Goal: Information Seeking & Learning: Find specific fact

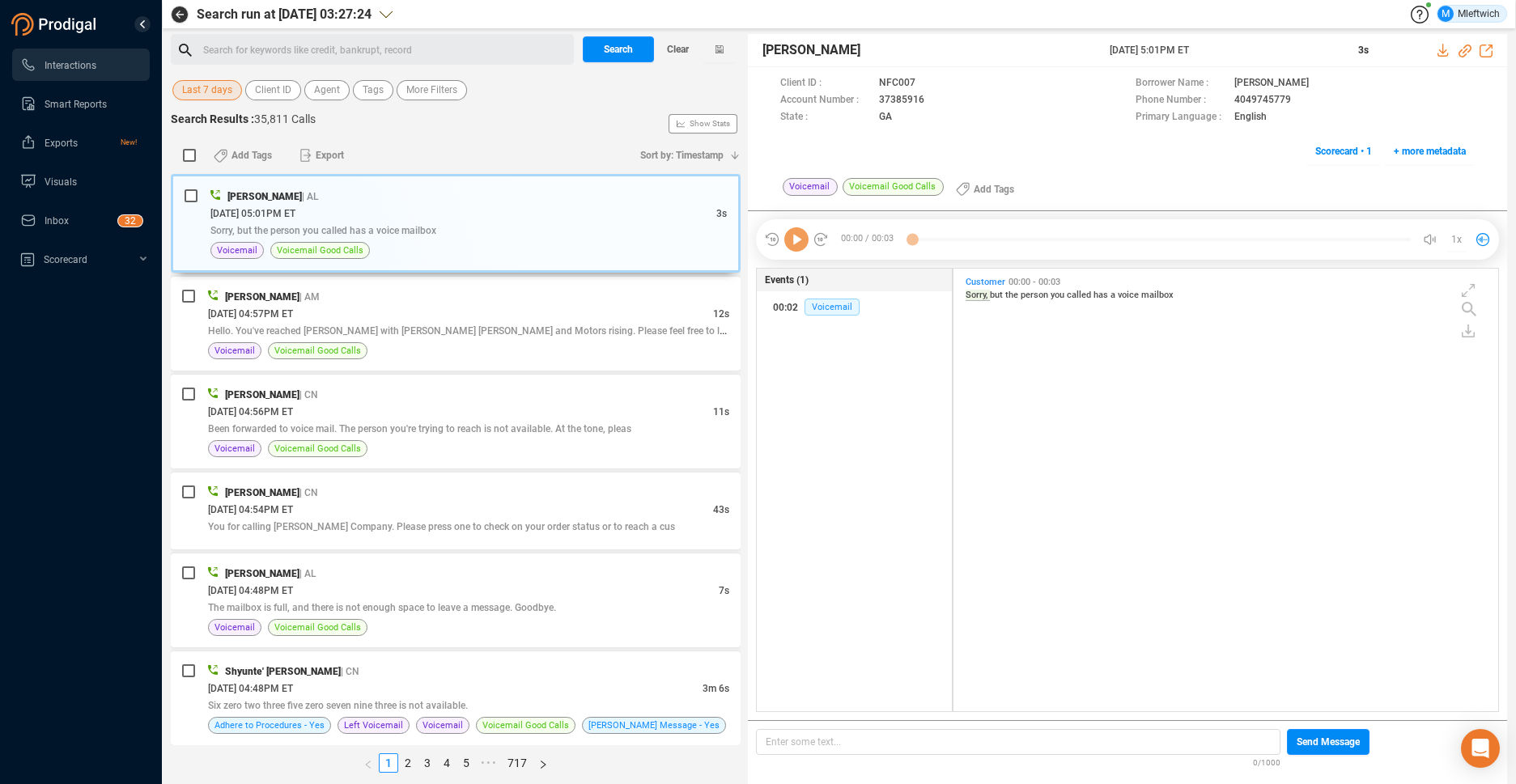
scroll to position [439, 536]
click at [330, 92] on span "Agent" at bounding box center [327, 90] width 26 height 20
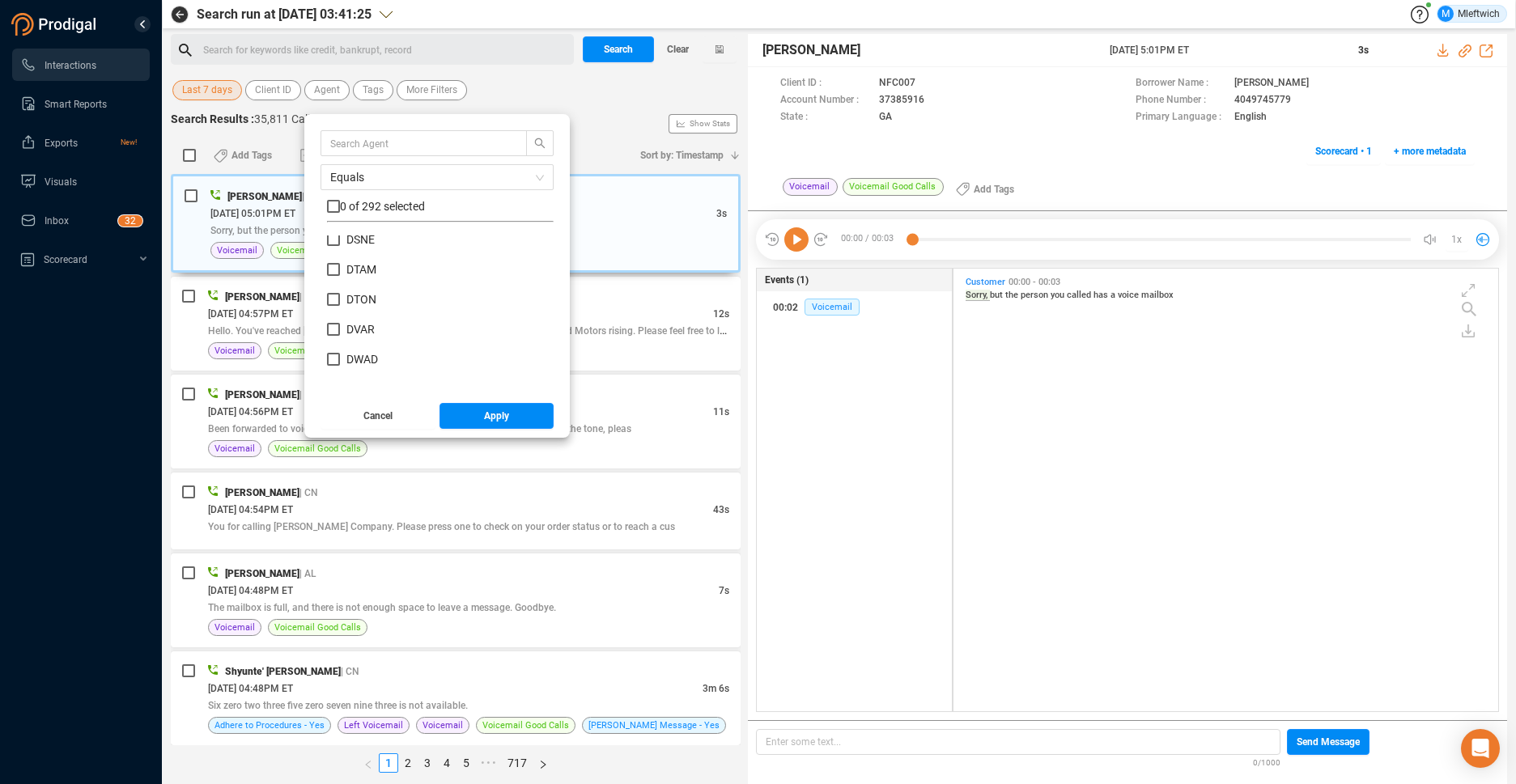
scroll to position [2652, 0]
click at [330, 258] on input "DSHE" at bounding box center [333, 256] width 13 height 13
checkbox input "true"
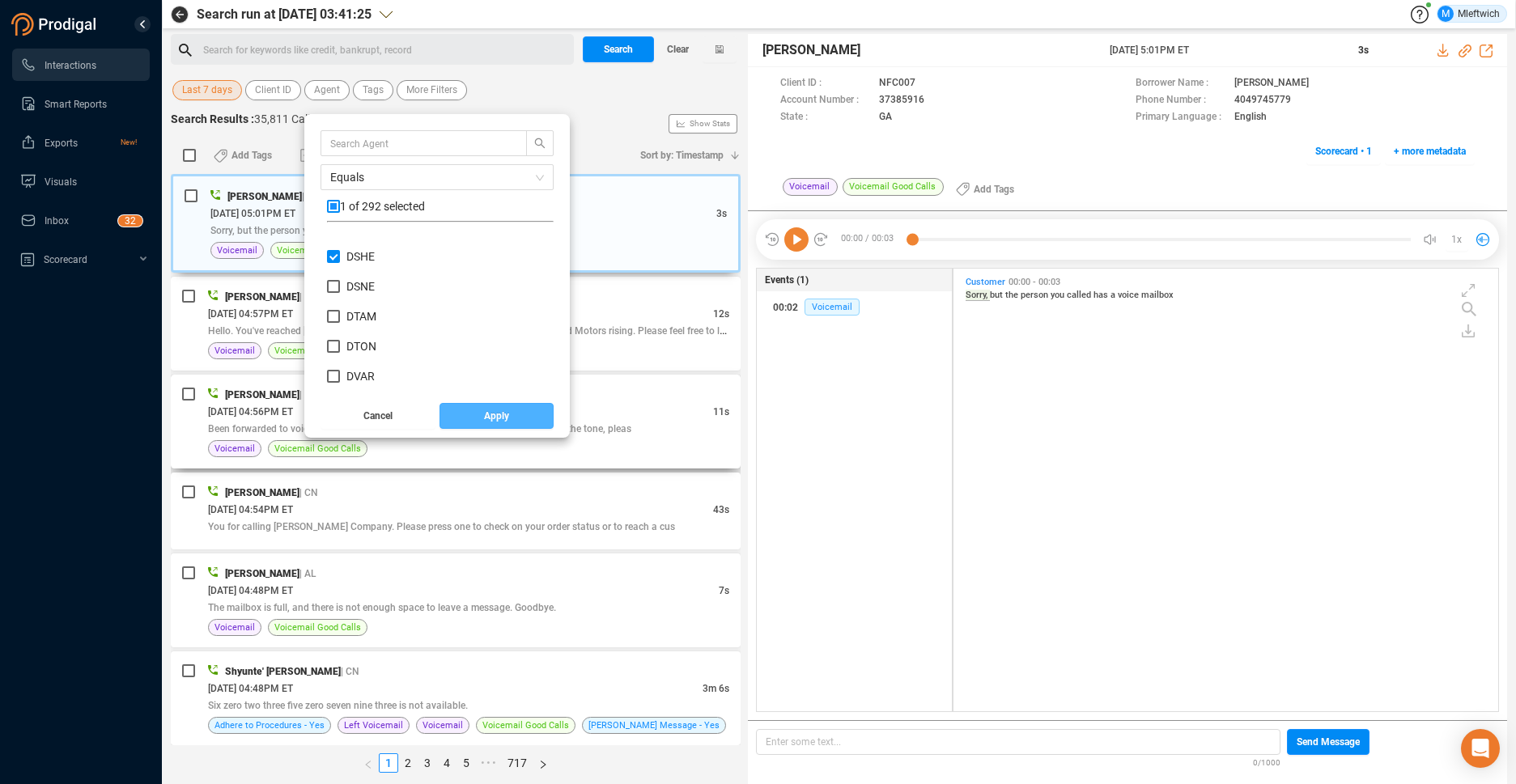
click at [488, 423] on span "Apply" at bounding box center [497, 415] width 25 height 26
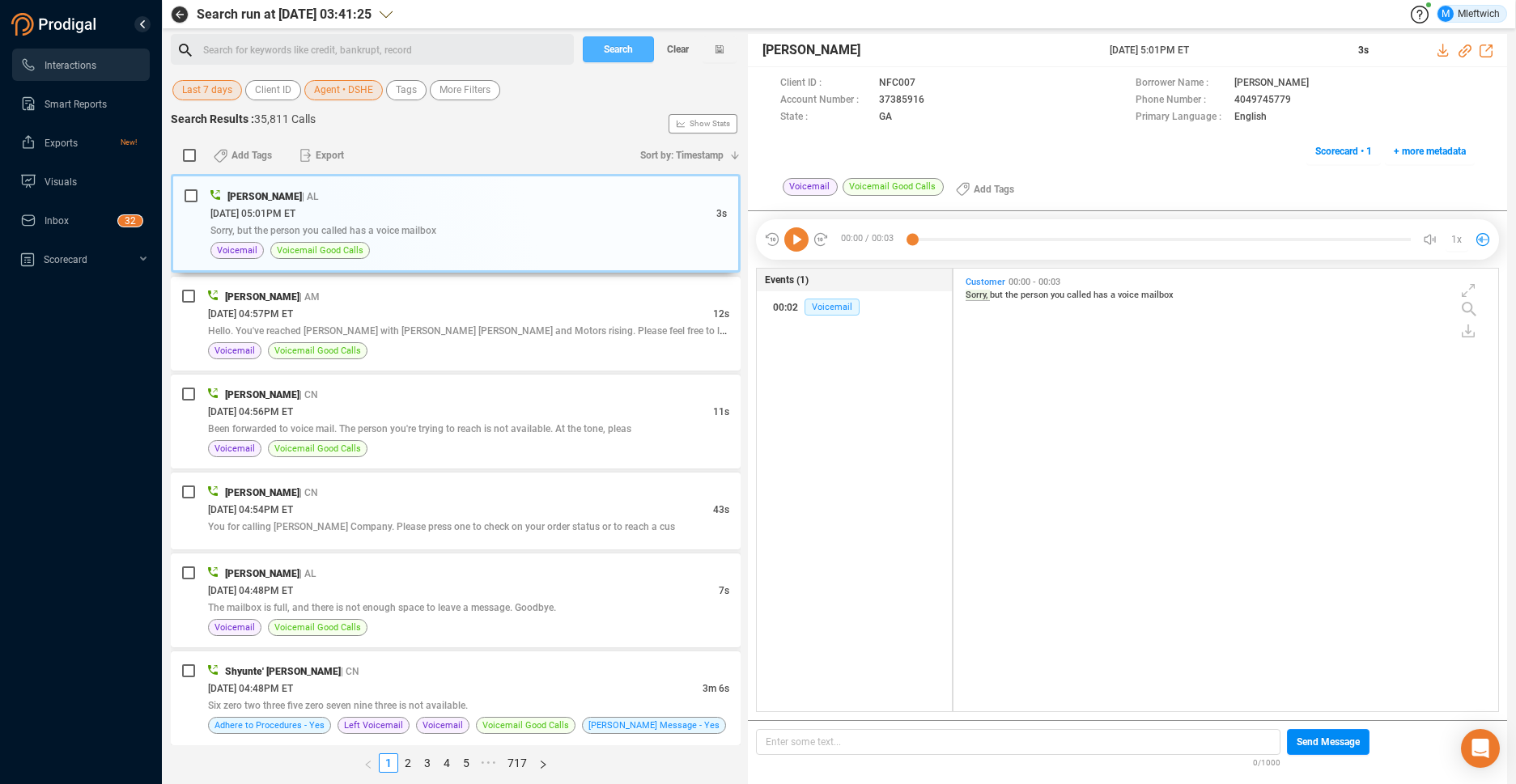
drag, startPoint x: 622, startPoint y: 51, endPoint x: 659, endPoint y: 106, distance: 66.3
click at [623, 51] on span "Search" at bounding box center [618, 49] width 29 height 26
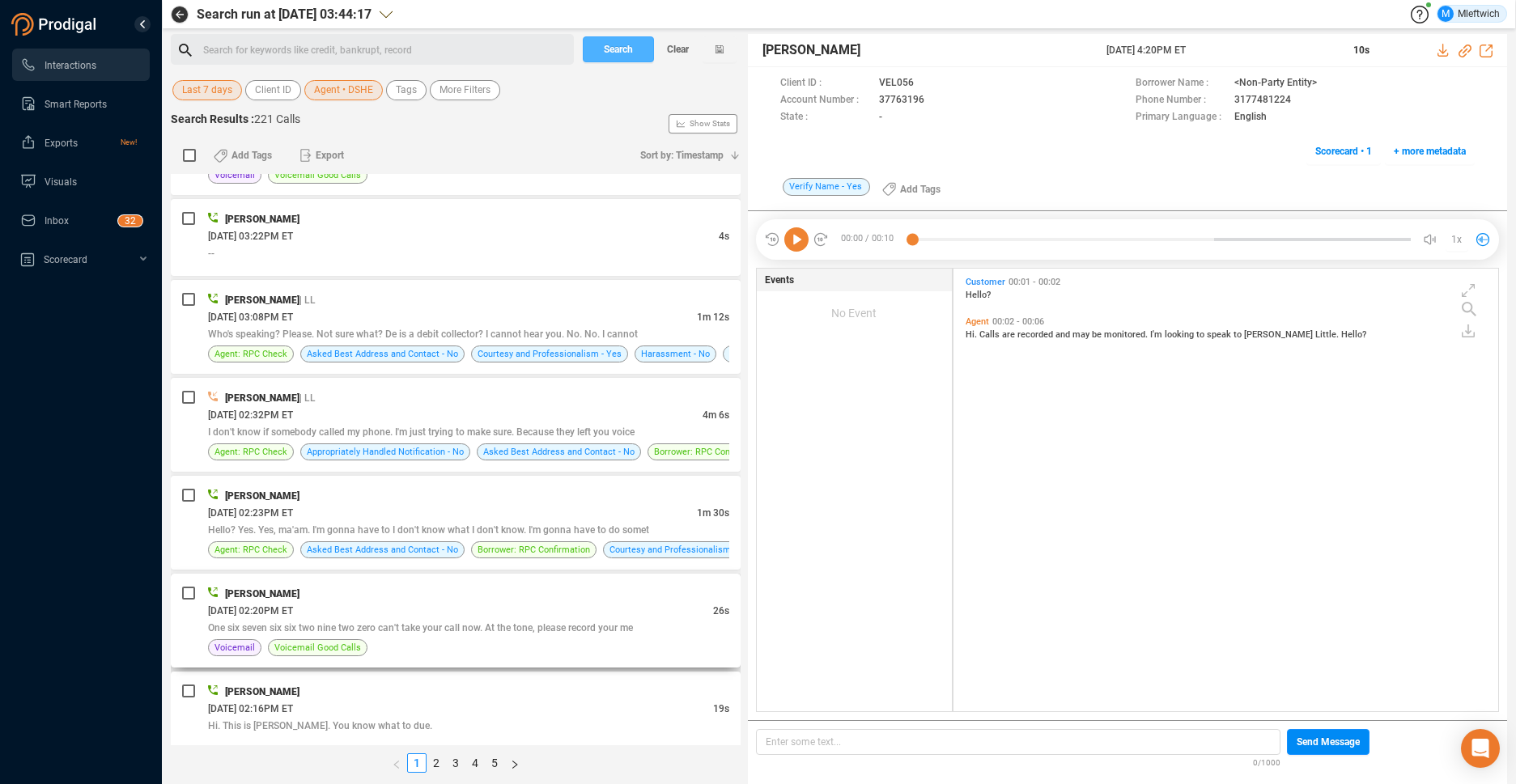
scroll to position [1027, 0]
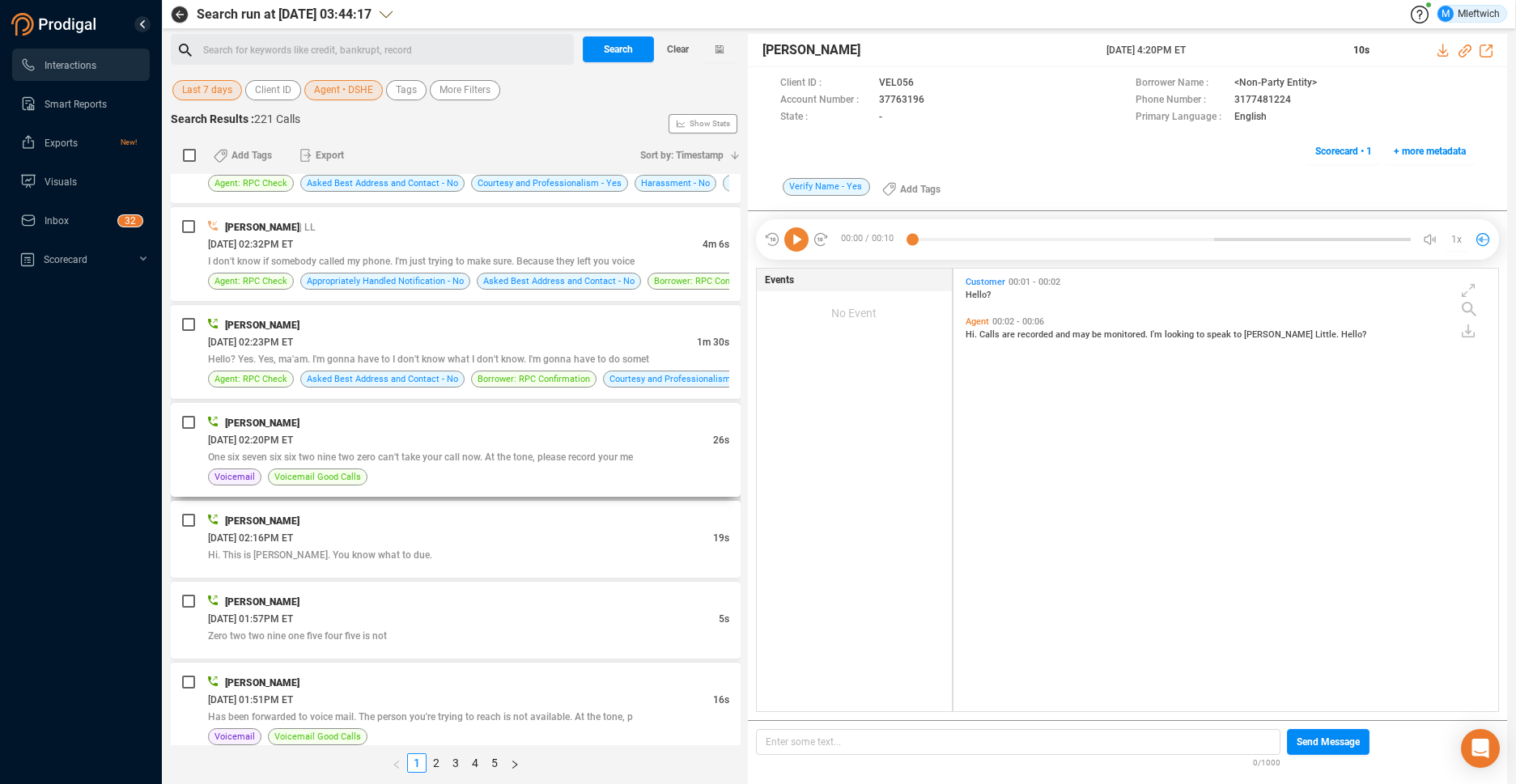
click at [650, 472] on div "Voicemail Voicemail Good Calls" at bounding box center [468, 477] width 521 height 17
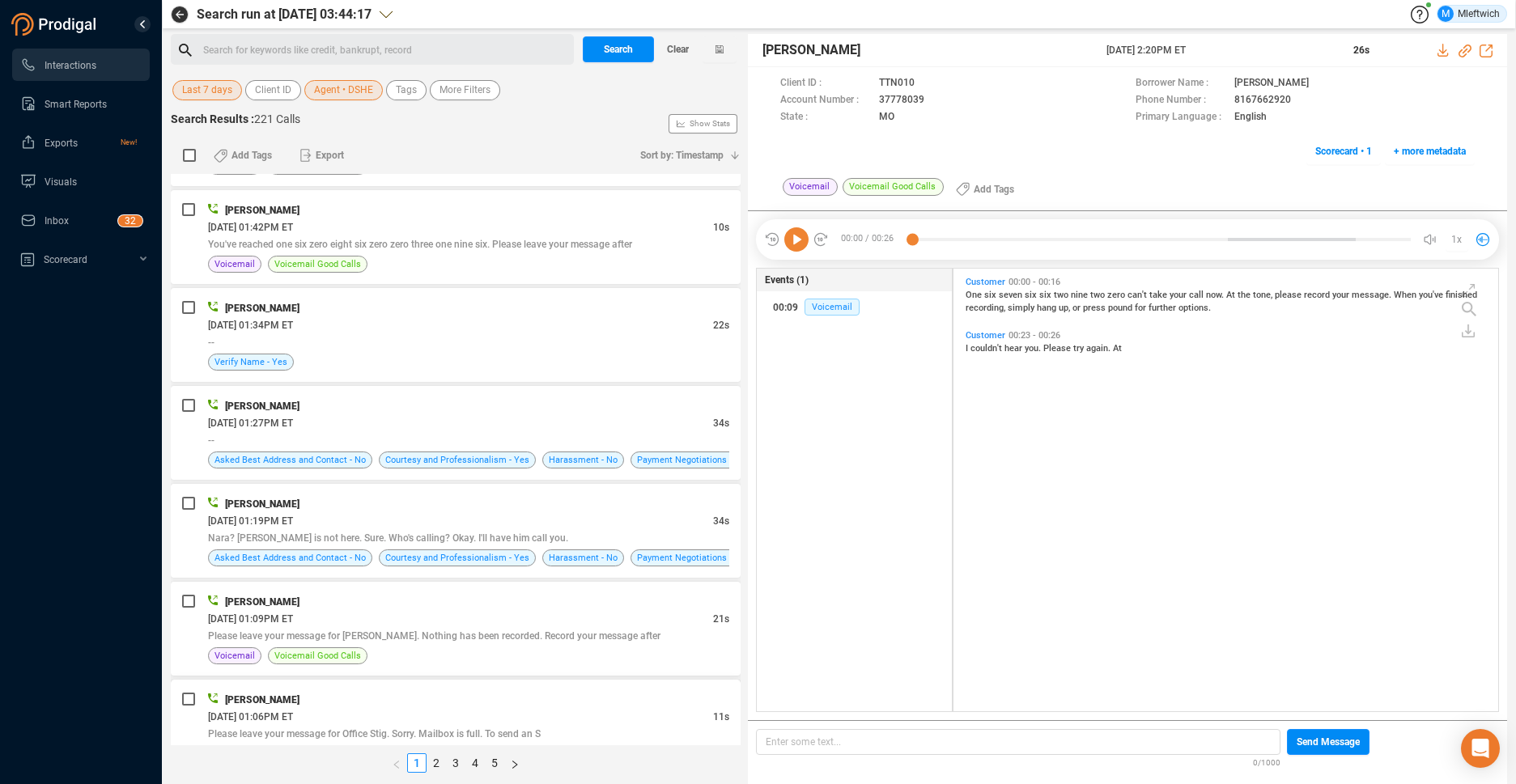
scroll to position [1880, 0]
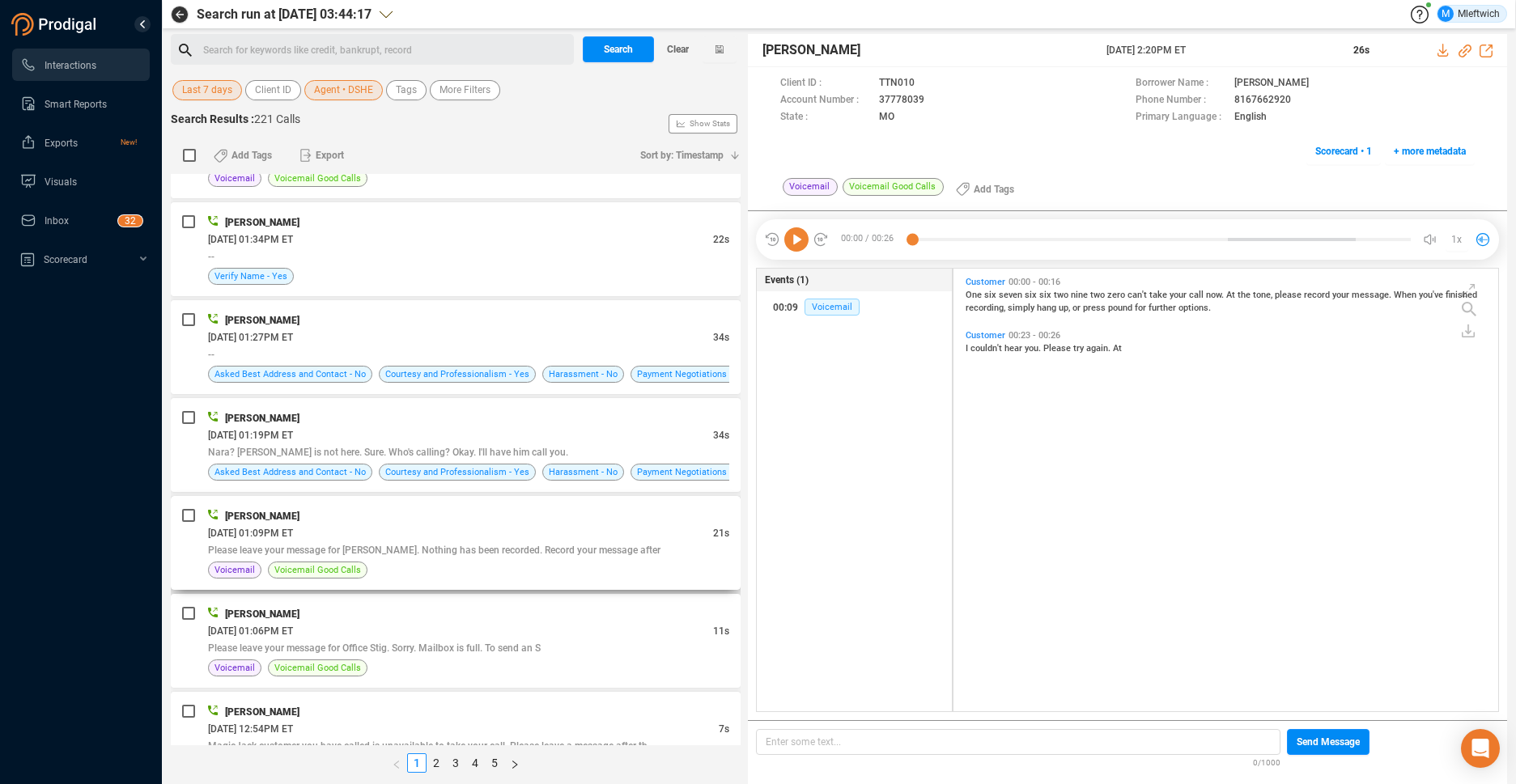
click at [669, 552] on div "Please leave your message for Darren Colatara. Nothing has been recorded. Recor…" at bounding box center [468, 550] width 521 height 17
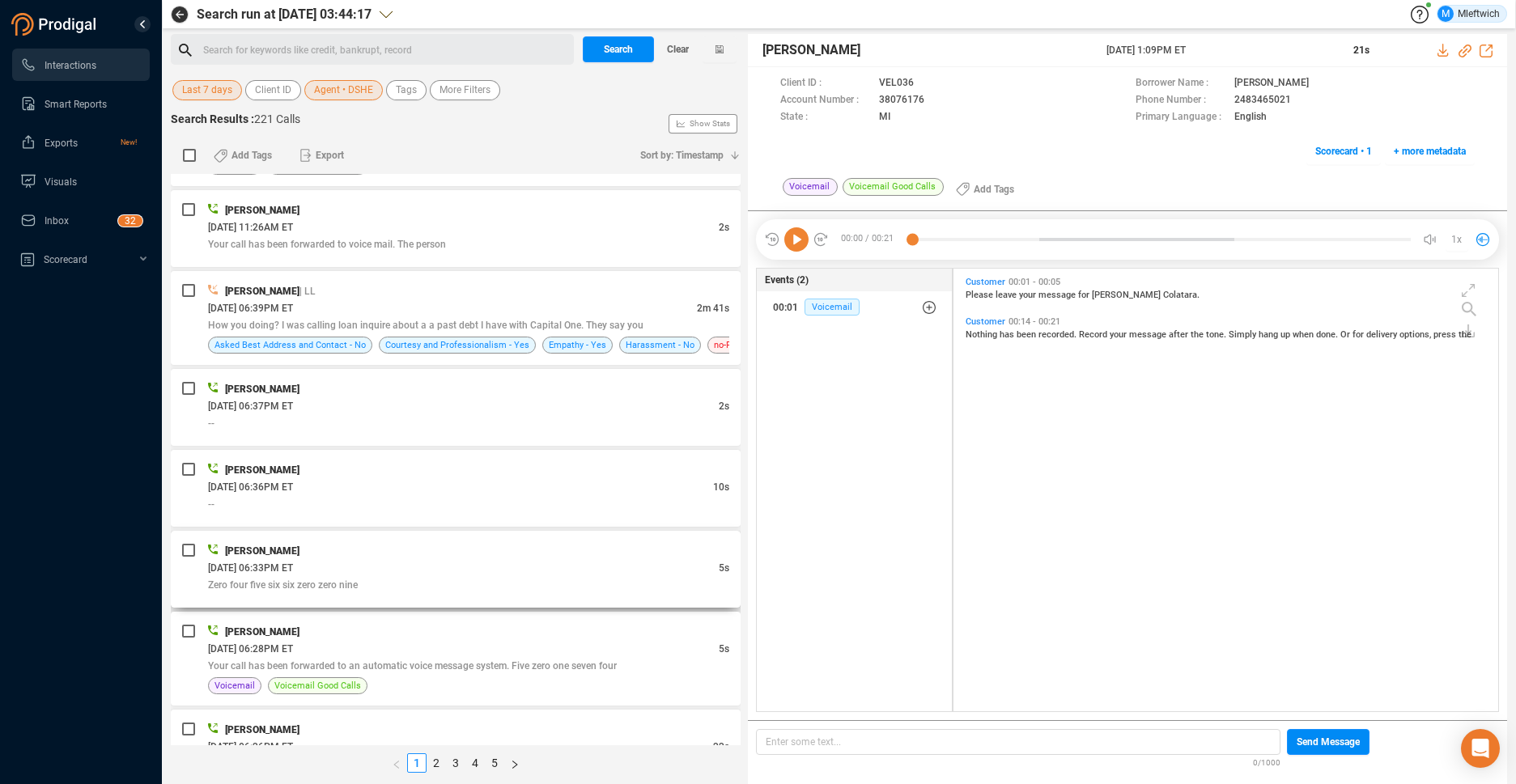
scroll to position [3989, 0]
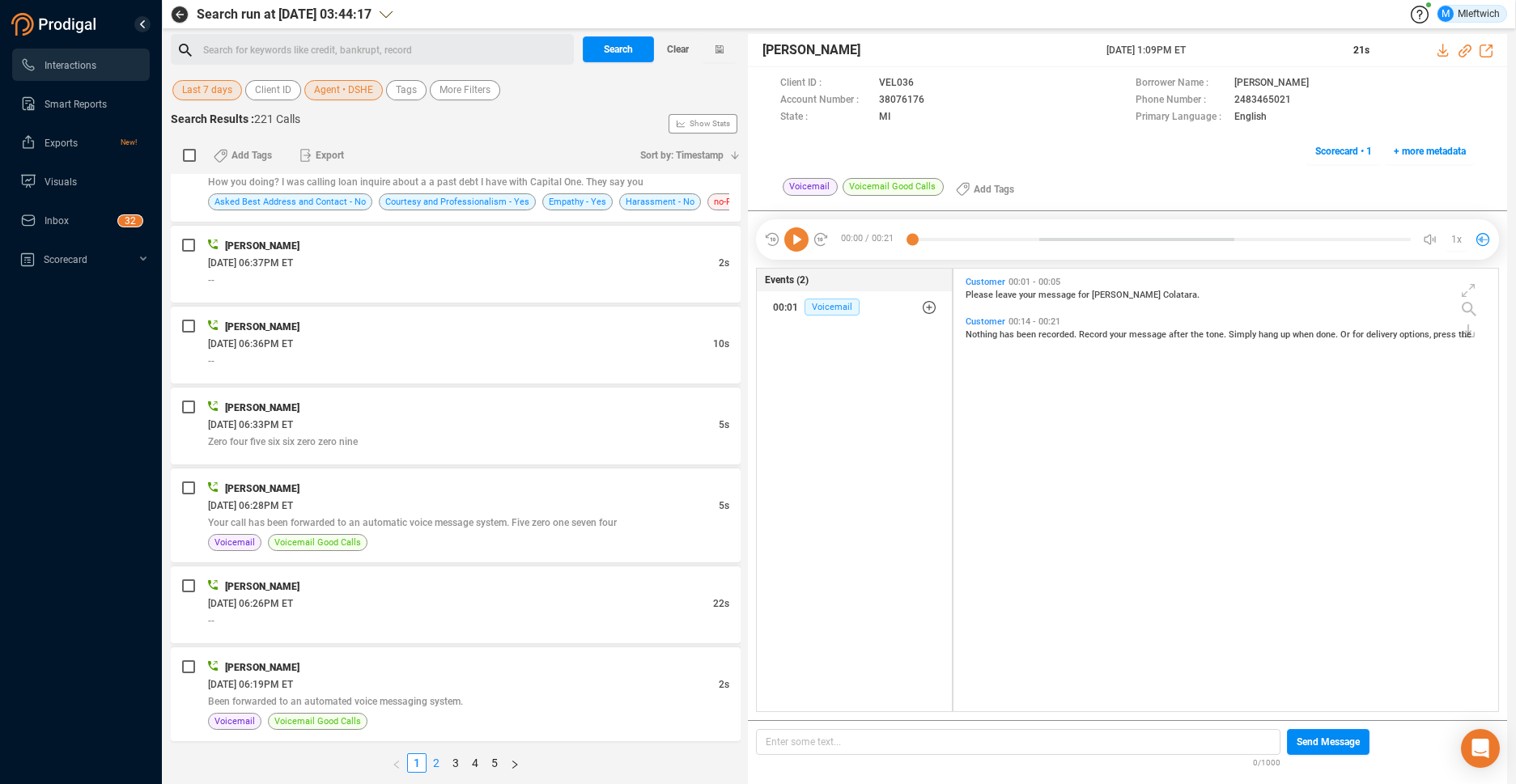
click at [435, 759] on link "2" at bounding box center [435, 762] width 18 height 18
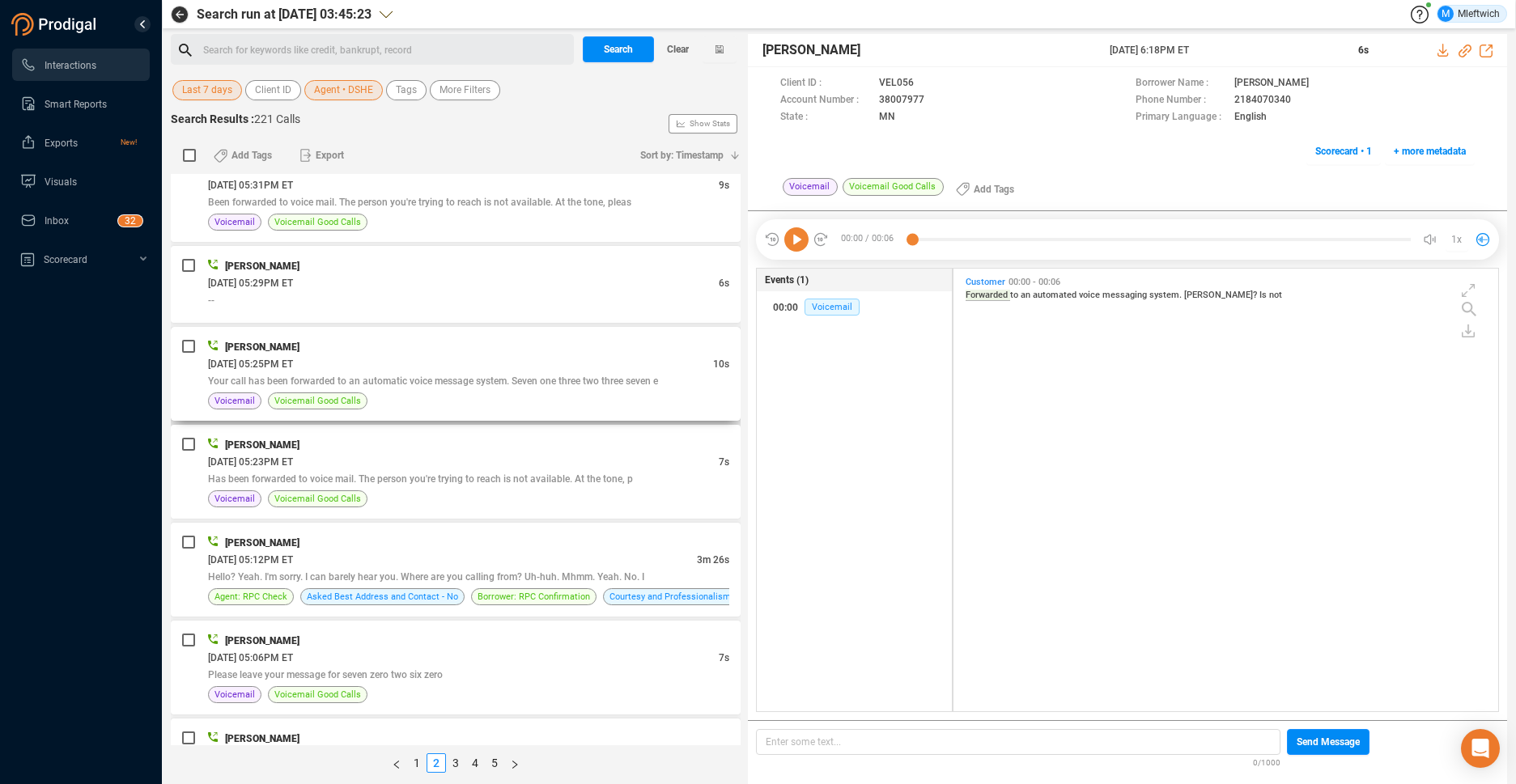
scroll to position [1113, 0]
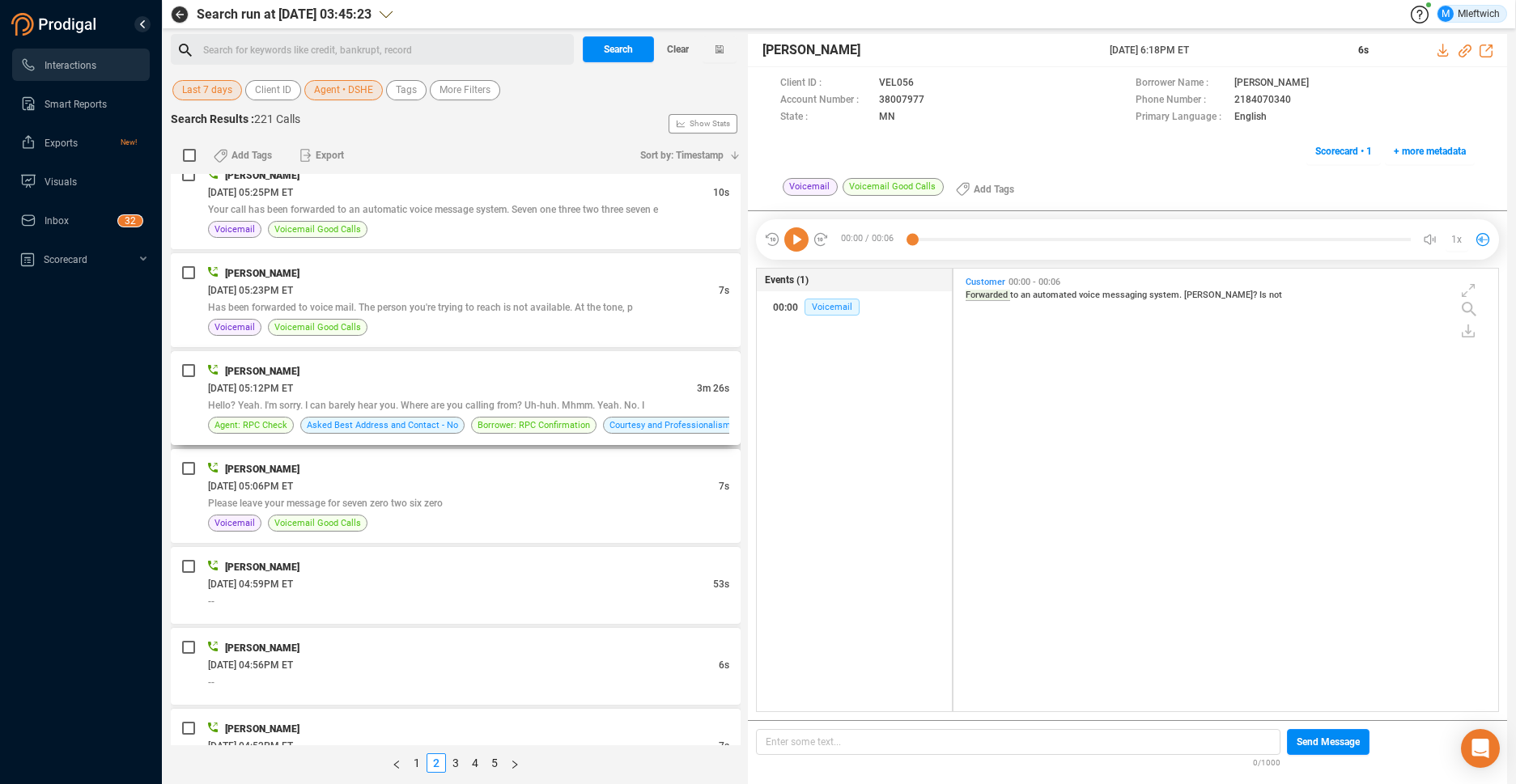
click at [548, 387] on div "09/04/2025 @ 05:12PM ET" at bounding box center [452, 388] width 488 height 17
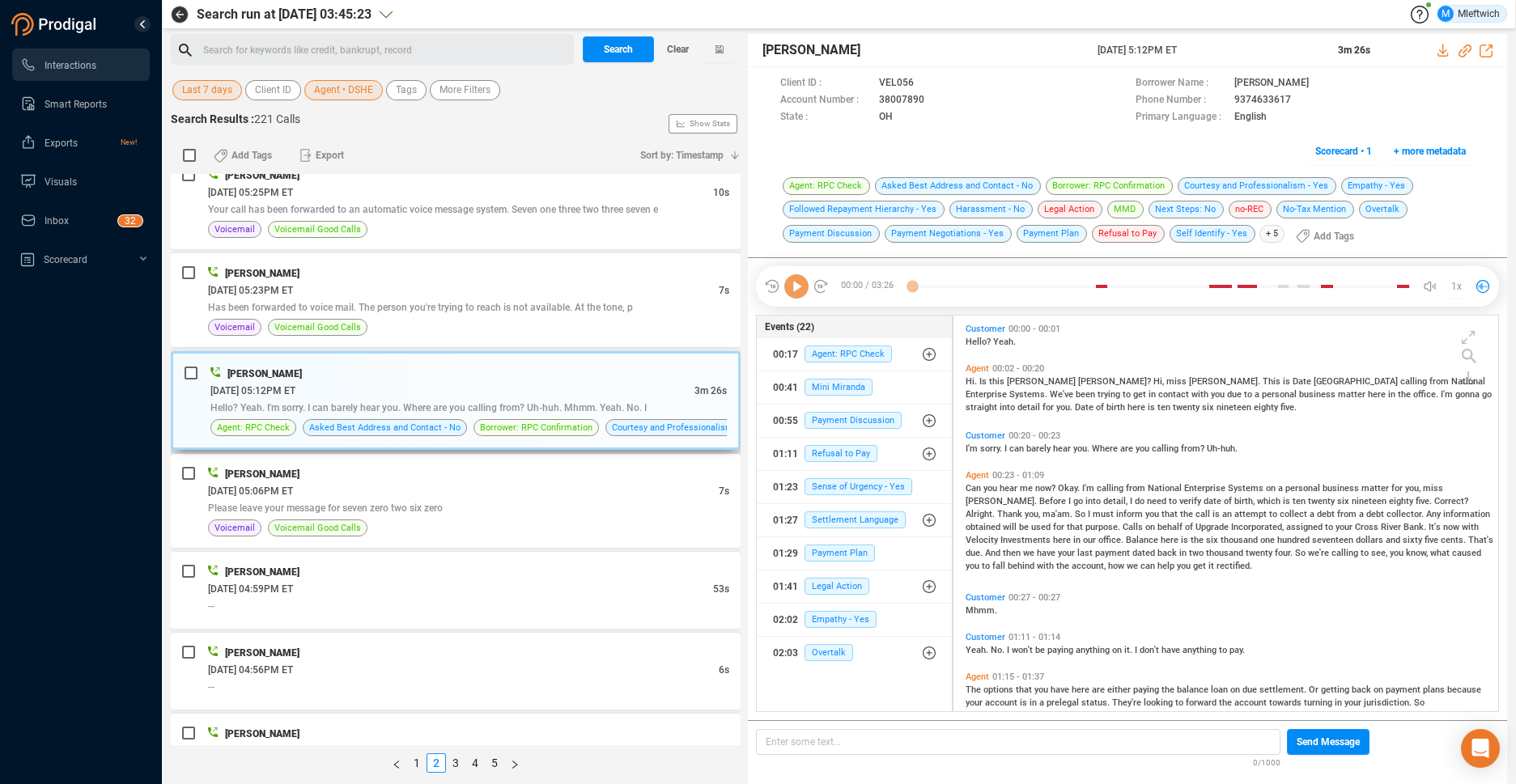
scroll to position [392, 536]
click at [933, 100] on icon at bounding box center [937, 100] width 13 height 13
click at [591, 597] on div "--" at bounding box center [468, 605] width 521 height 17
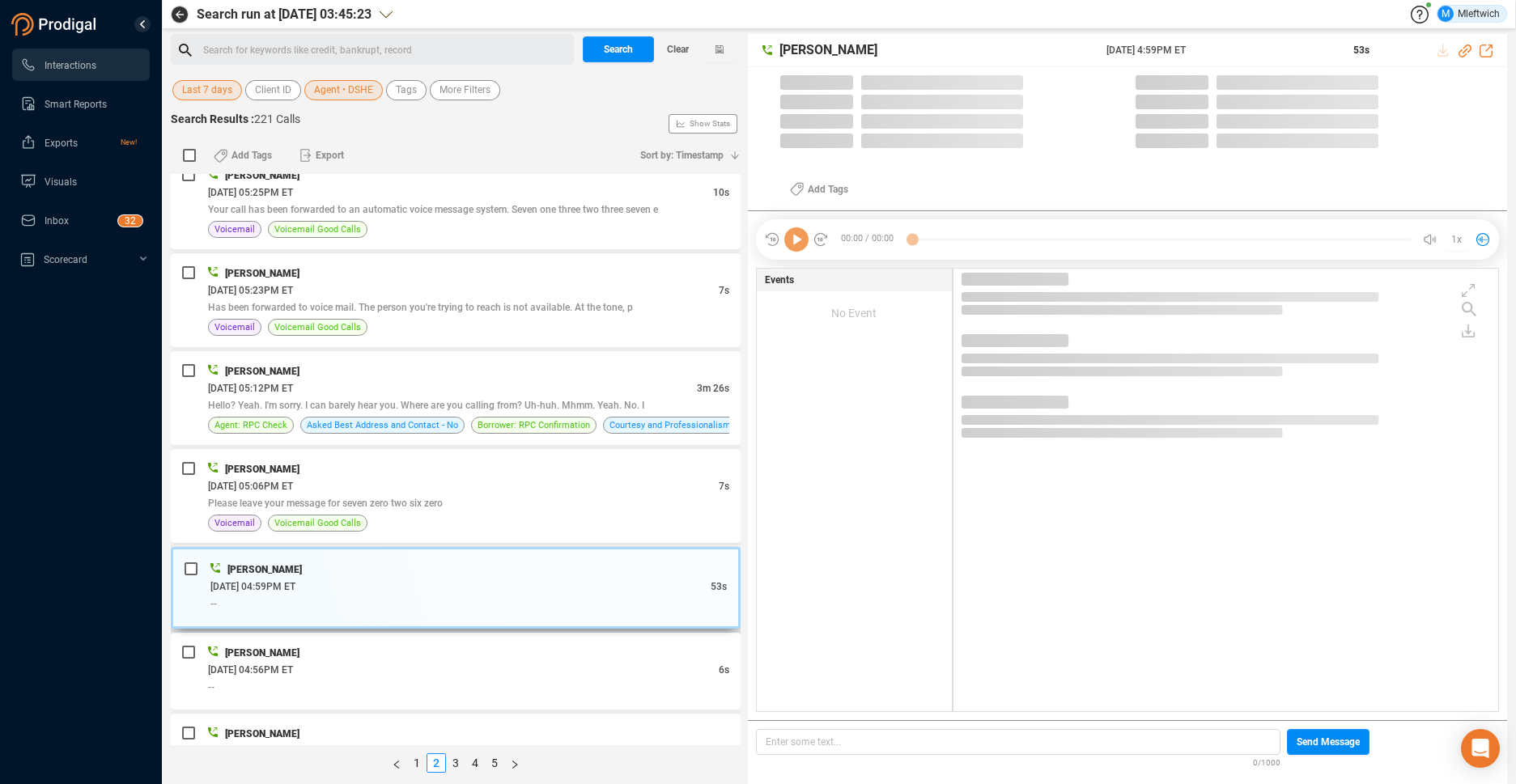
click at [296, 590] on span "09/04/2025 @ 04:59PM ET" at bounding box center [253, 586] width 85 height 11
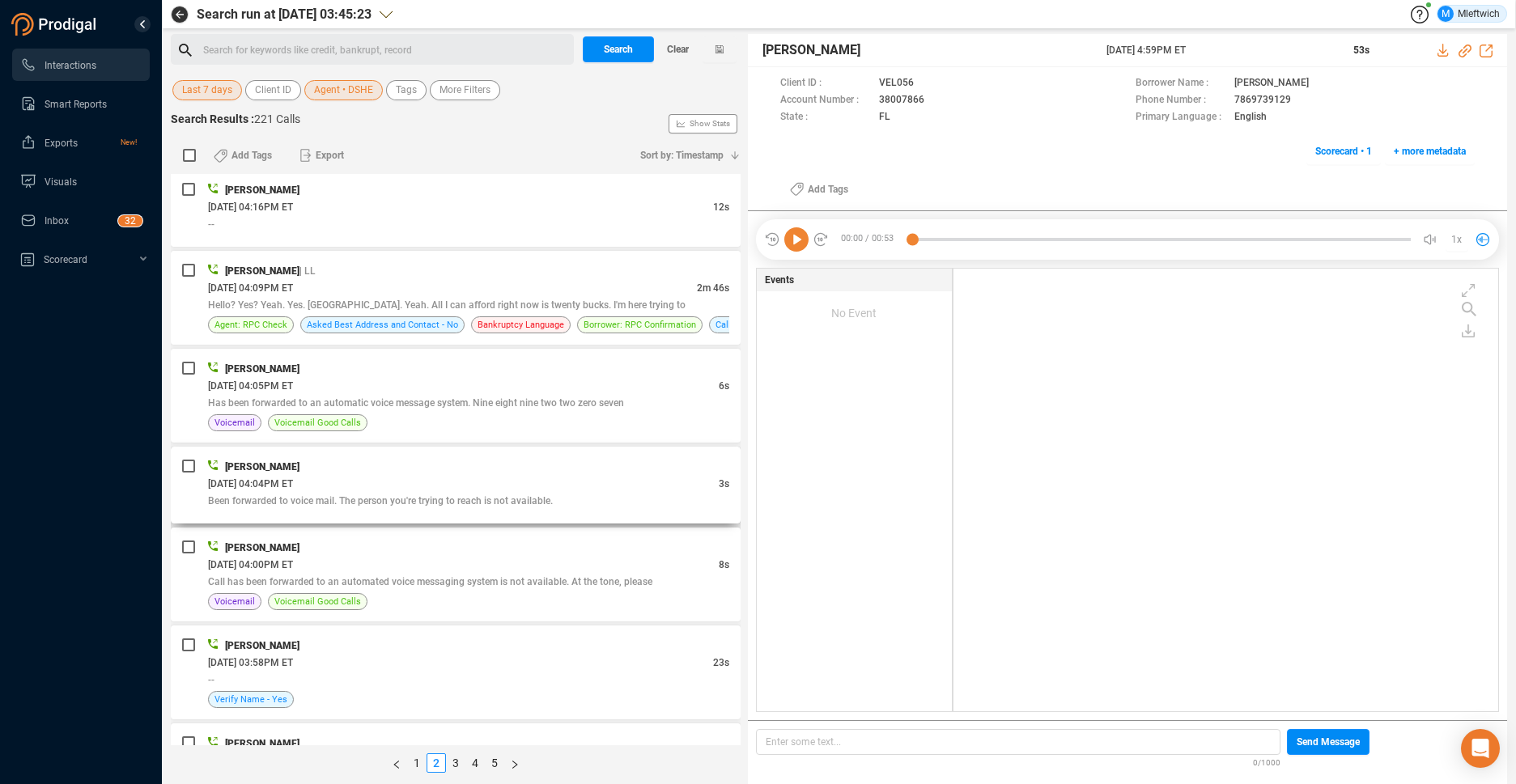
scroll to position [2394, 0]
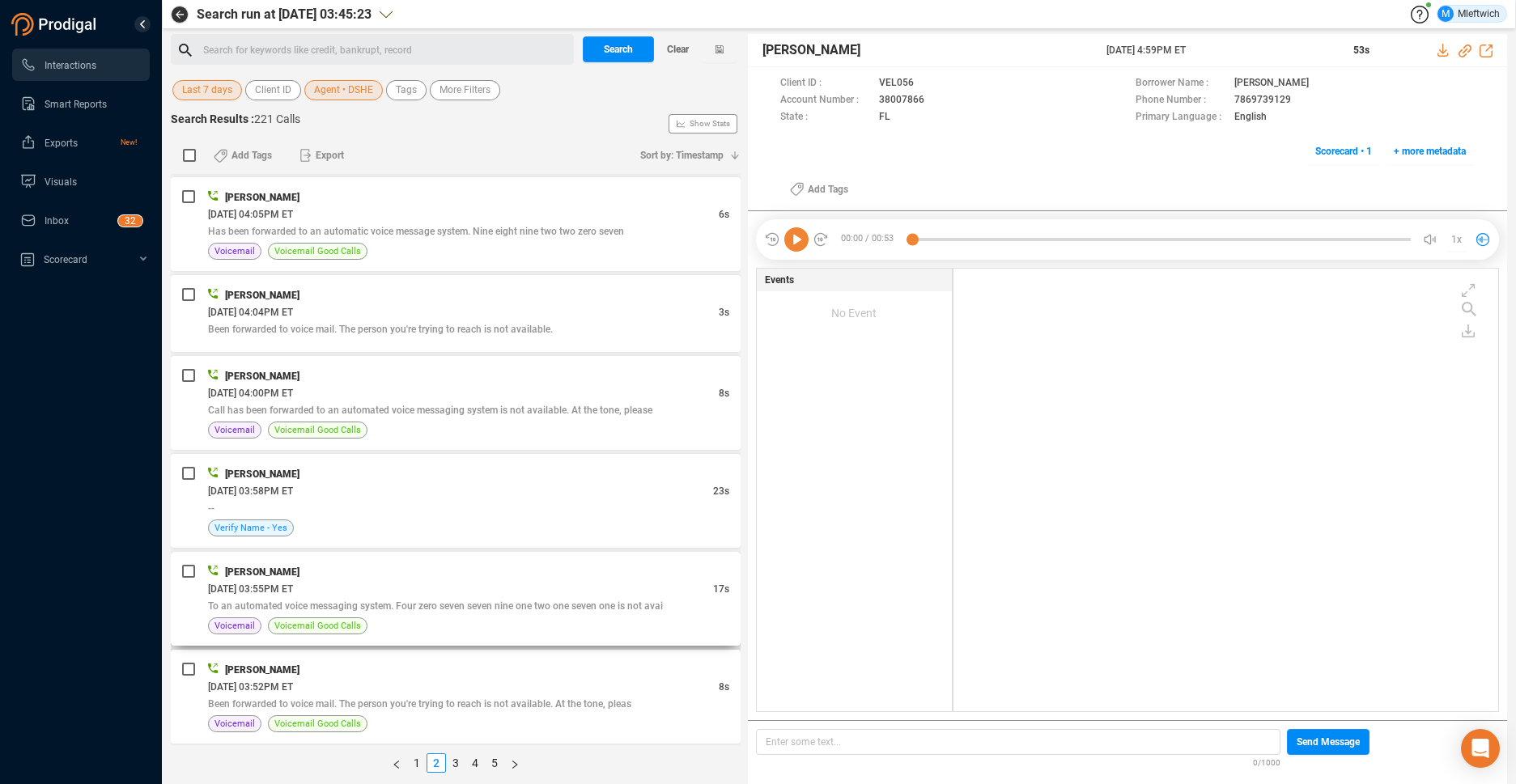
click at [556, 583] on div "09/04/2025 @ 03:55PM ET" at bounding box center [461, 589] width 505 height 17
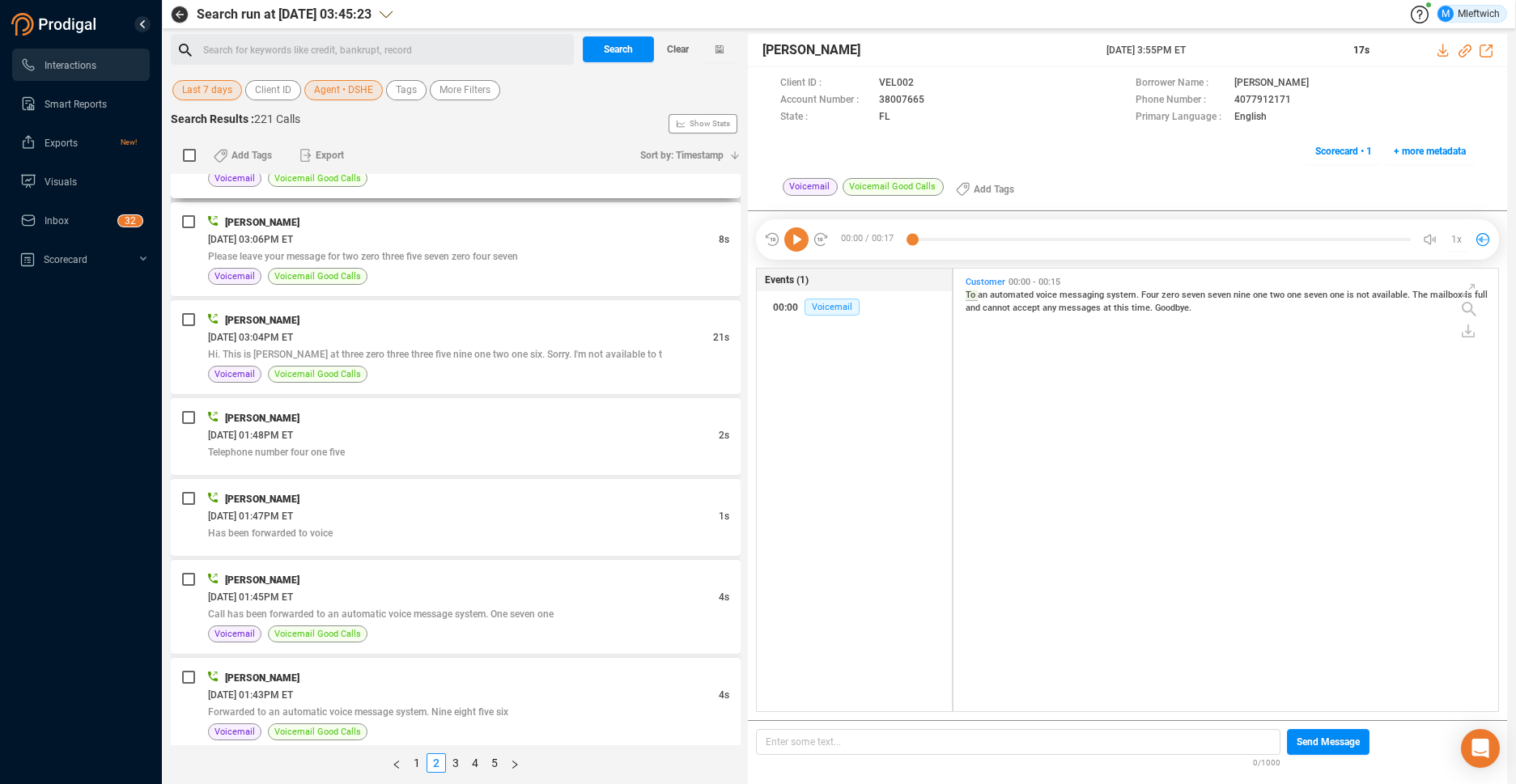
scroll to position [4040, 0]
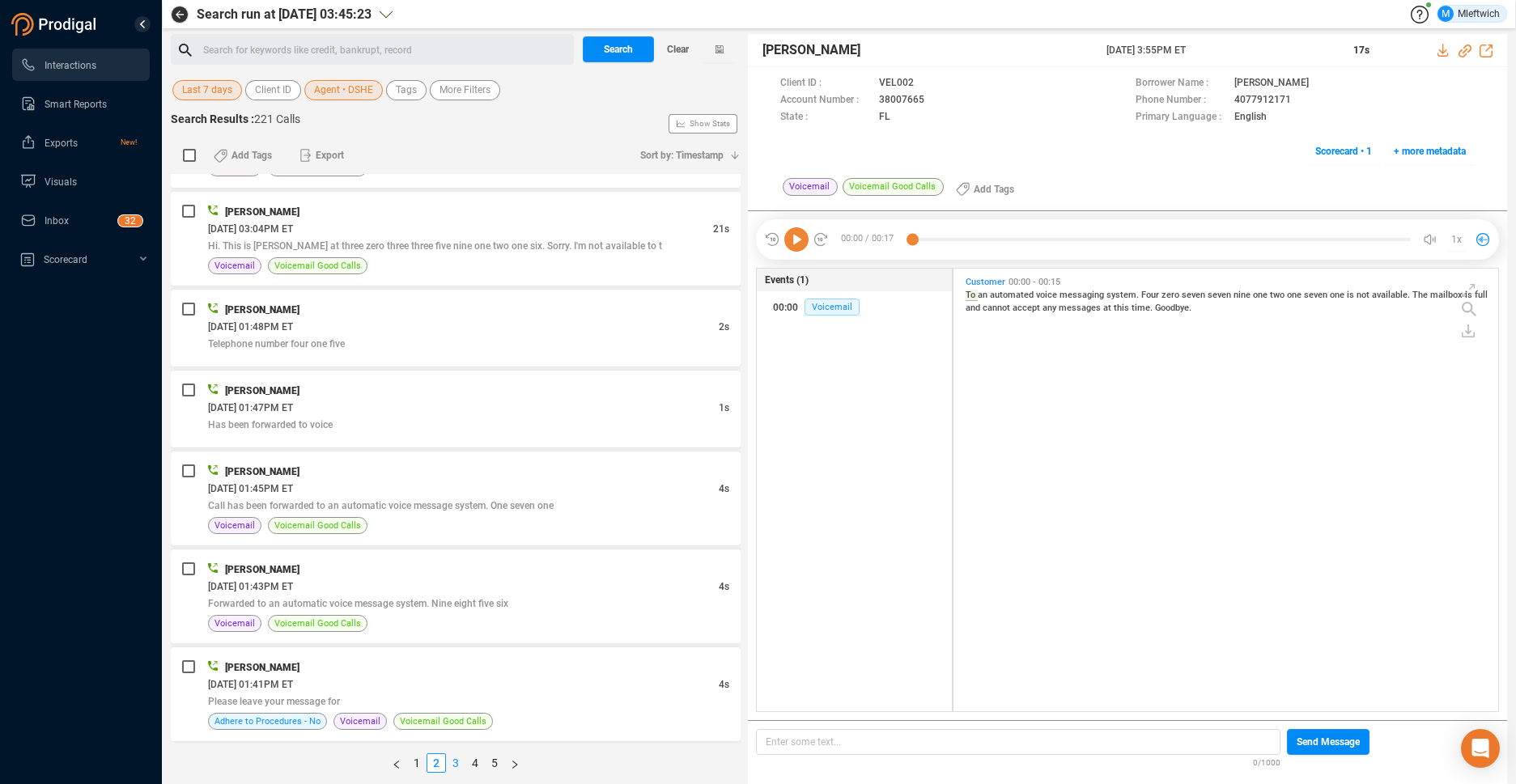
click at [451, 756] on link "3" at bounding box center [455, 762] width 18 height 18
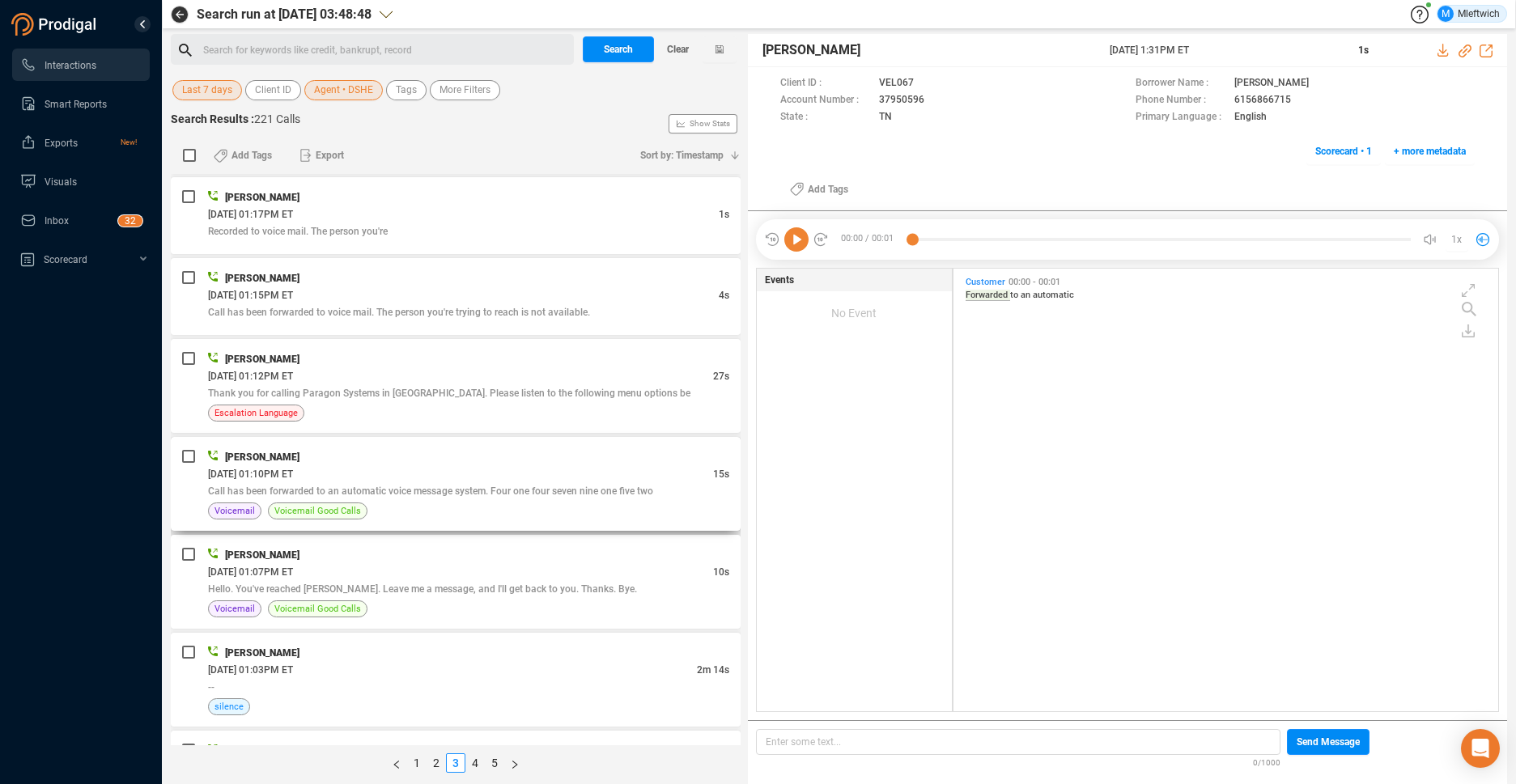
scroll to position [514, 0]
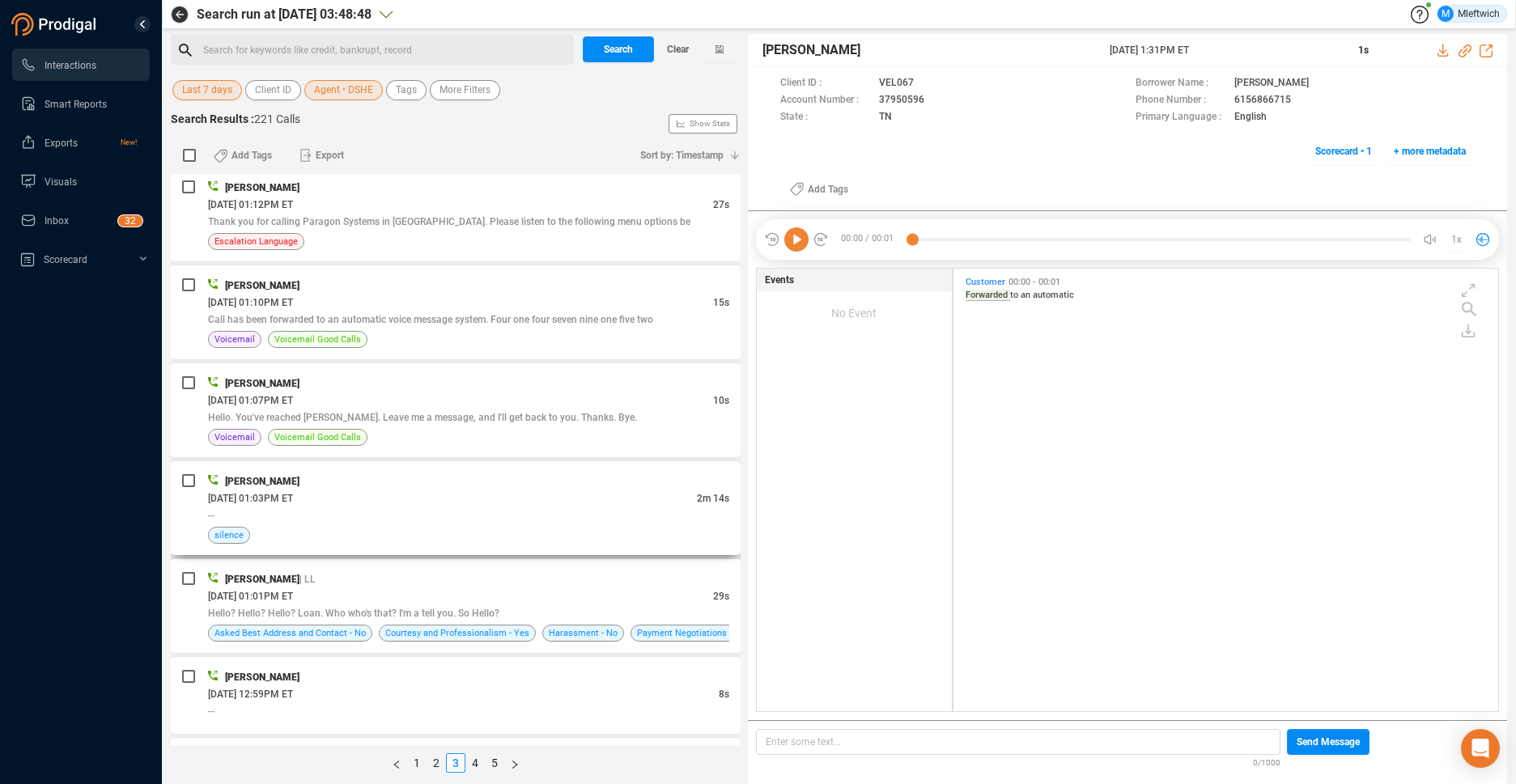
click at [608, 524] on div "Dejah Sheffield 09/04/2025 @ 01:03PM ET 2m 14s -- silence" at bounding box center [468, 508] width 521 height 72
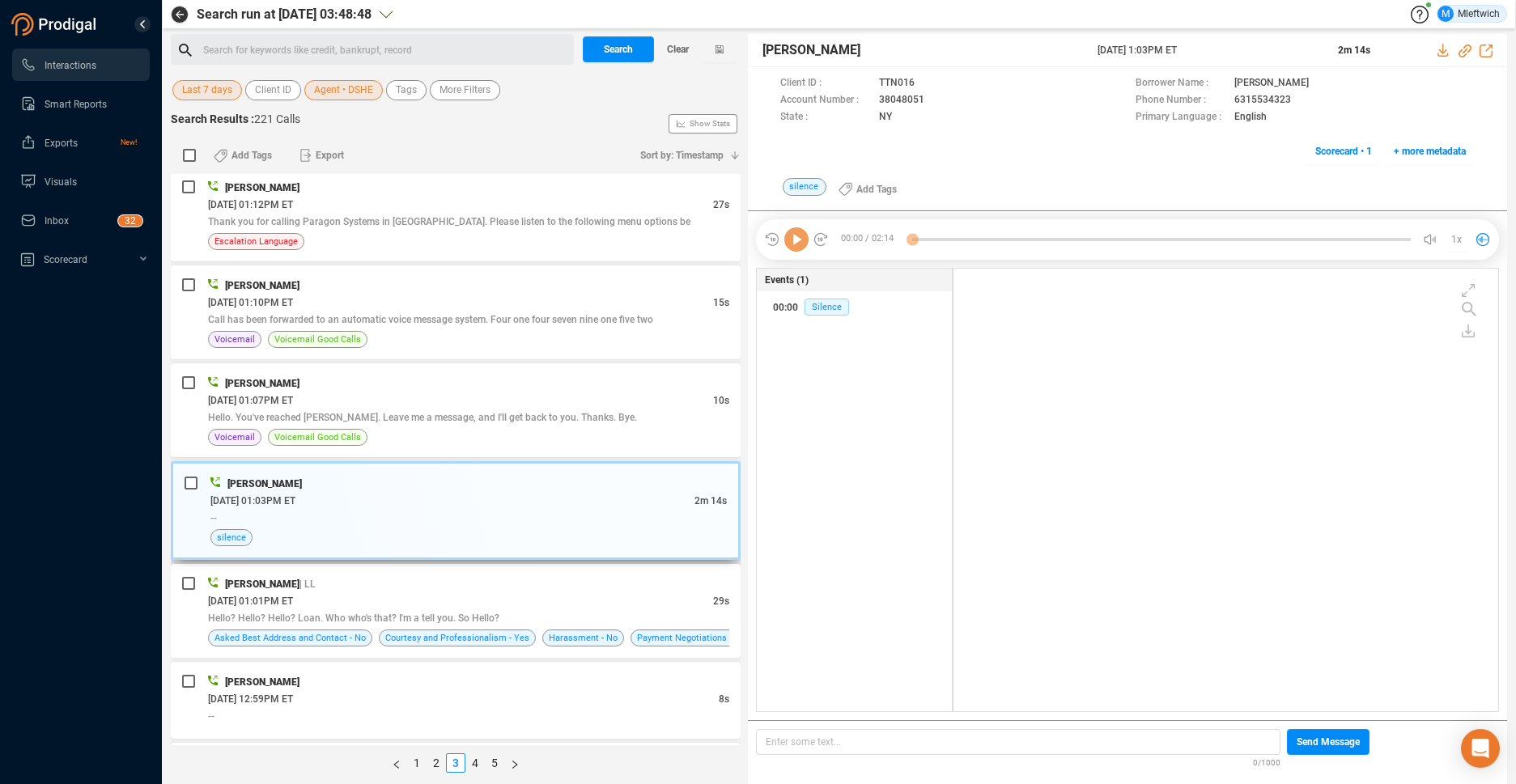
scroll to position [439, 536]
click at [605, 525] on div "--" at bounding box center [468, 517] width 516 height 17
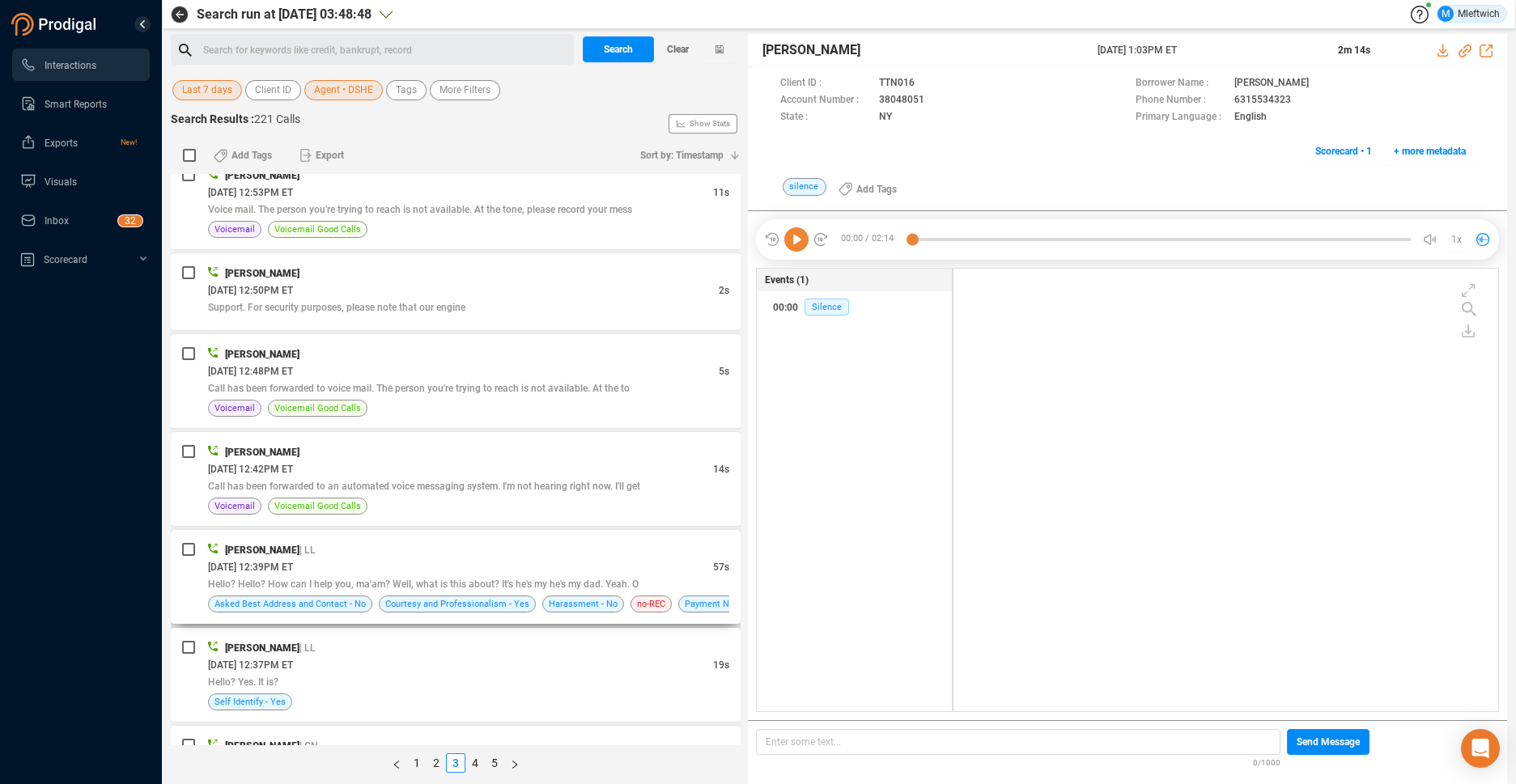
scroll to position [1280, 0]
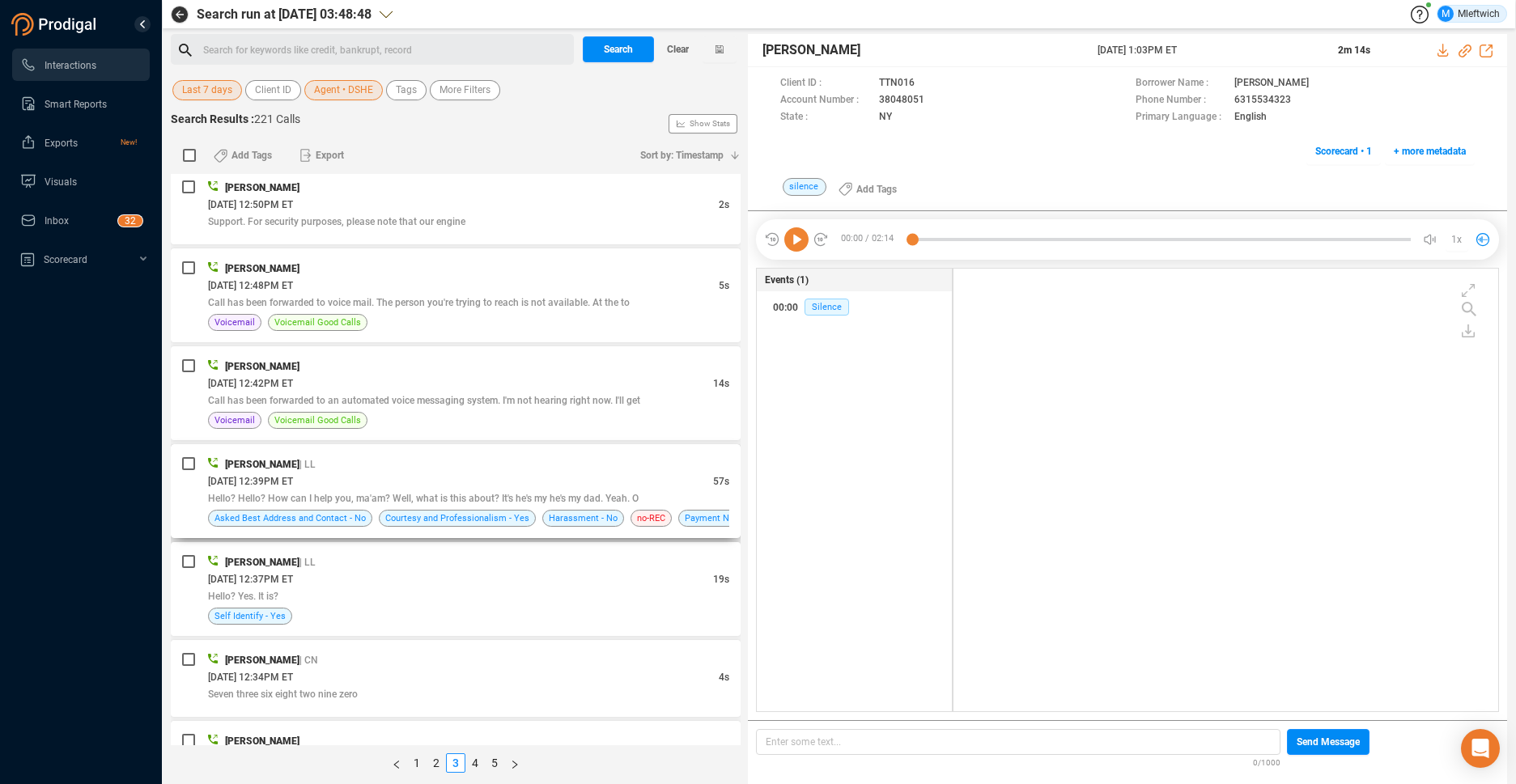
click at [638, 461] on div "Dejah Sheffield | LL" at bounding box center [468, 464] width 521 height 17
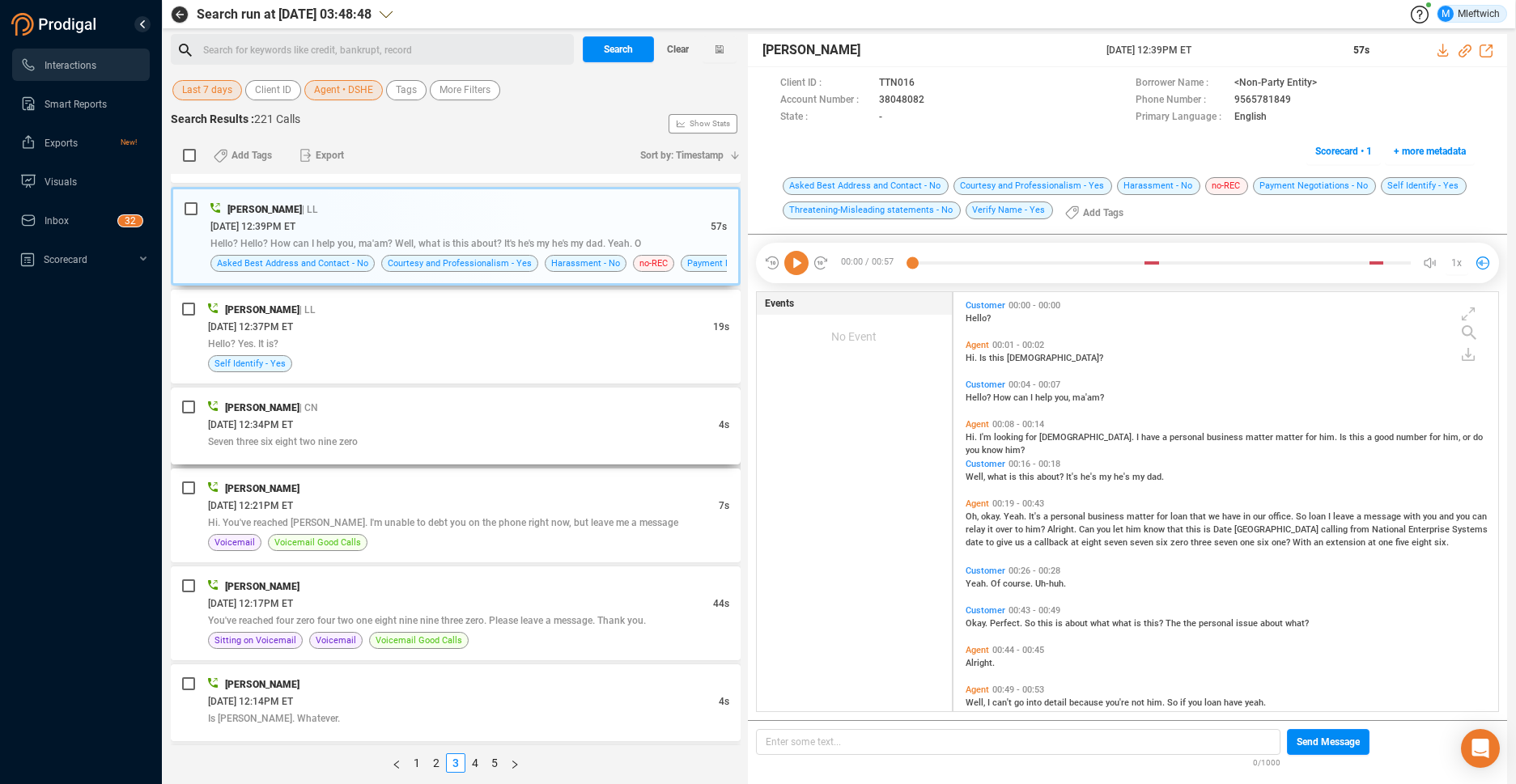
scroll to position [1704, 0]
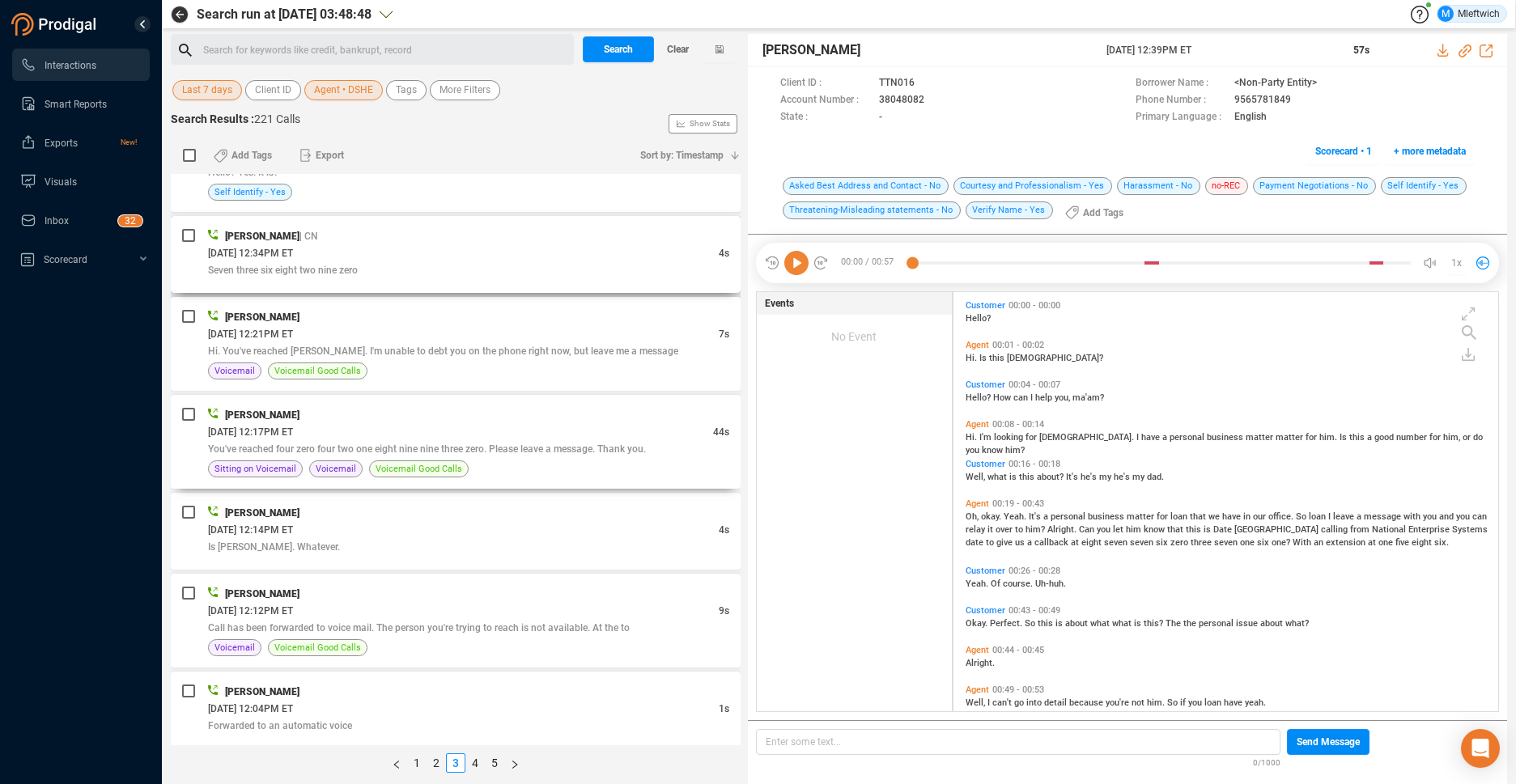
click at [639, 461] on div "Sitting on Voicemail Voicemail Voicemail Good Calls" at bounding box center [468, 469] width 521 height 17
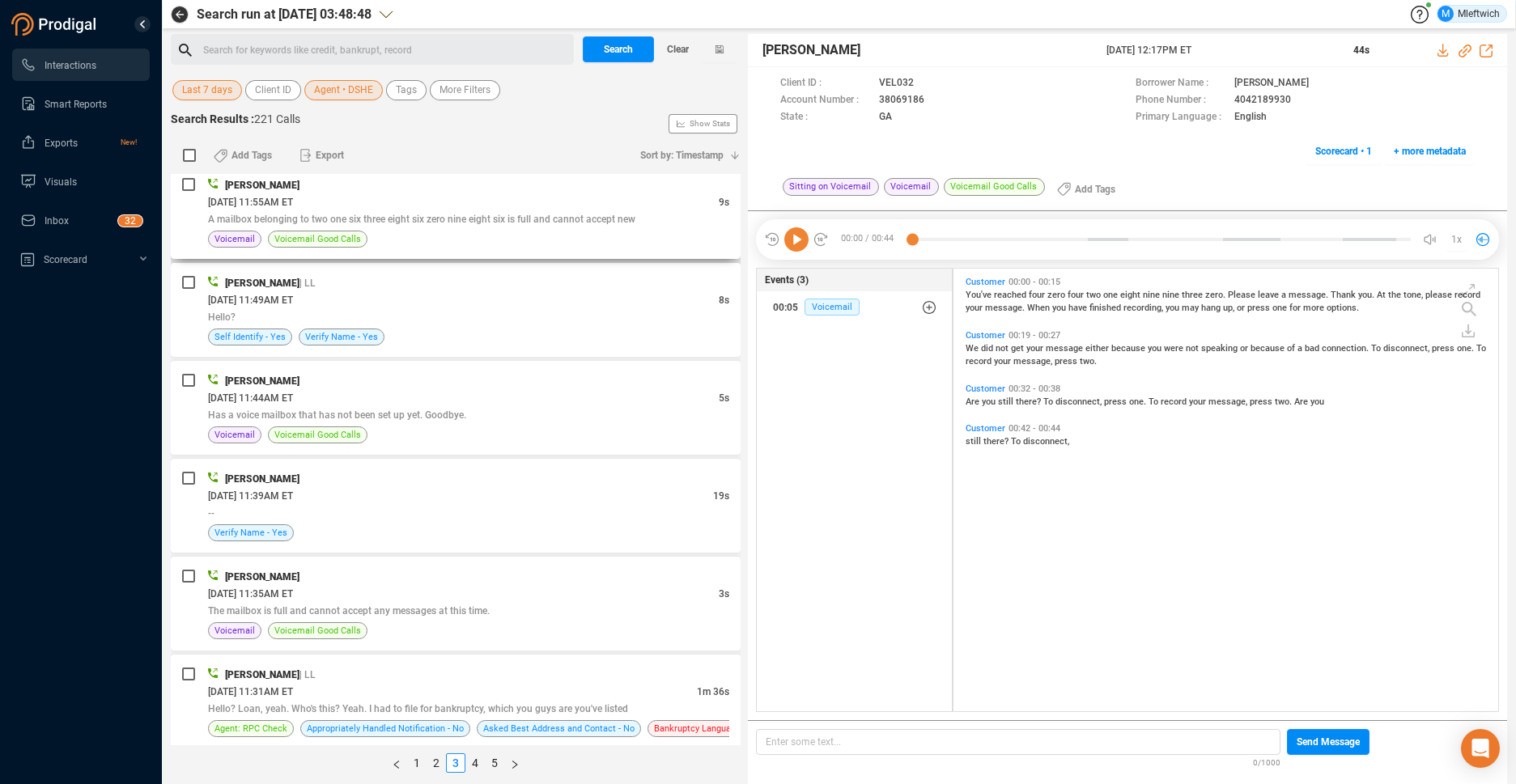
scroll to position [2641, 0]
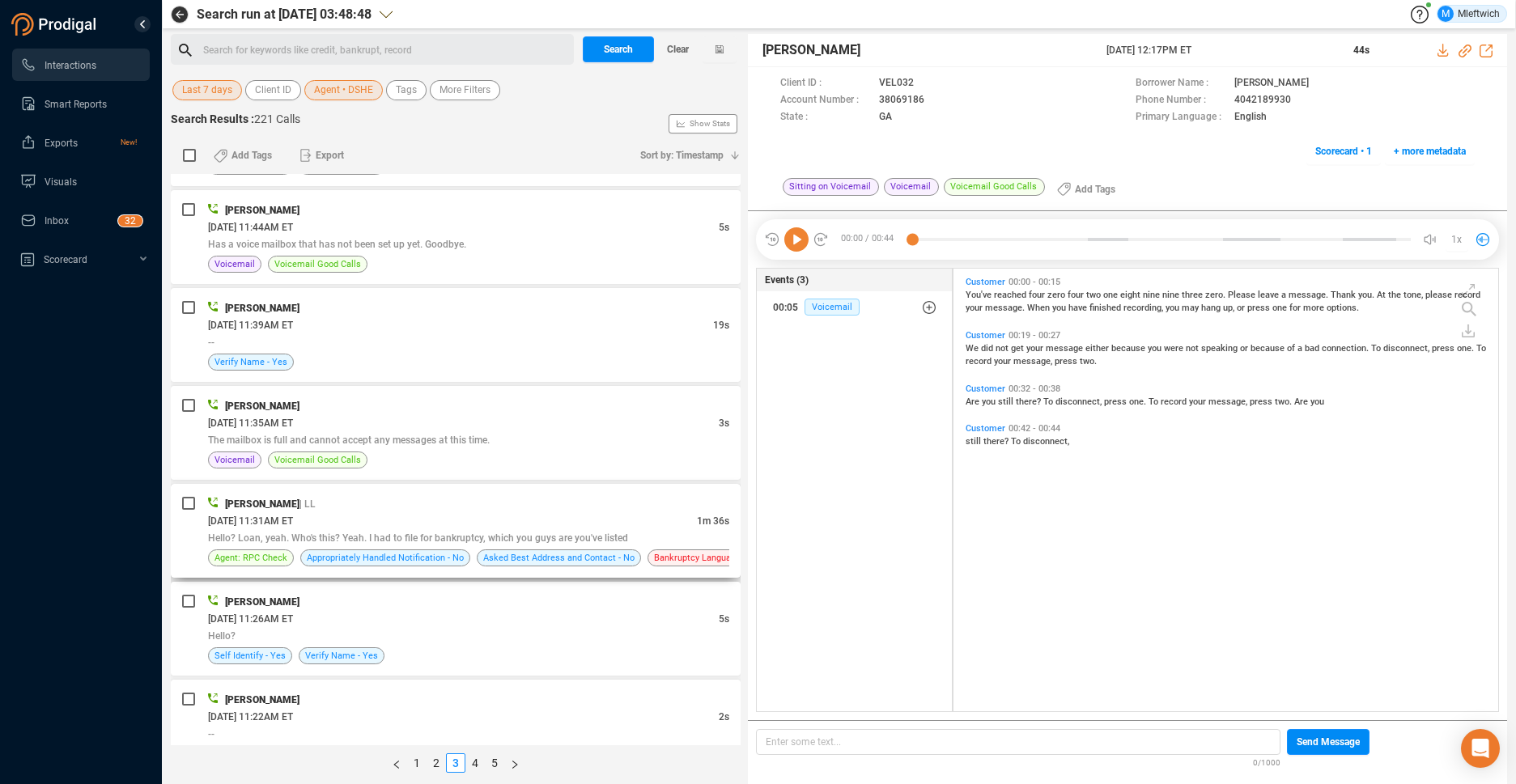
click at [590, 524] on div "09/04/2025 @ 11:31AM ET" at bounding box center [452, 520] width 488 height 17
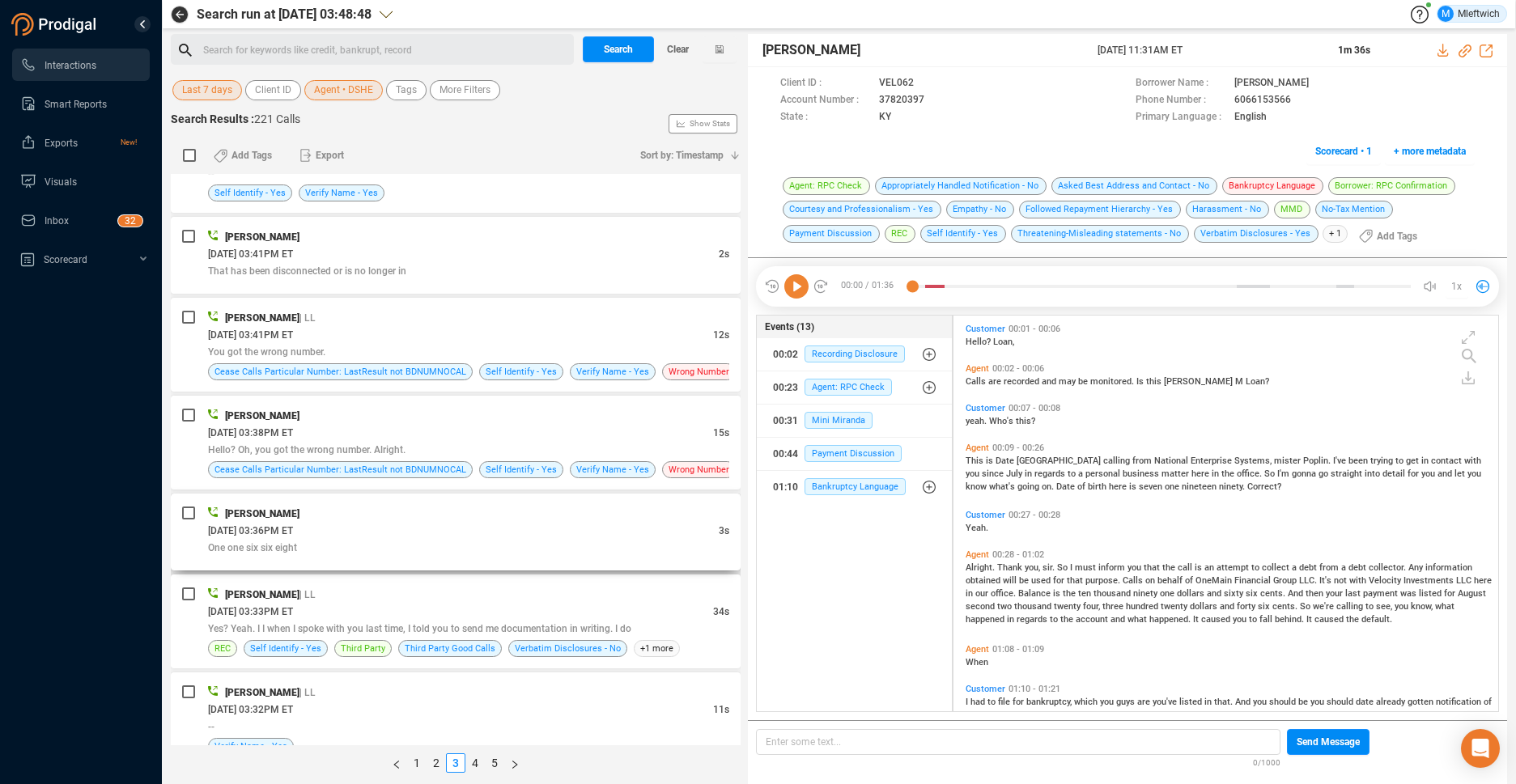
scroll to position [4040, 0]
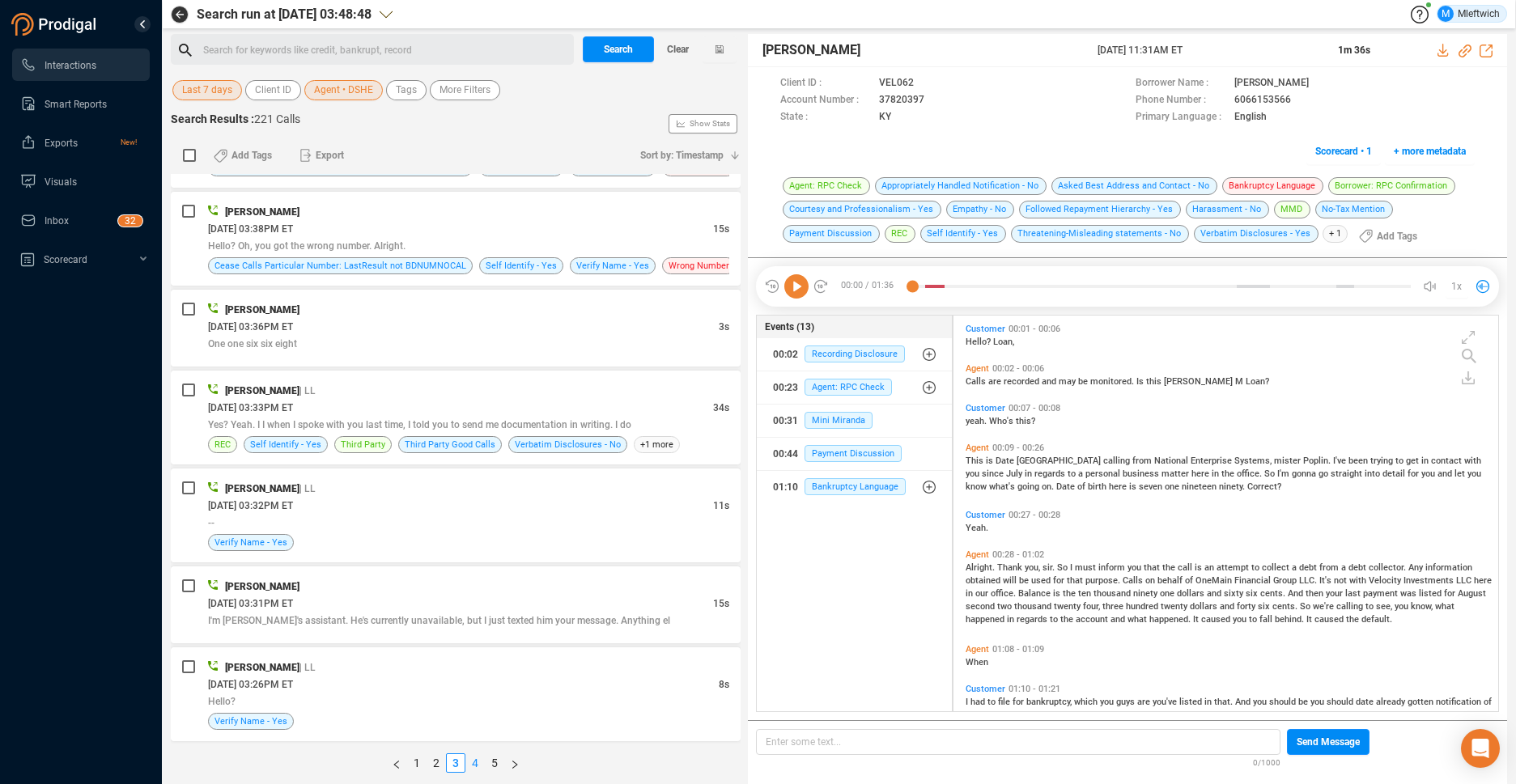
click at [475, 762] on link "4" at bounding box center [474, 762] width 18 height 18
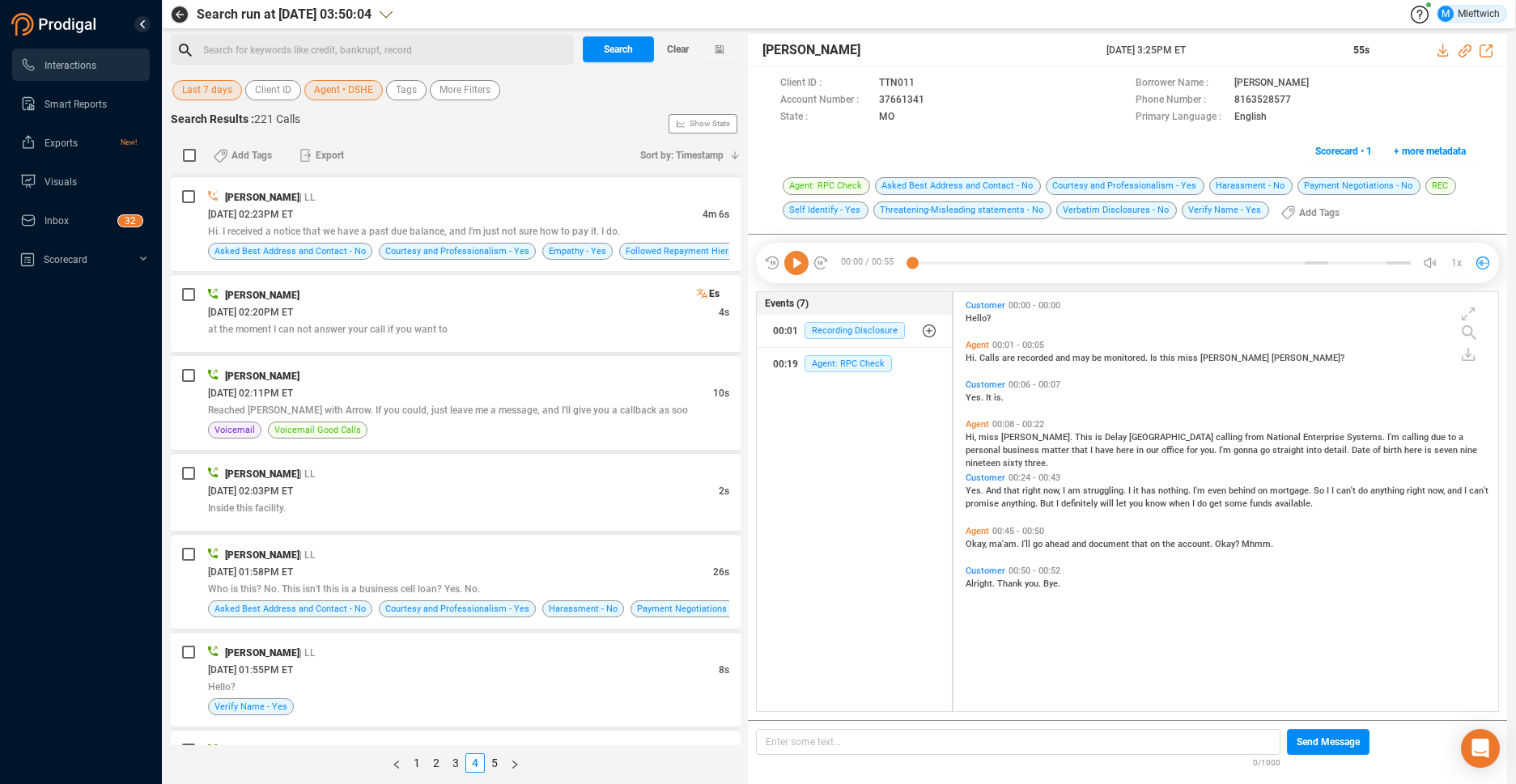
scroll to position [1113, 0]
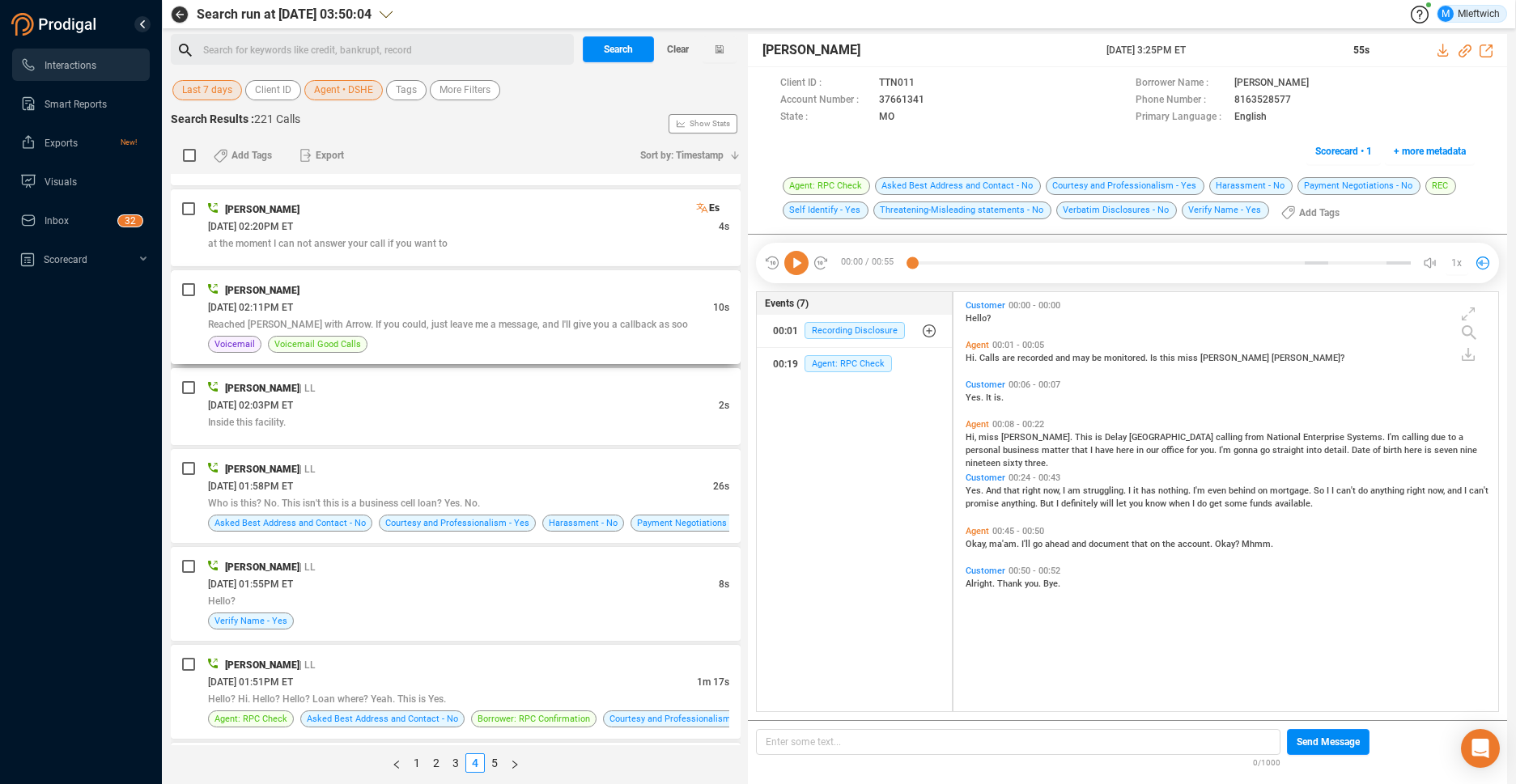
click at [613, 305] on div "09/03/2025 @ 02:11PM ET" at bounding box center [461, 307] width 505 height 17
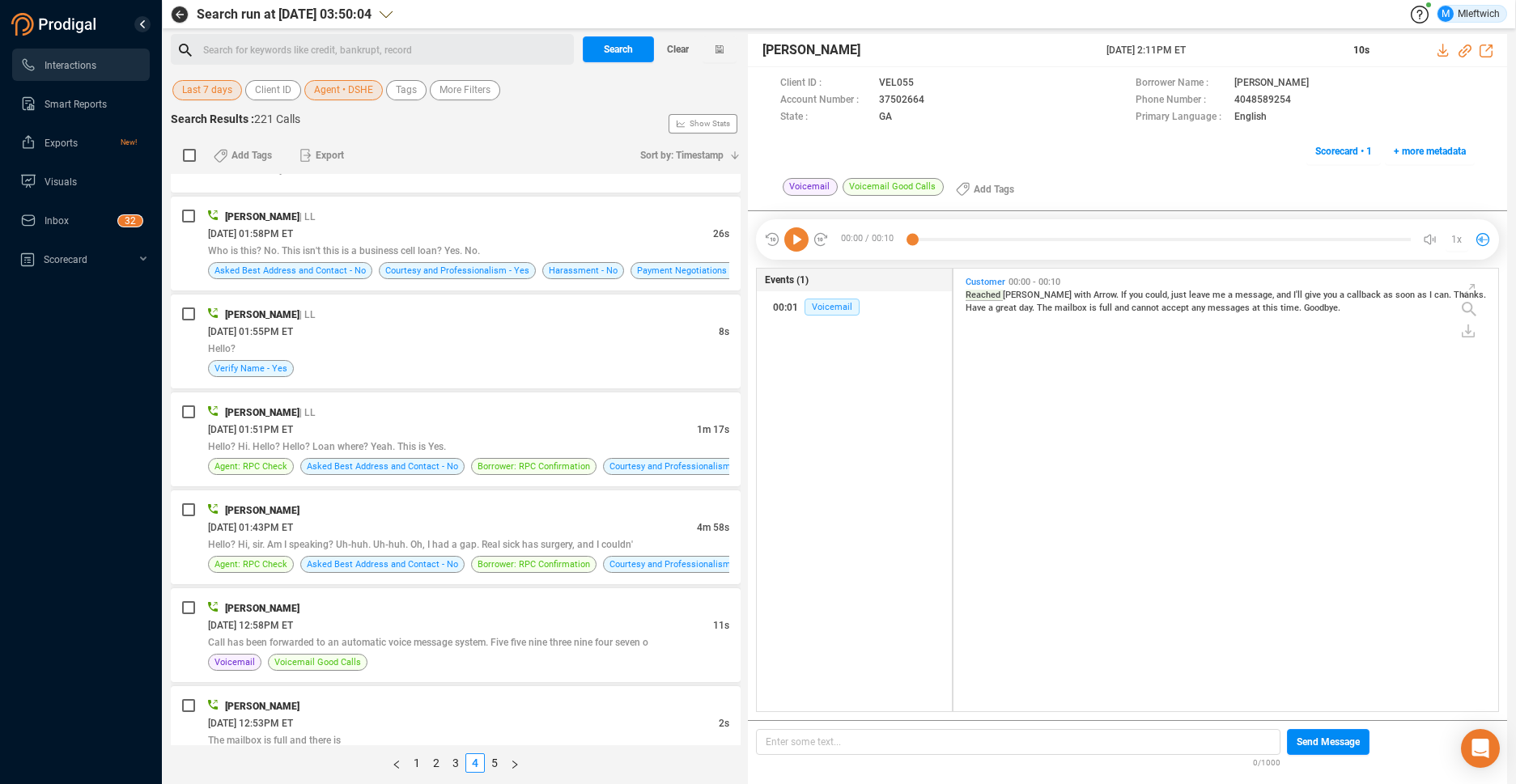
scroll to position [1452, 0]
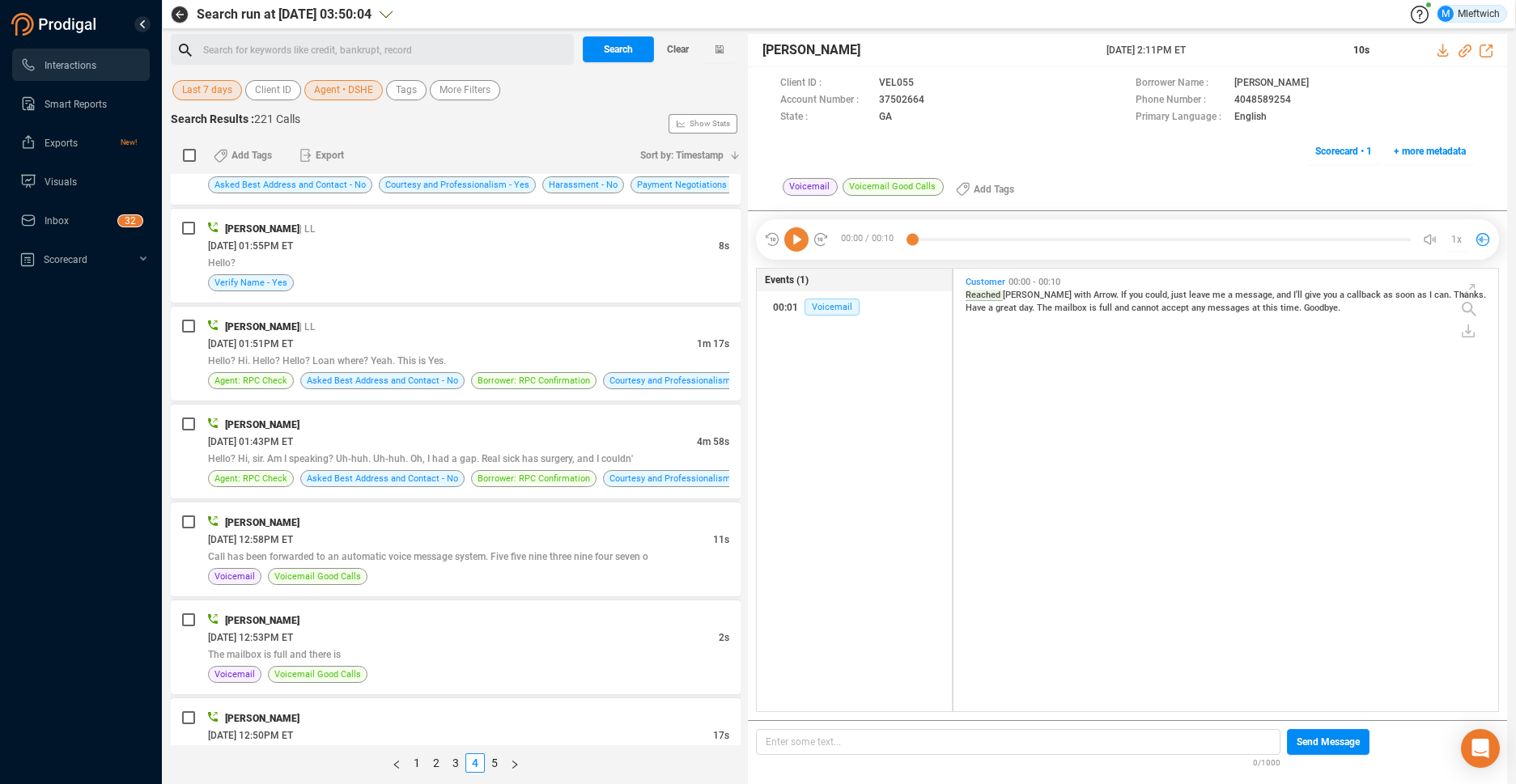
click at [370, 94] on span "Agent • DSHE" at bounding box center [344, 90] width 59 height 20
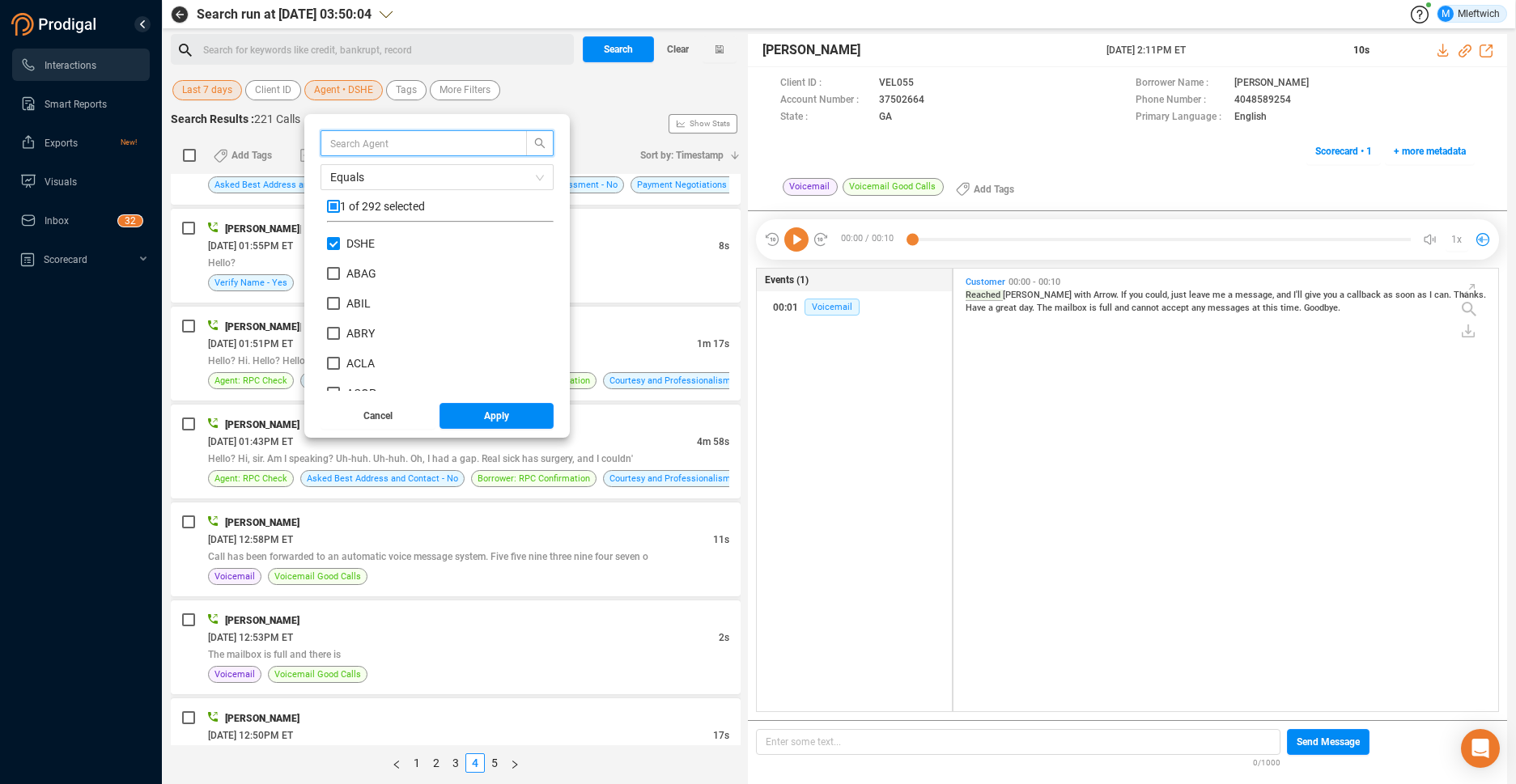
scroll to position [152, 218]
drag, startPoint x: 334, startPoint y: 244, endPoint x: 364, endPoint y: 248, distance: 30.3
click at [336, 245] on input "DSHE" at bounding box center [333, 243] width 13 height 13
checkbox input "false"
drag, startPoint x: 542, startPoint y: 244, endPoint x: 542, endPoint y: 278, distance: 34.0
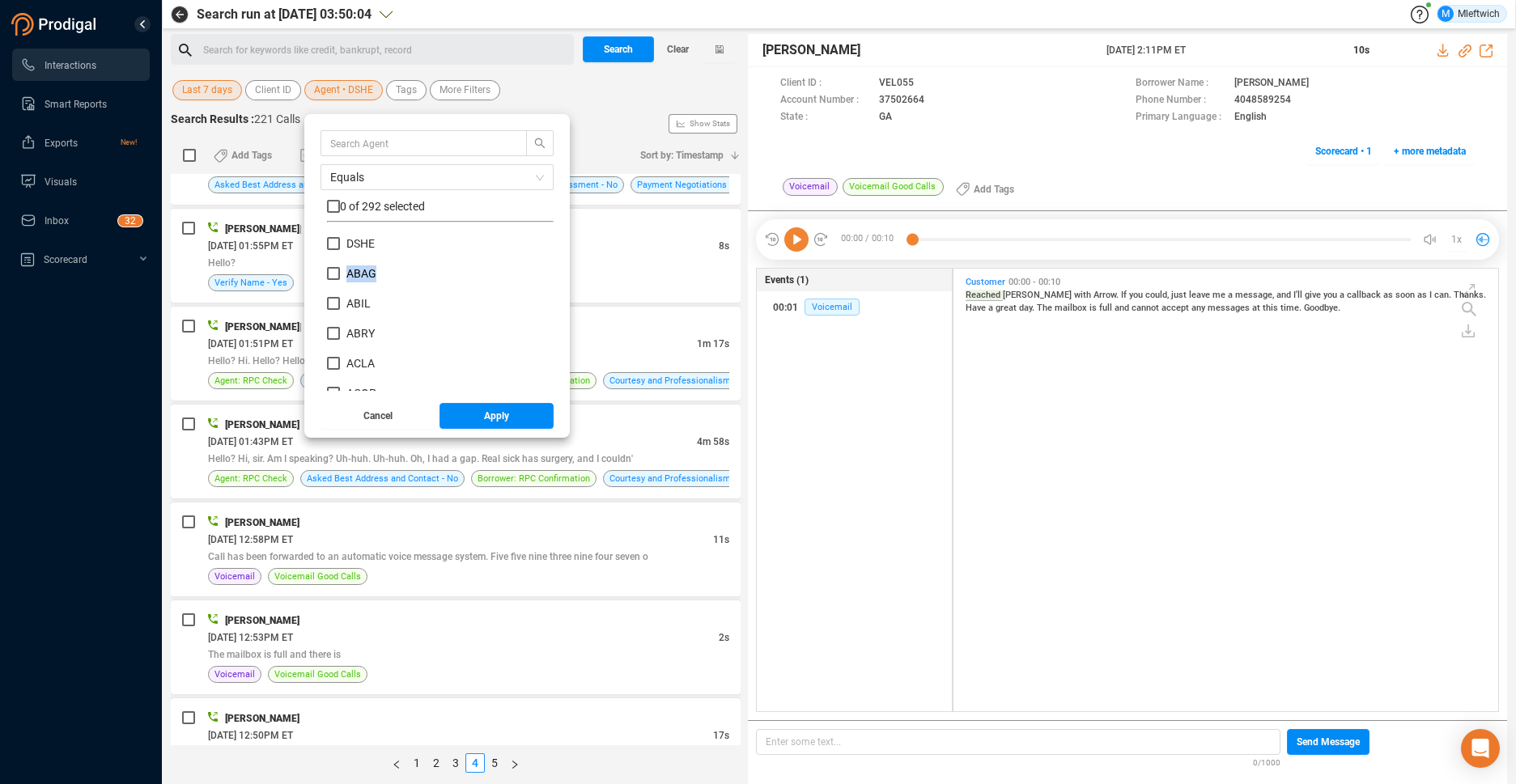
click at [335, 353] on input "MEDD" at bounding box center [333, 353] width 13 height 13
checkbox input "true"
click at [504, 426] on span "Apply" at bounding box center [497, 415] width 25 height 26
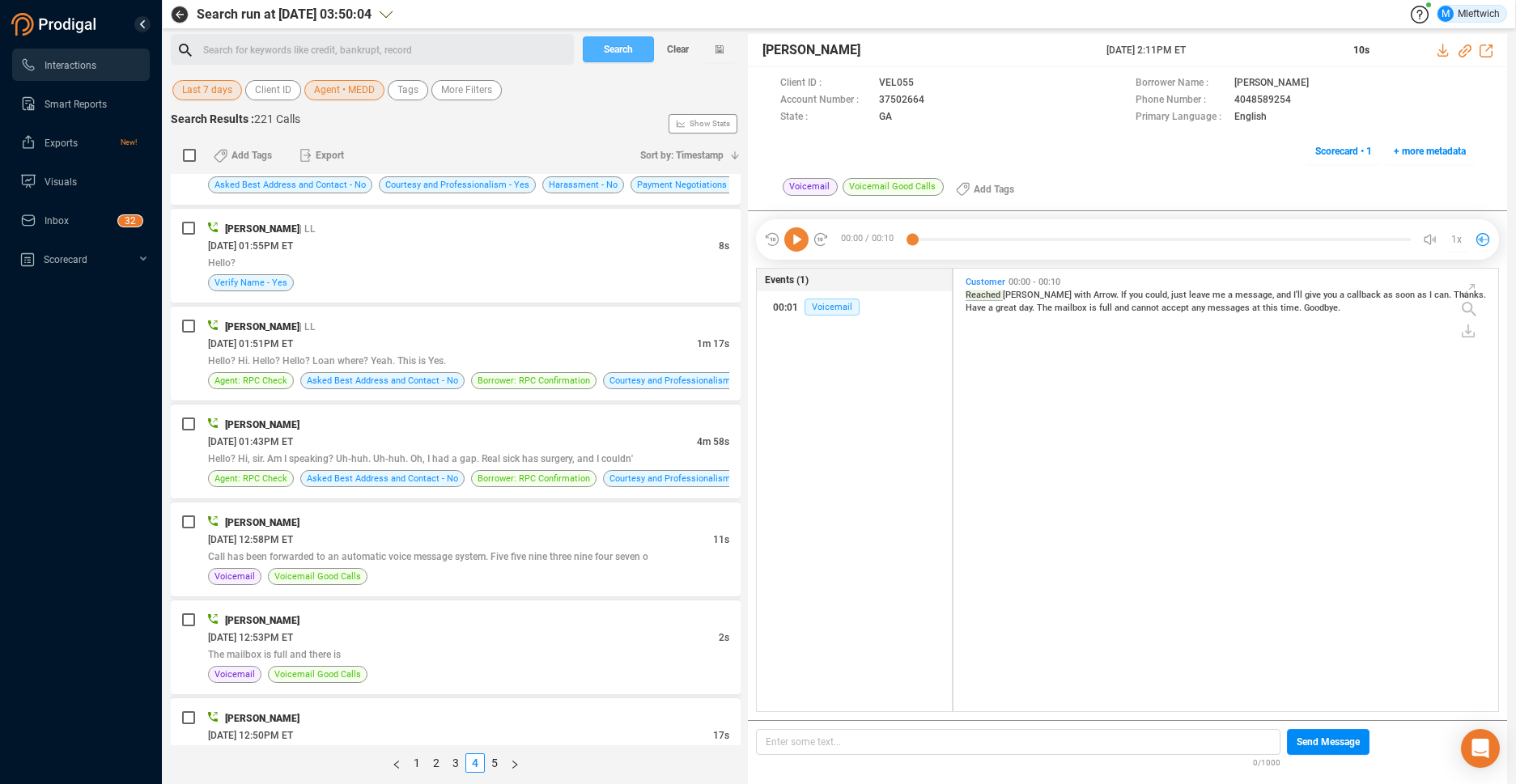
click at [629, 43] on span "Search" at bounding box center [618, 49] width 29 height 26
click at [629, 43] on div "Search Clear" at bounding box center [659, 49] width 162 height 31
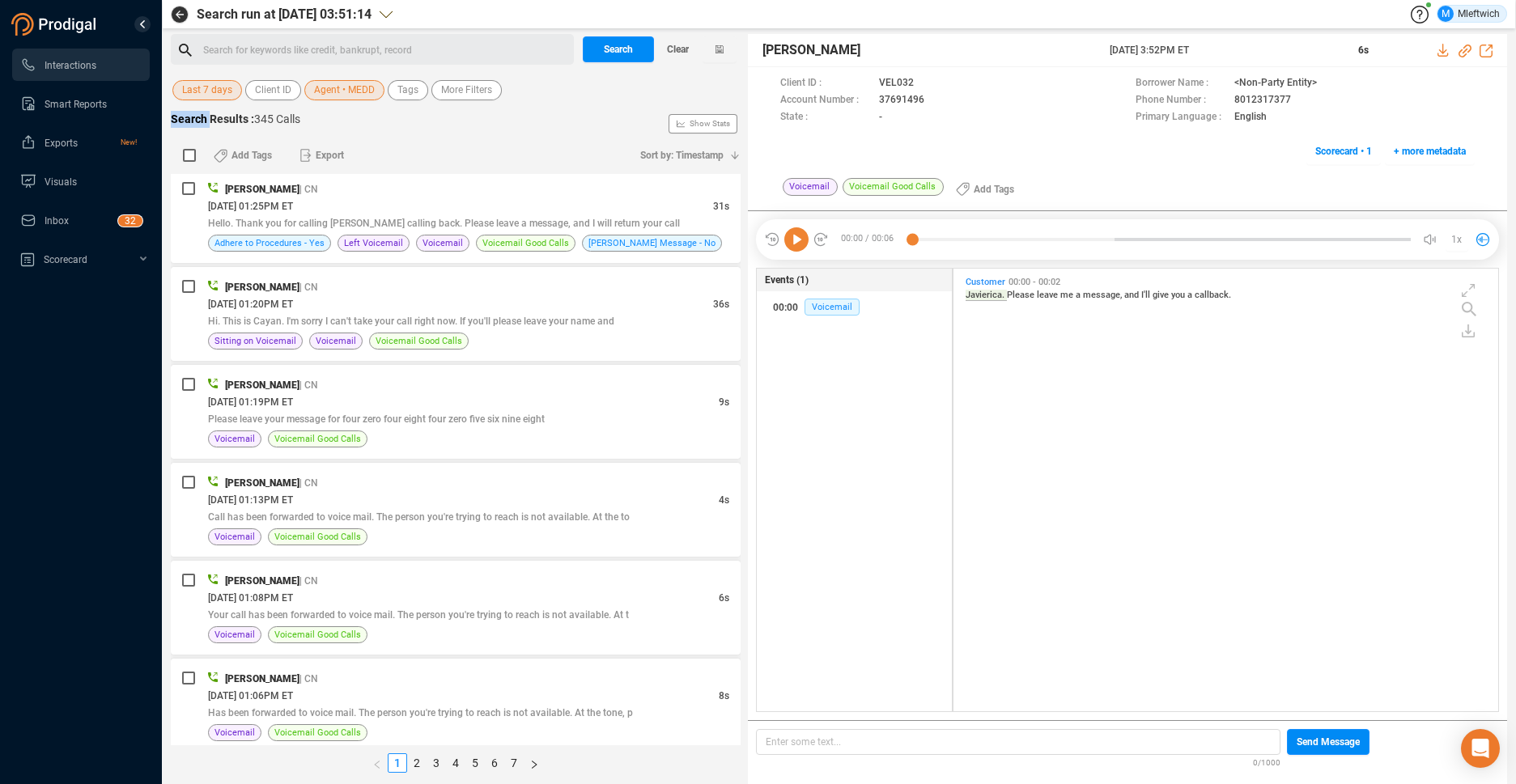
scroll to position [4210, 0]
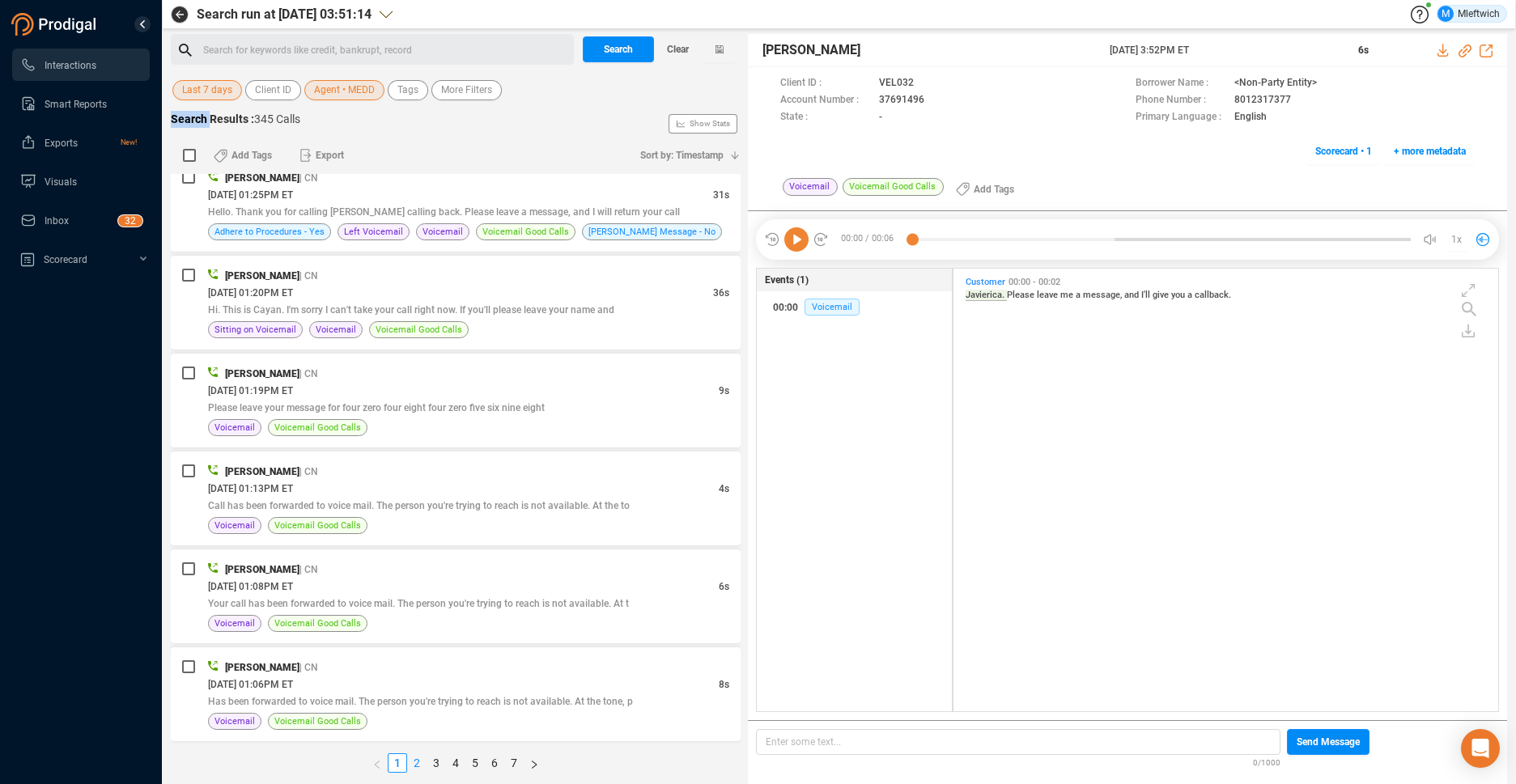
click at [416, 763] on link "2" at bounding box center [416, 762] width 18 height 18
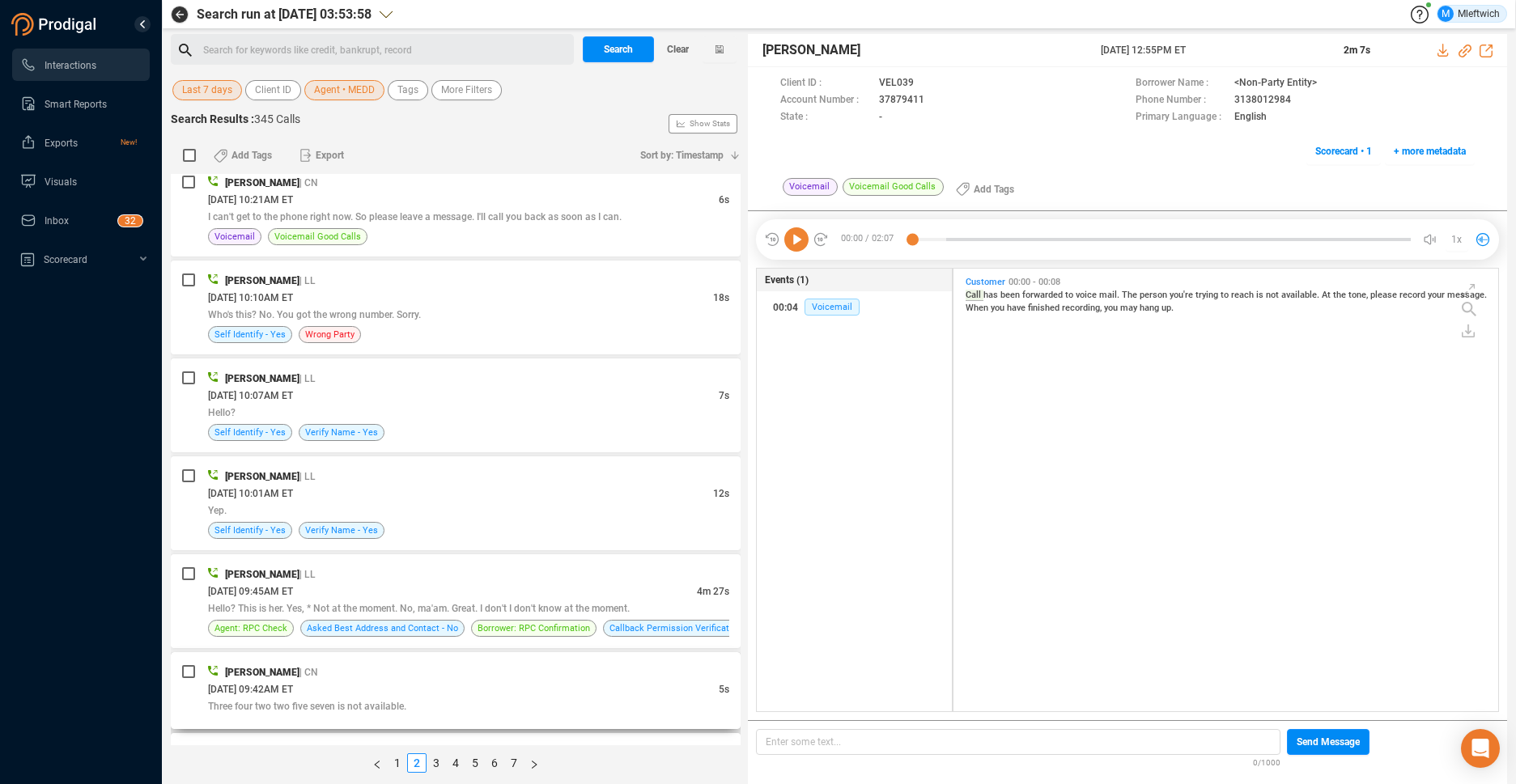
scroll to position [4193, 0]
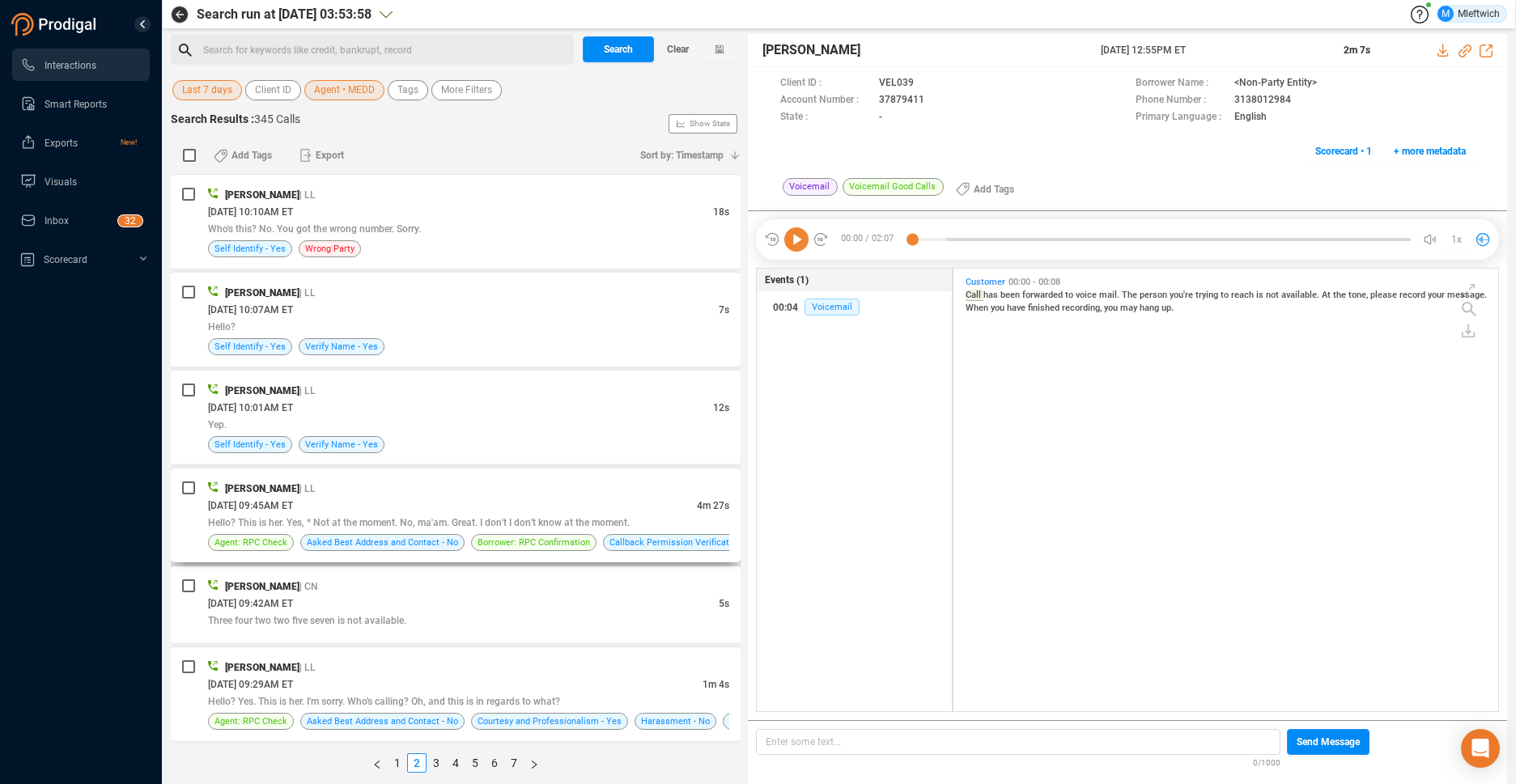
click at [468, 522] on span "Hello? This is her. Yes, * Not at the moment. No, ma'am. Great. I don't I don't…" at bounding box center [419, 522] width 422 height 11
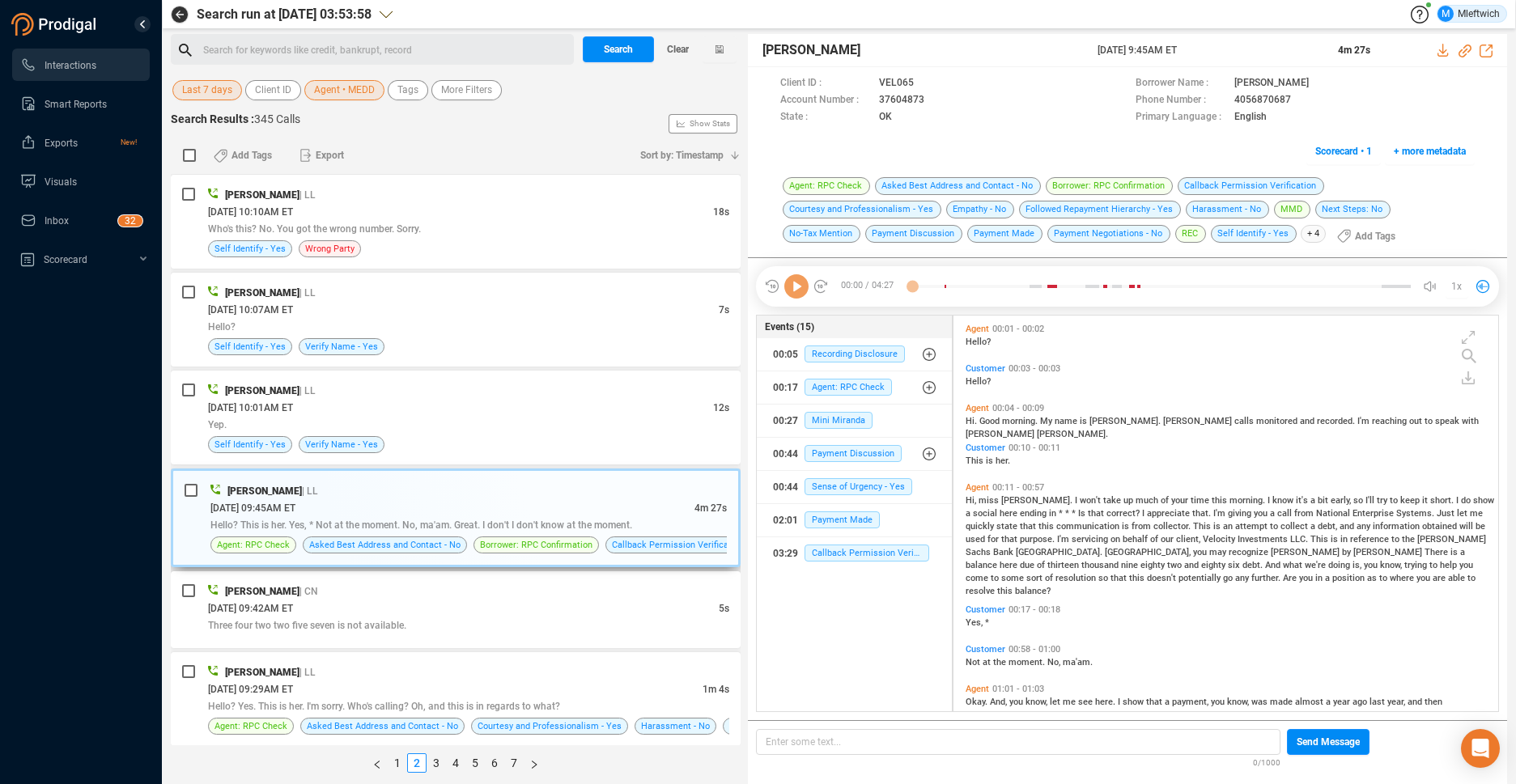
scroll to position [392, 536]
click at [933, 96] on icon at bounding box center [936, 99] width 8 height 10
click at [400, 37] on div "Search for keywords like credit, bankrupt, record ﻿" at bounding box center [372, 49] width 403 height 31
click at [367, 89] on span "Agent • MEDD" at bounding box center [344, 90] width 61 height 20
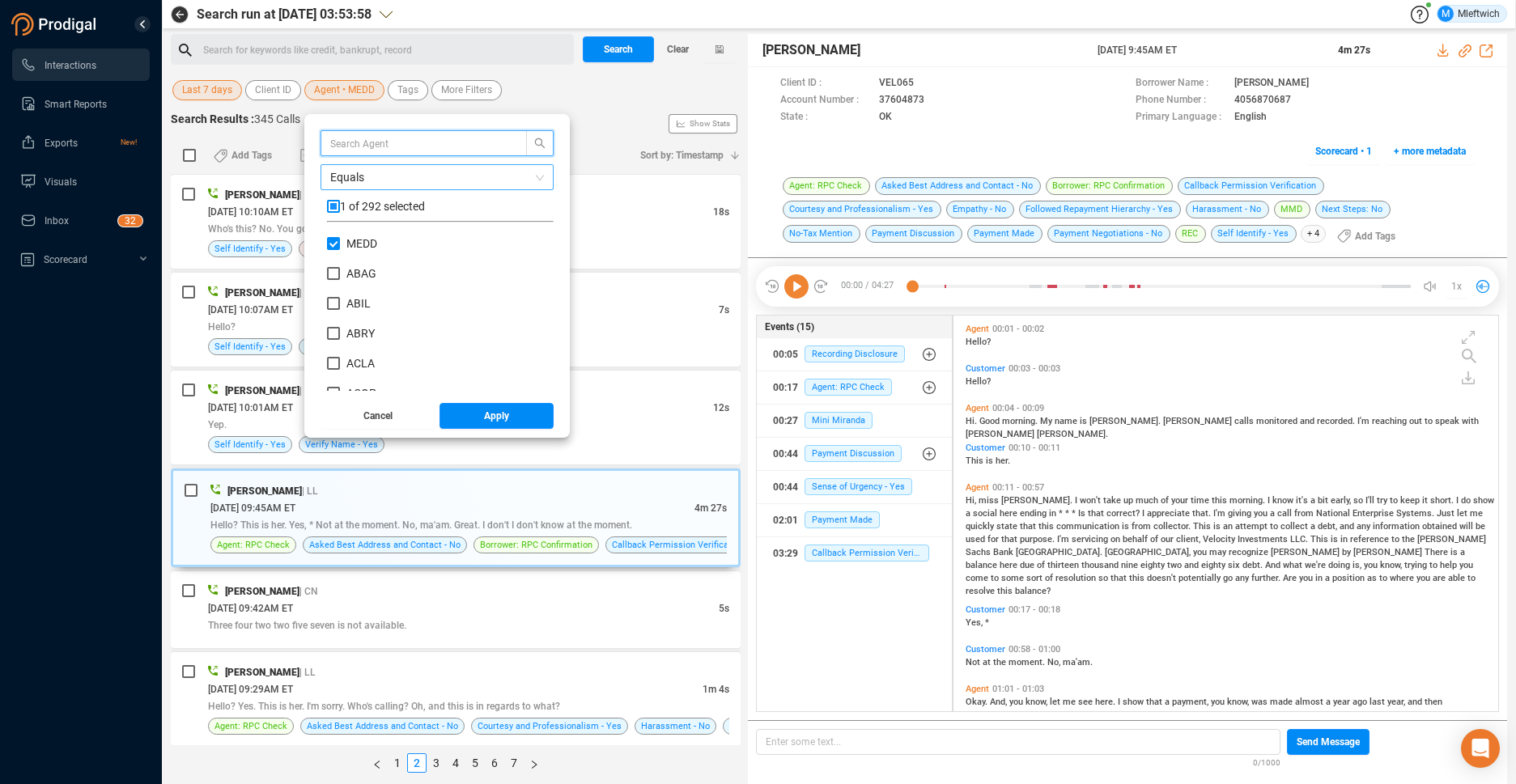
scroll to position [152, 218]
click at [328, 242] on input "MEDD" at bounding box center [333, 243] width 13 height 13
checkbox input "false"
drag, startPoint x: 332, startPoint y: 238, endPoint x: 349, endPoint y: 275, distance: 40.7
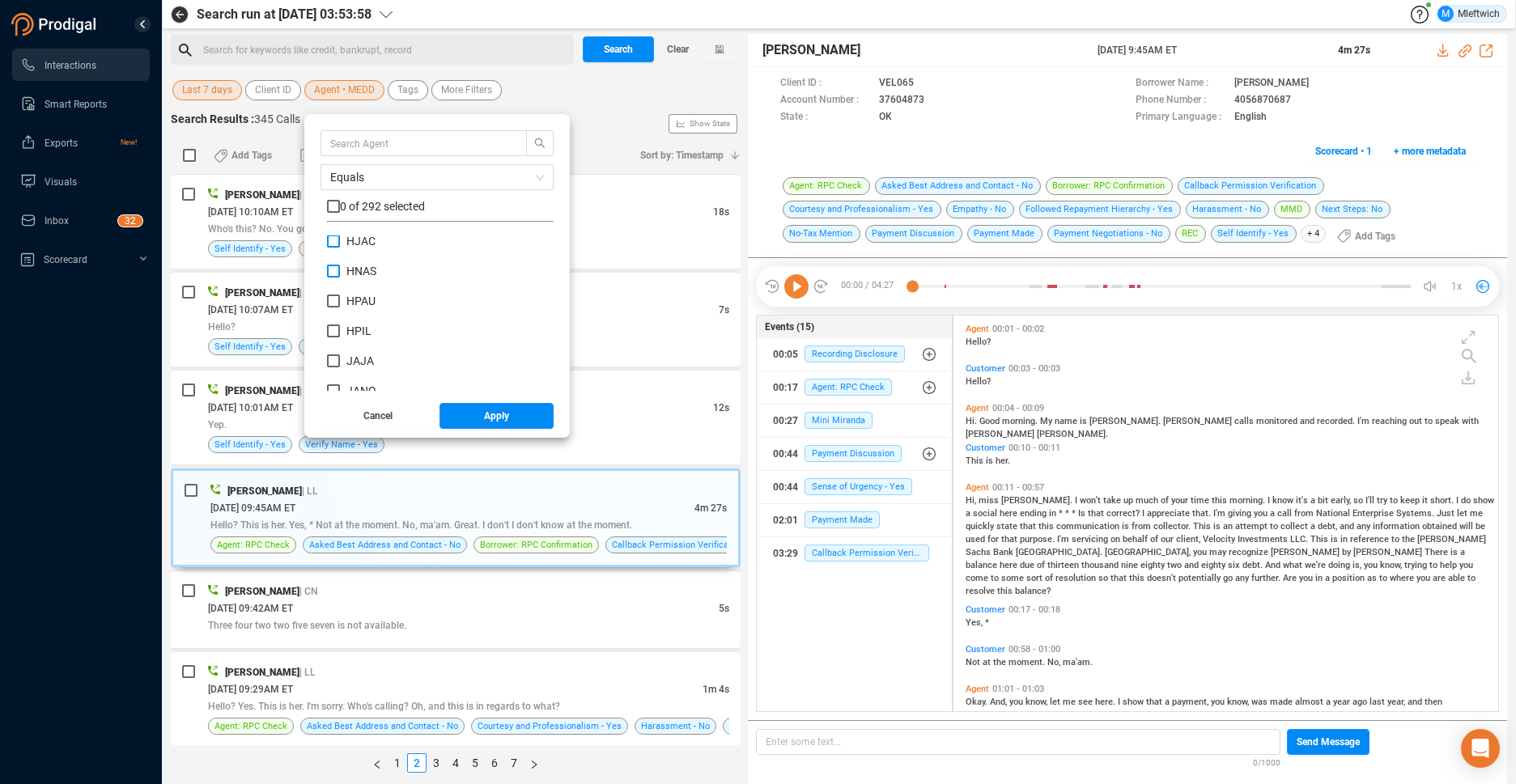
click at [332, 239] on input "HJAC" at bounding box center [333, 241] width 13 height 13
checkbox input "true"
click at [494, 413] on span "Apply" at bounding box center [497, 415] width 25 height 26
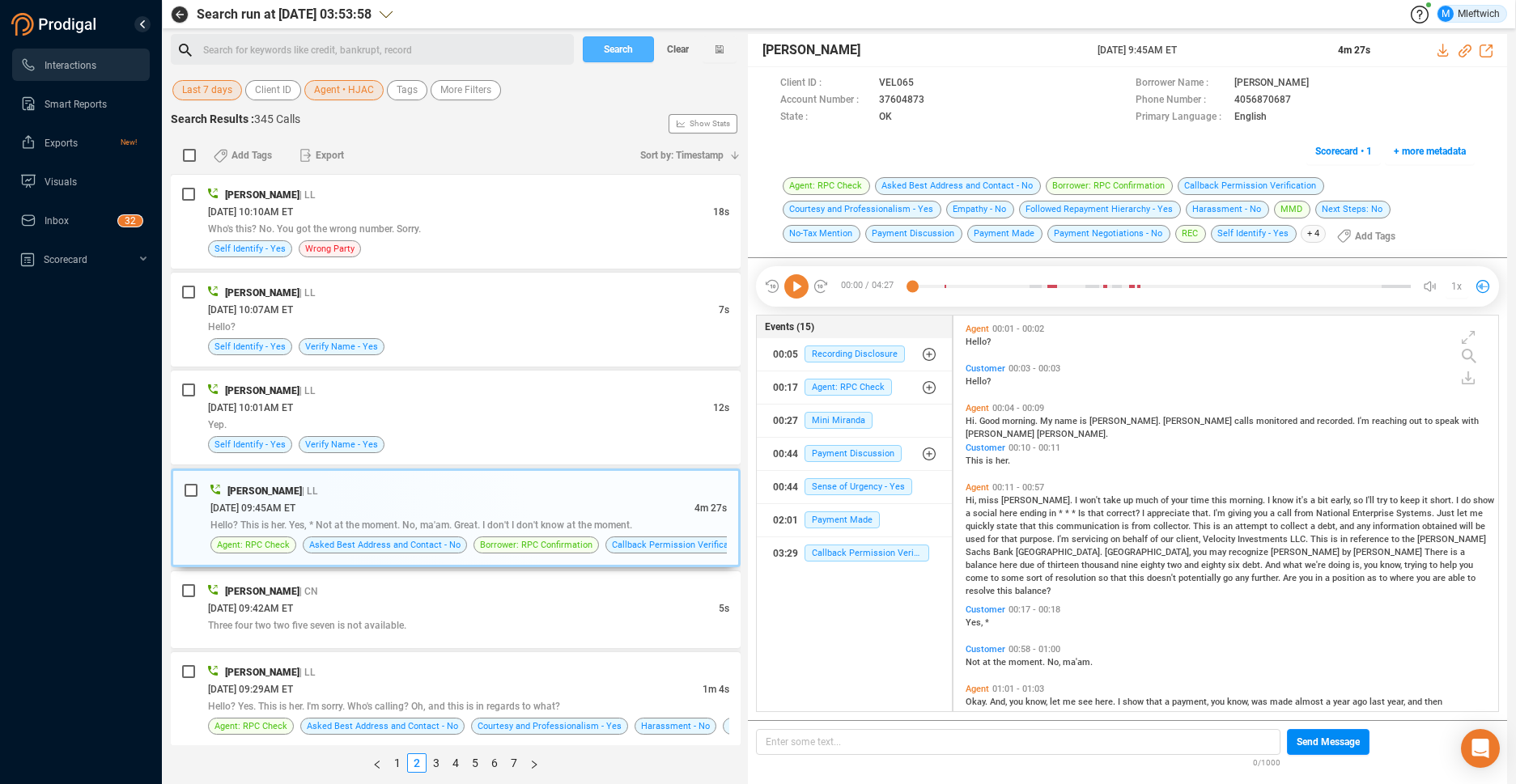
click at [624, 47] on span "Search" at bounding box center [618, 49] width 29 height 26
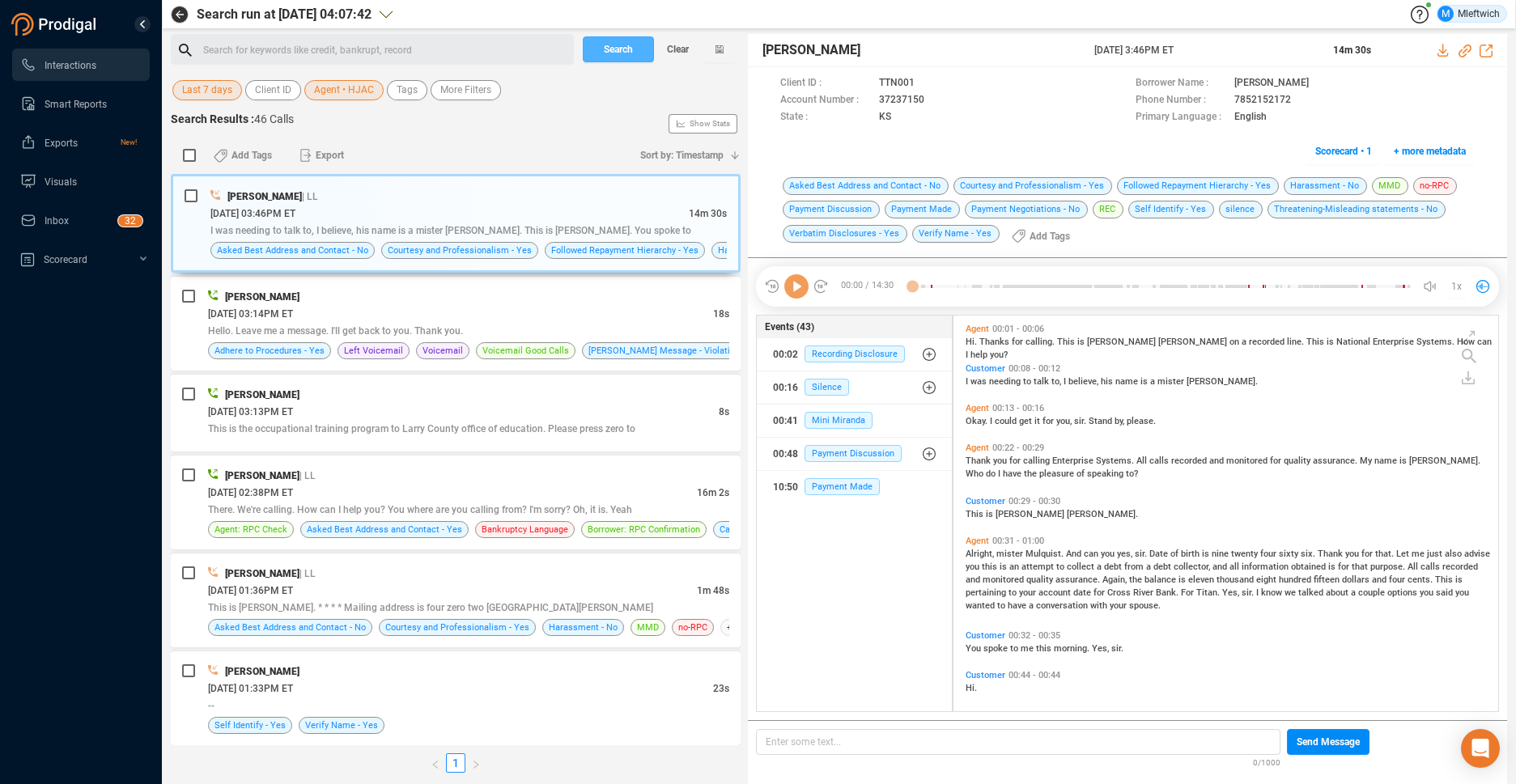
scroll to position [392, 536]
click at [626, 51] on span "Search" at bounding box center [618, 49] width 29 height 26
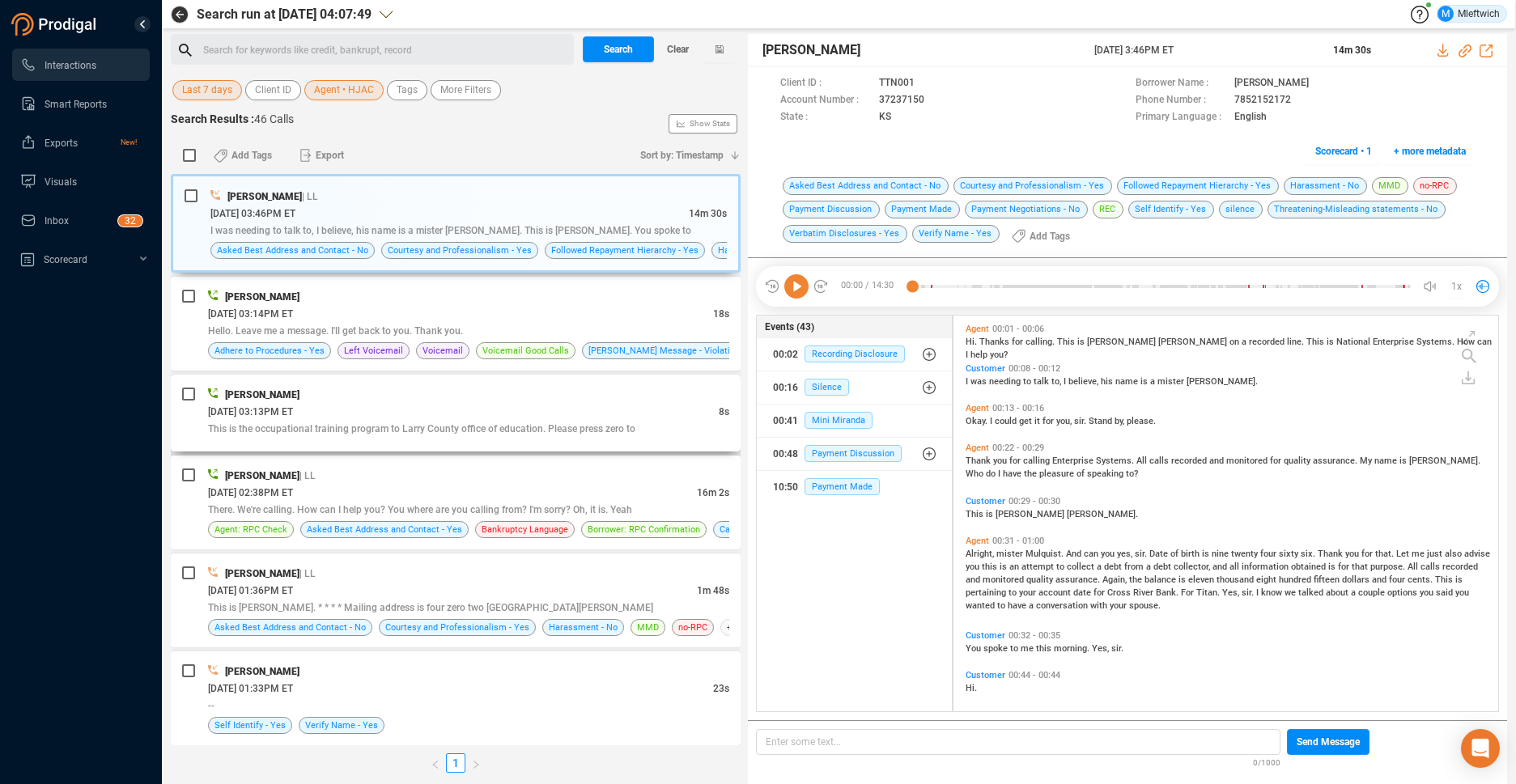
click at [633, 423] on div "This is the occupational training program to Larry County office of education. …" at bounding box center [468, 429] width 521 height 17
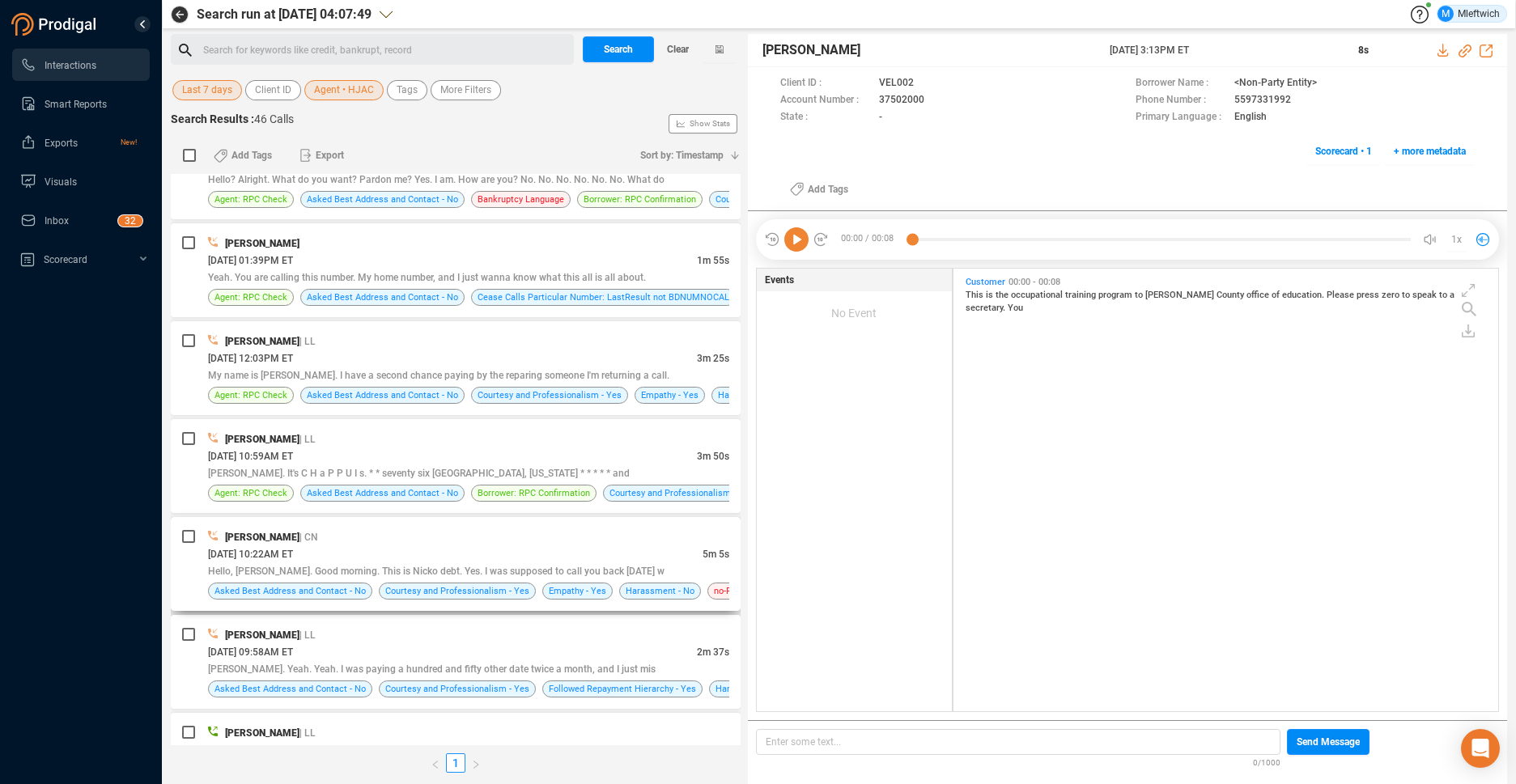
scroll to position [3835, 0]
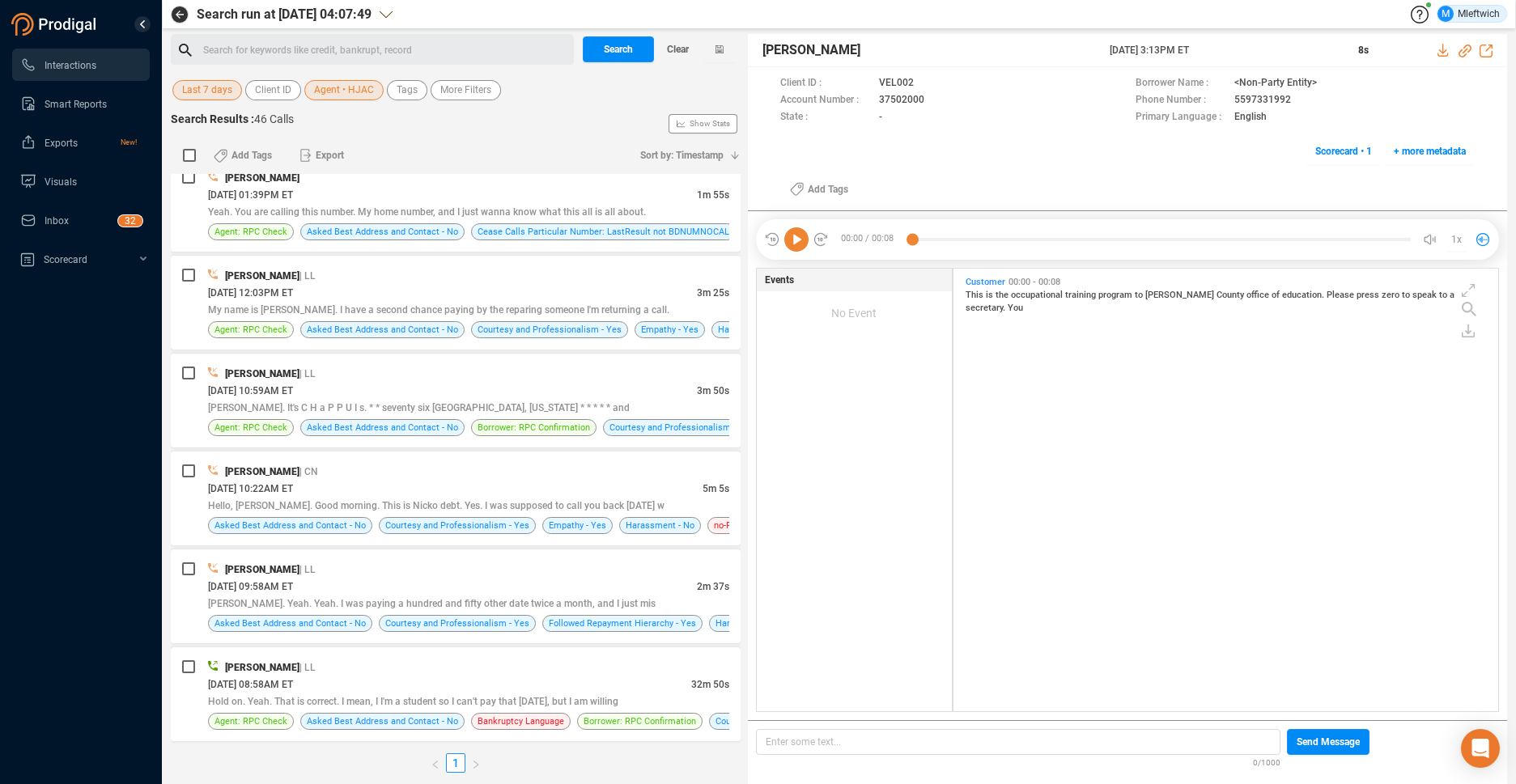
click at [376, 92] on button "Agent • HJAC" at bounding box center [344, 90] width 79 height 20
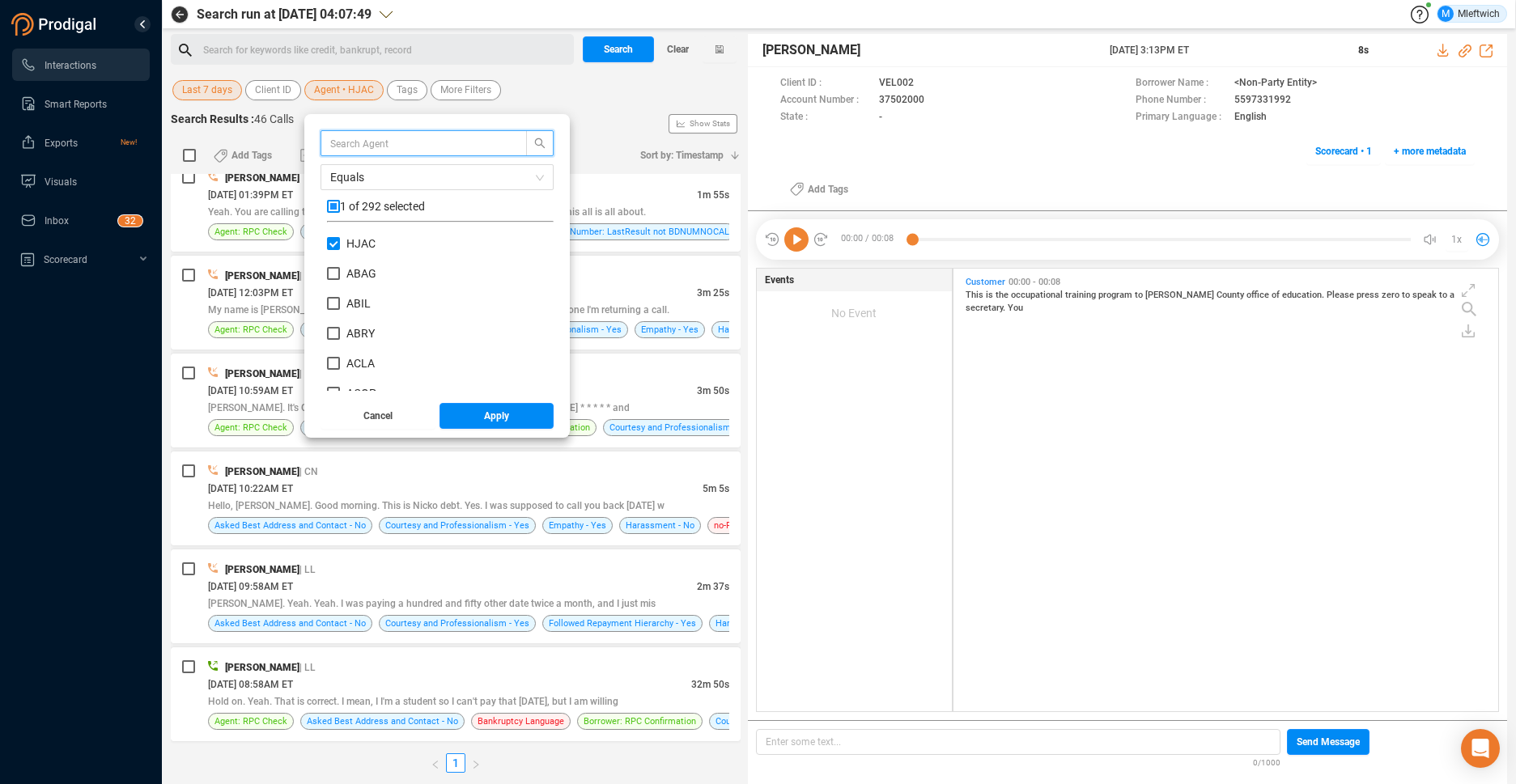
scroll to position [152, 218]
click at [329, 246] on input "HJAC" at bounding box center [333, 243] width 13 height 13
checkbox input "false"
click at [334, 363] on input "MPEO" at bounding box center [333, 364] width 13 height 13
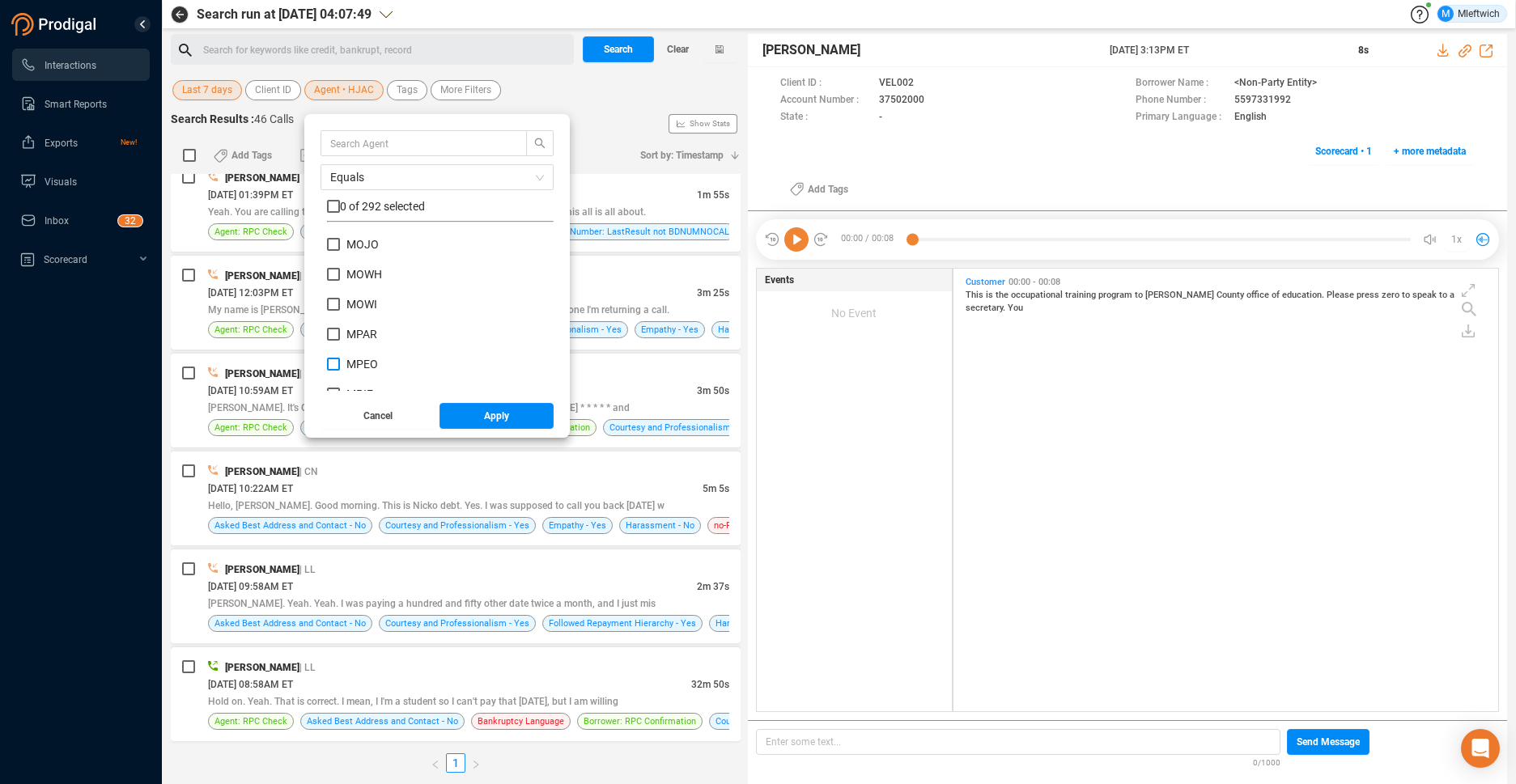
checkbox input "true"
click at [519, 420] on button "Apply" at bounding box center [497, 415] width 115 height 26
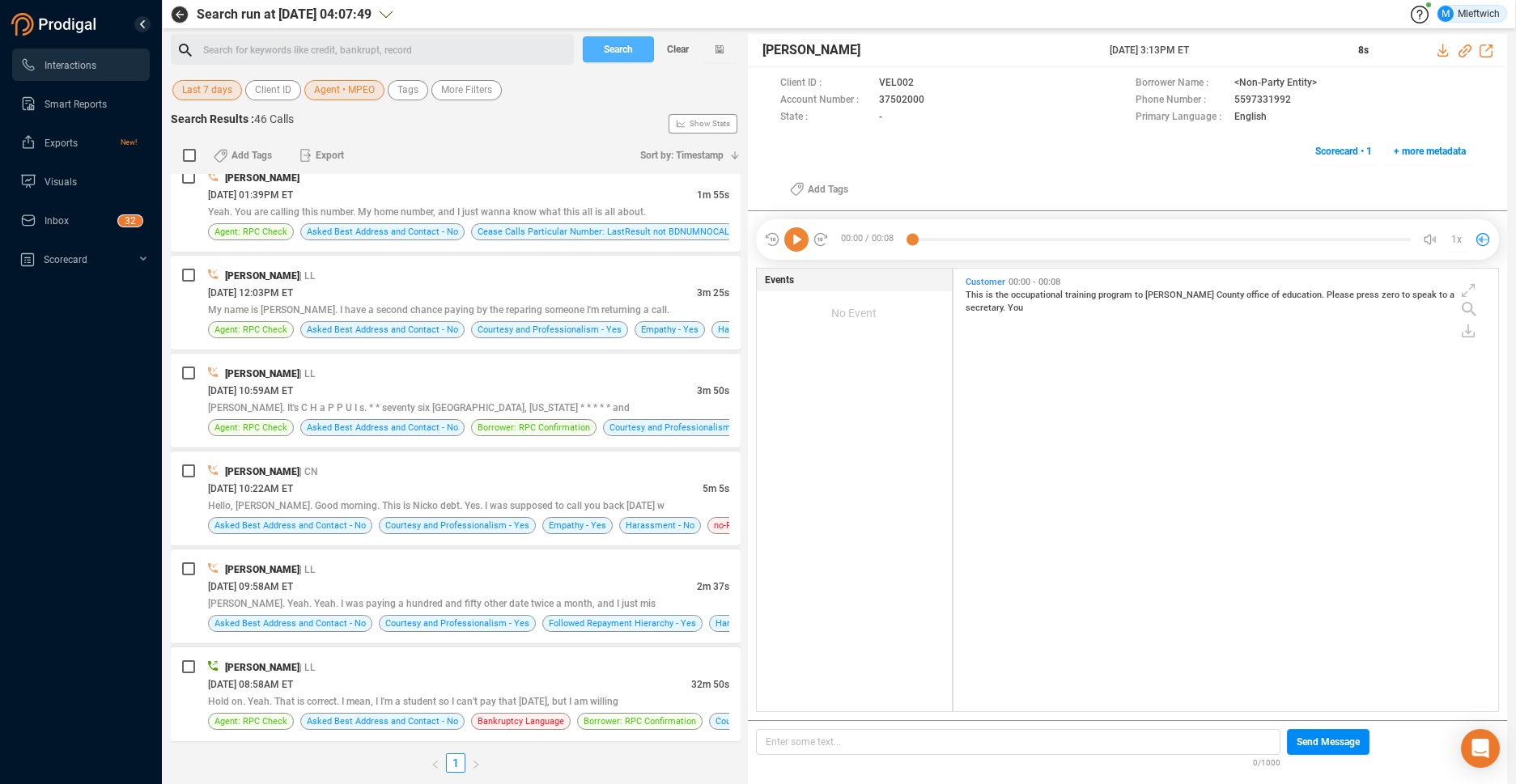
click at [630, 47] on span "Search" at bounding box center [618, 49] width 29 height 26
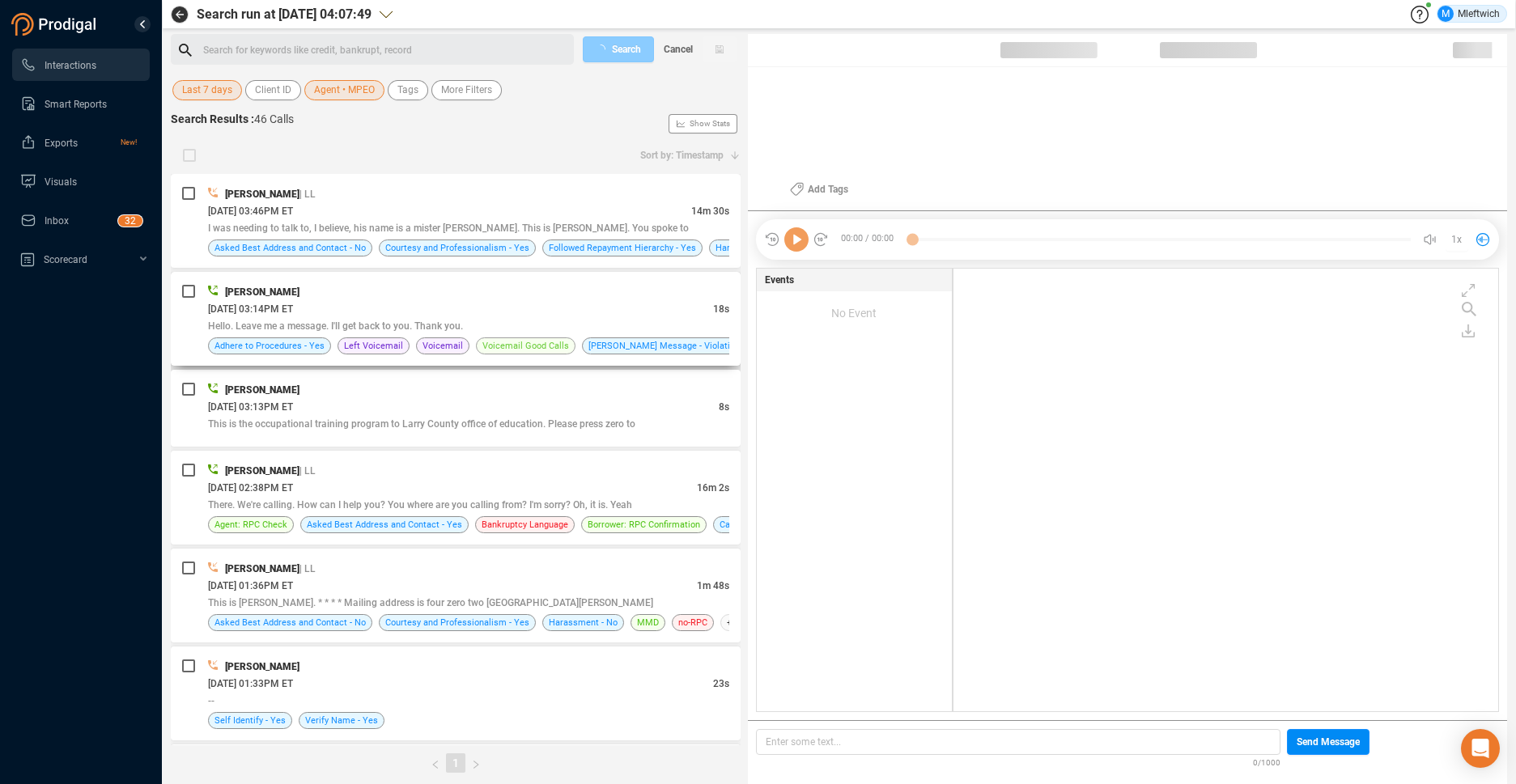
scroll to position [439, 536]
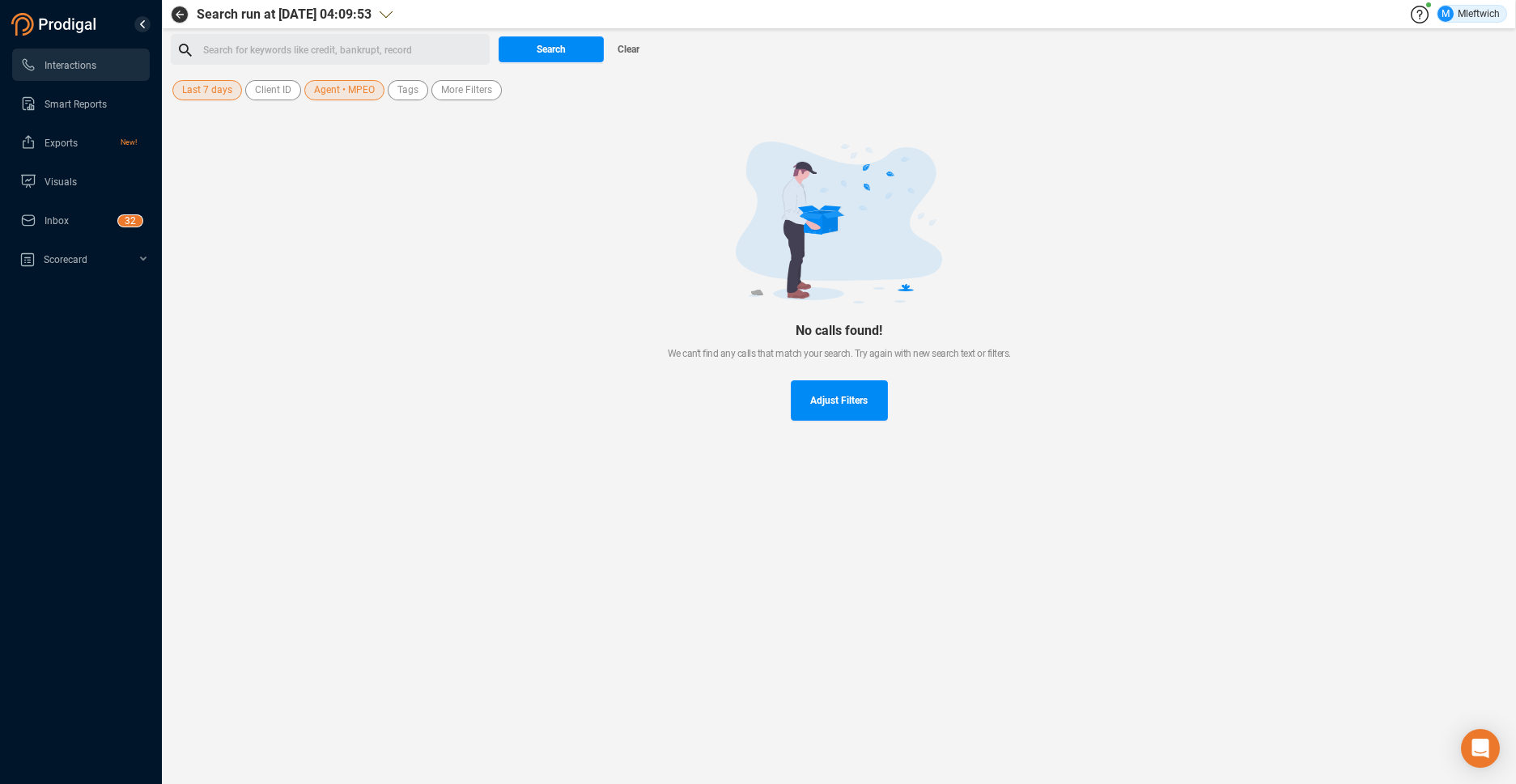
click at [361, 90] on span "Agent • MPEO" at bounding box center [344, 90] width 61 height 20
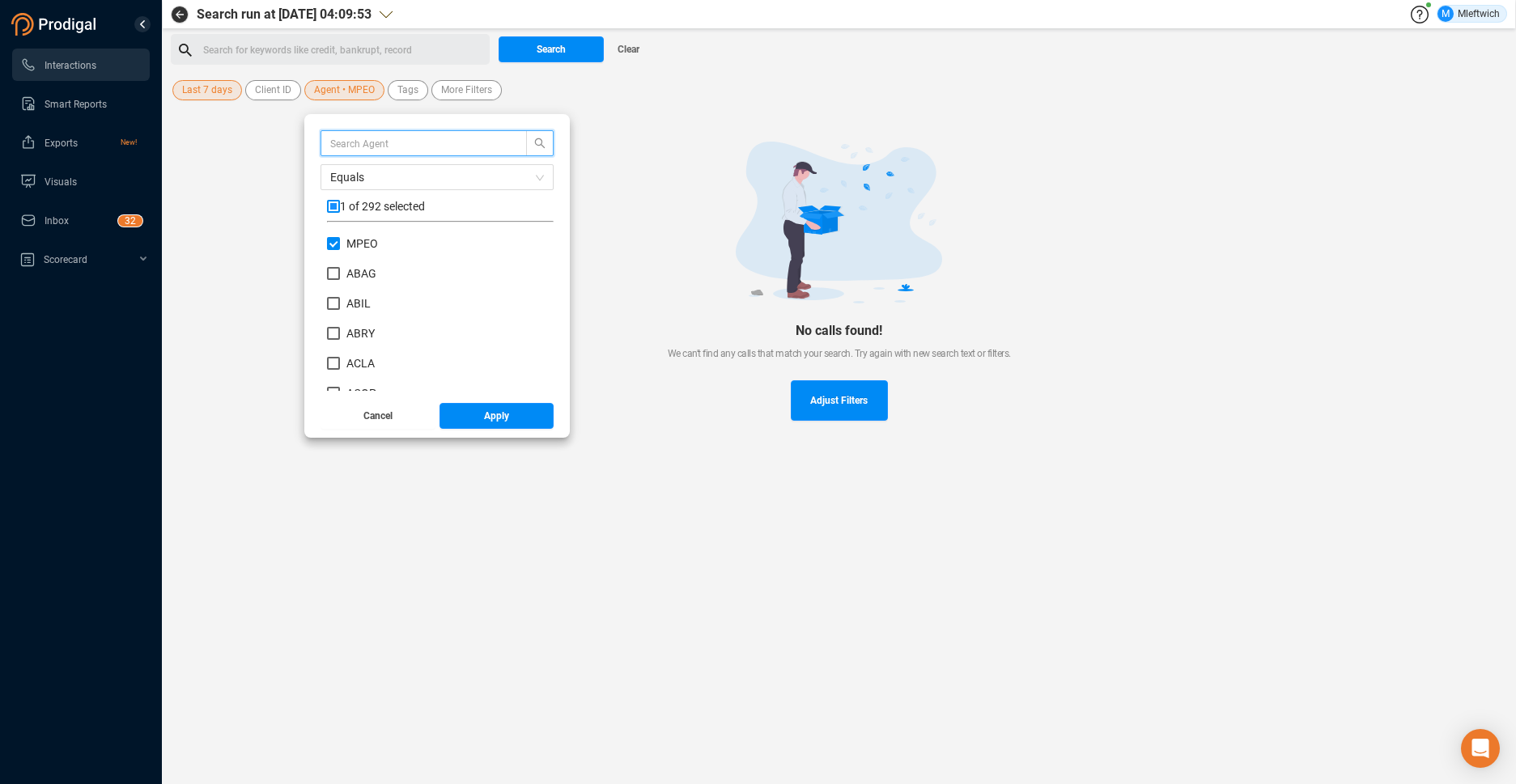
scroll to position [152, 218]
click at [497, 421] on span "Apply" at bounding box center [497, 415] width 25 height 26
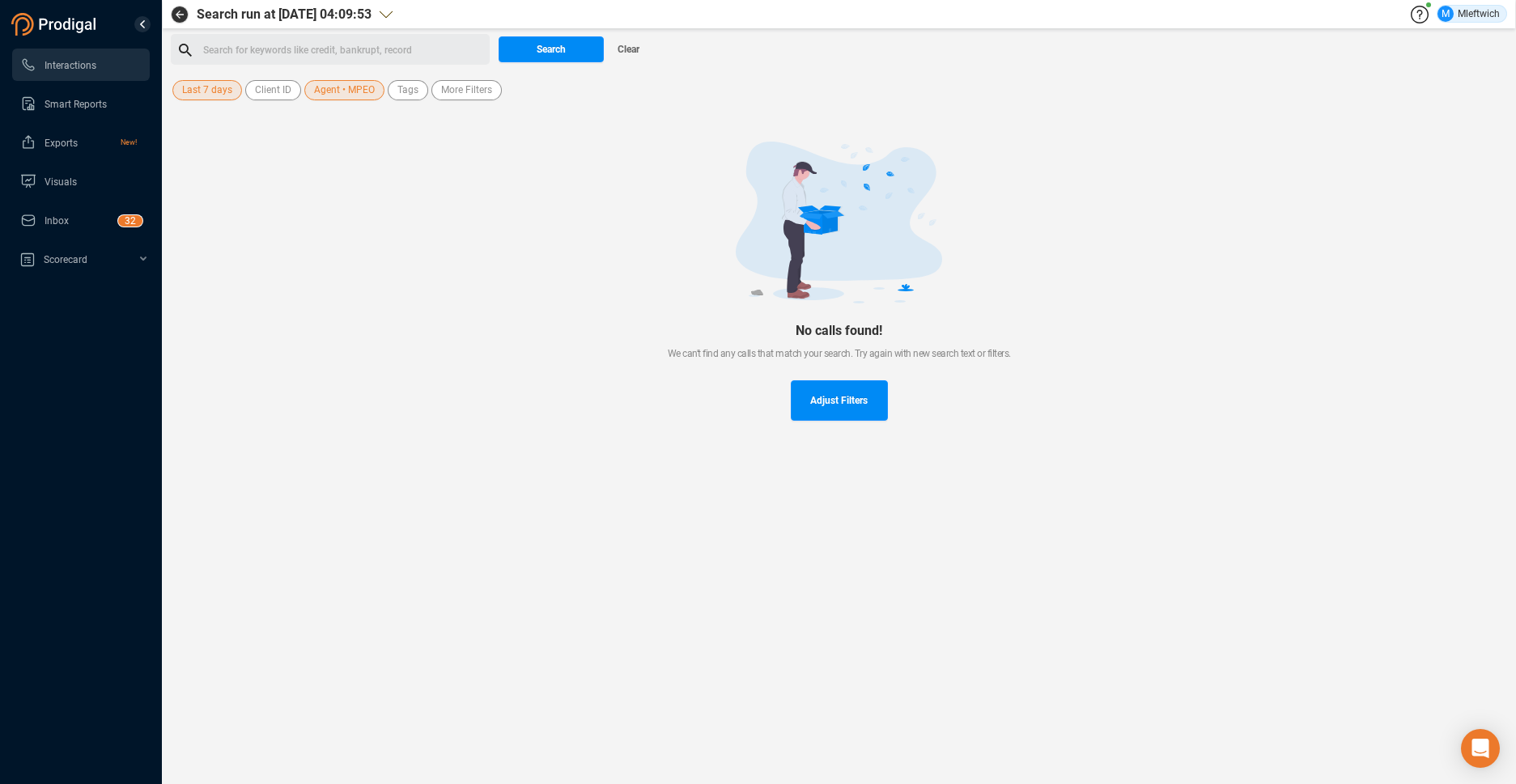
click at [224, 89] on span "Last 7 days" at bounding box center [207, 90] width 51 height 20
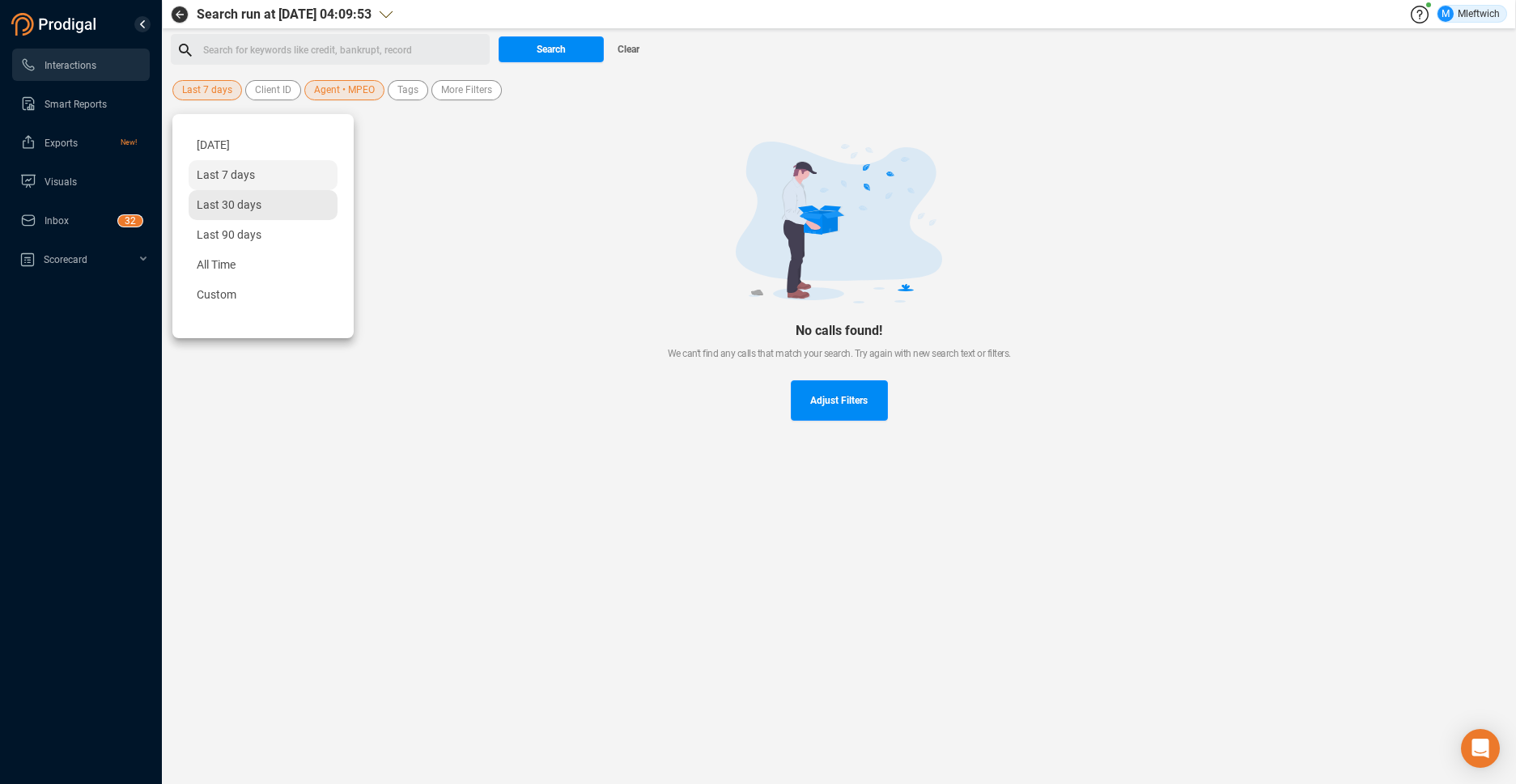
click at [226, 209] on span "Last 30 days" at bounding box center [228, 204] width 65 height 13
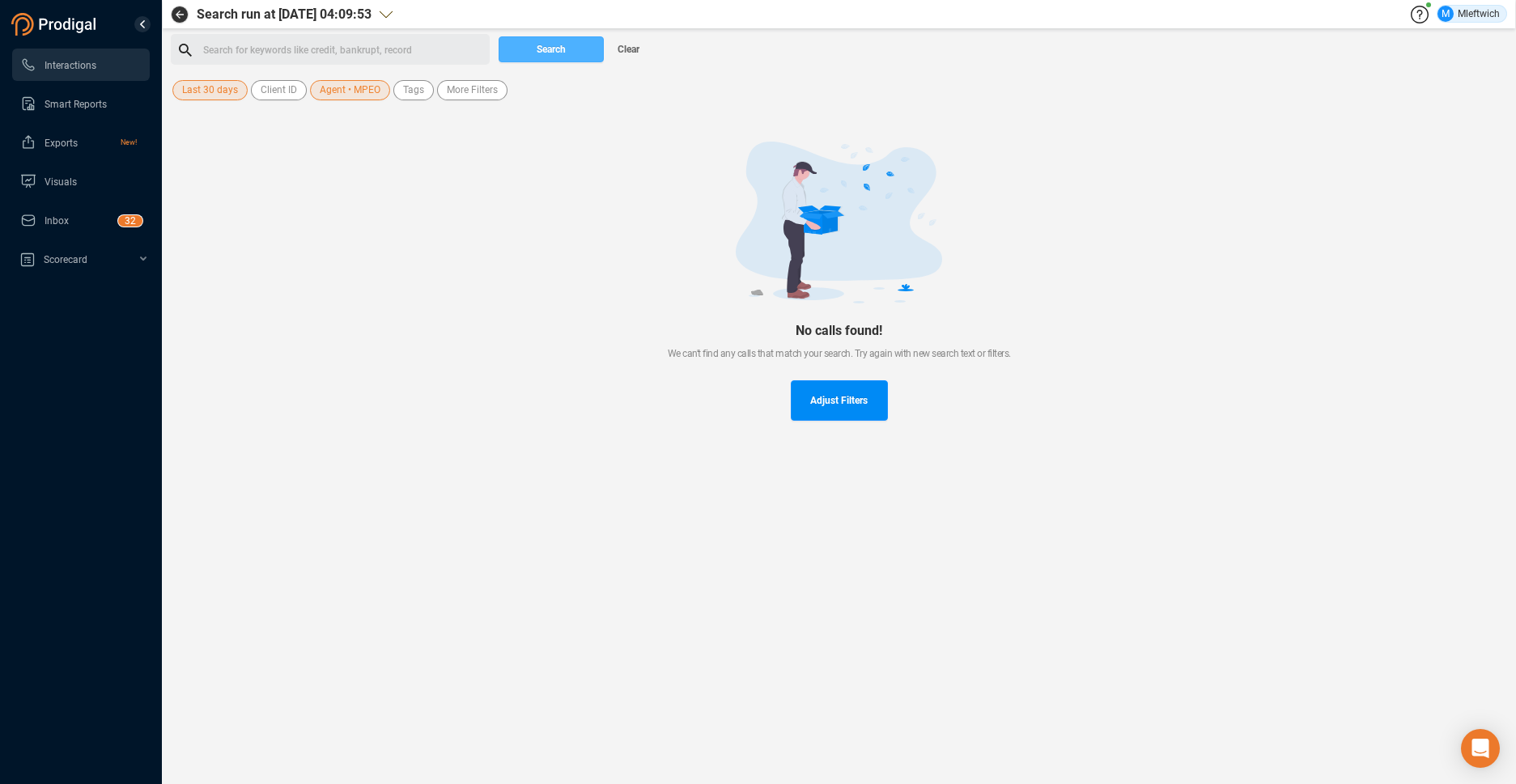
click at [547, 45] on span "Search" at bounding box center [551, 49] width 29 height 26
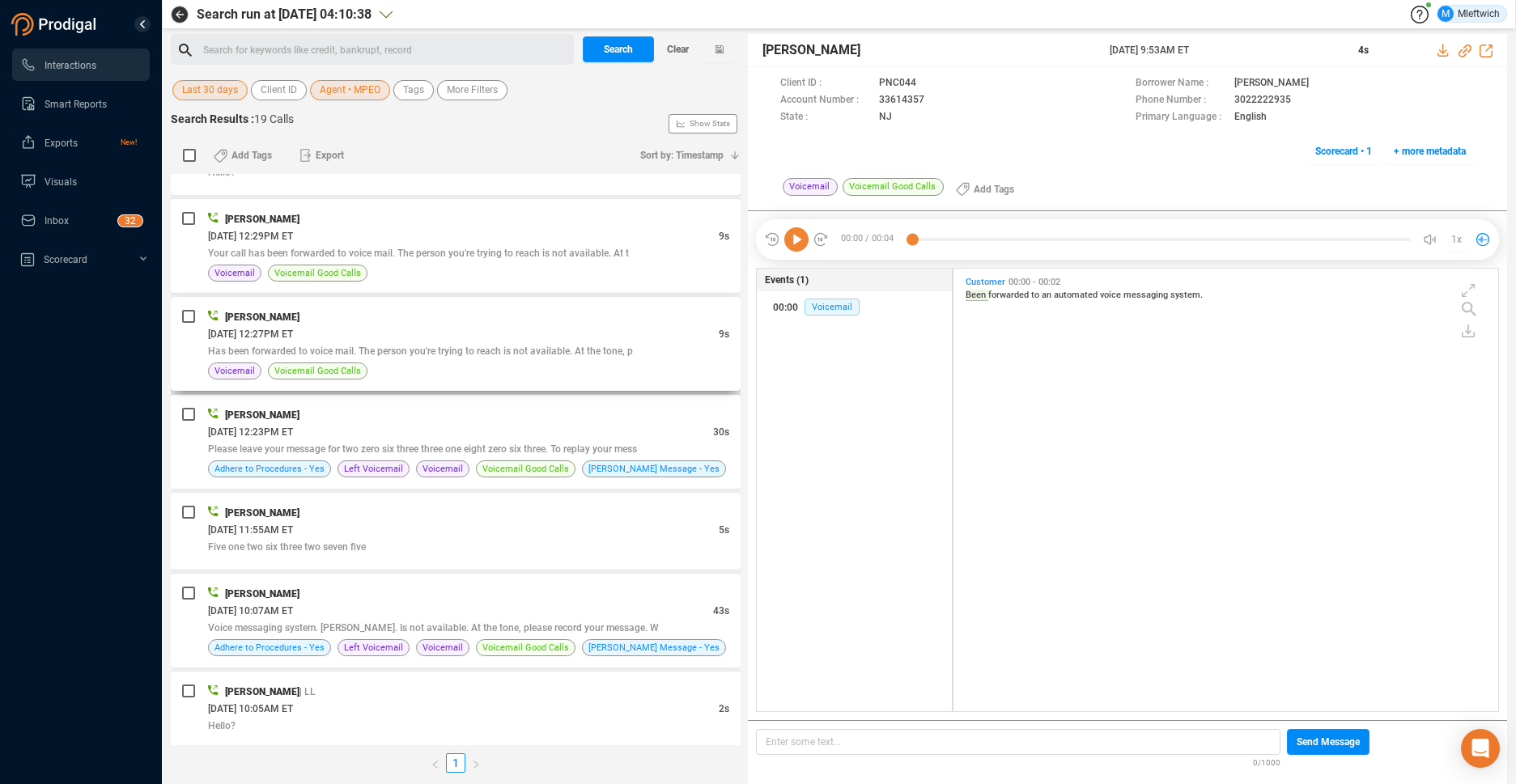
scroll to position [342, 0]
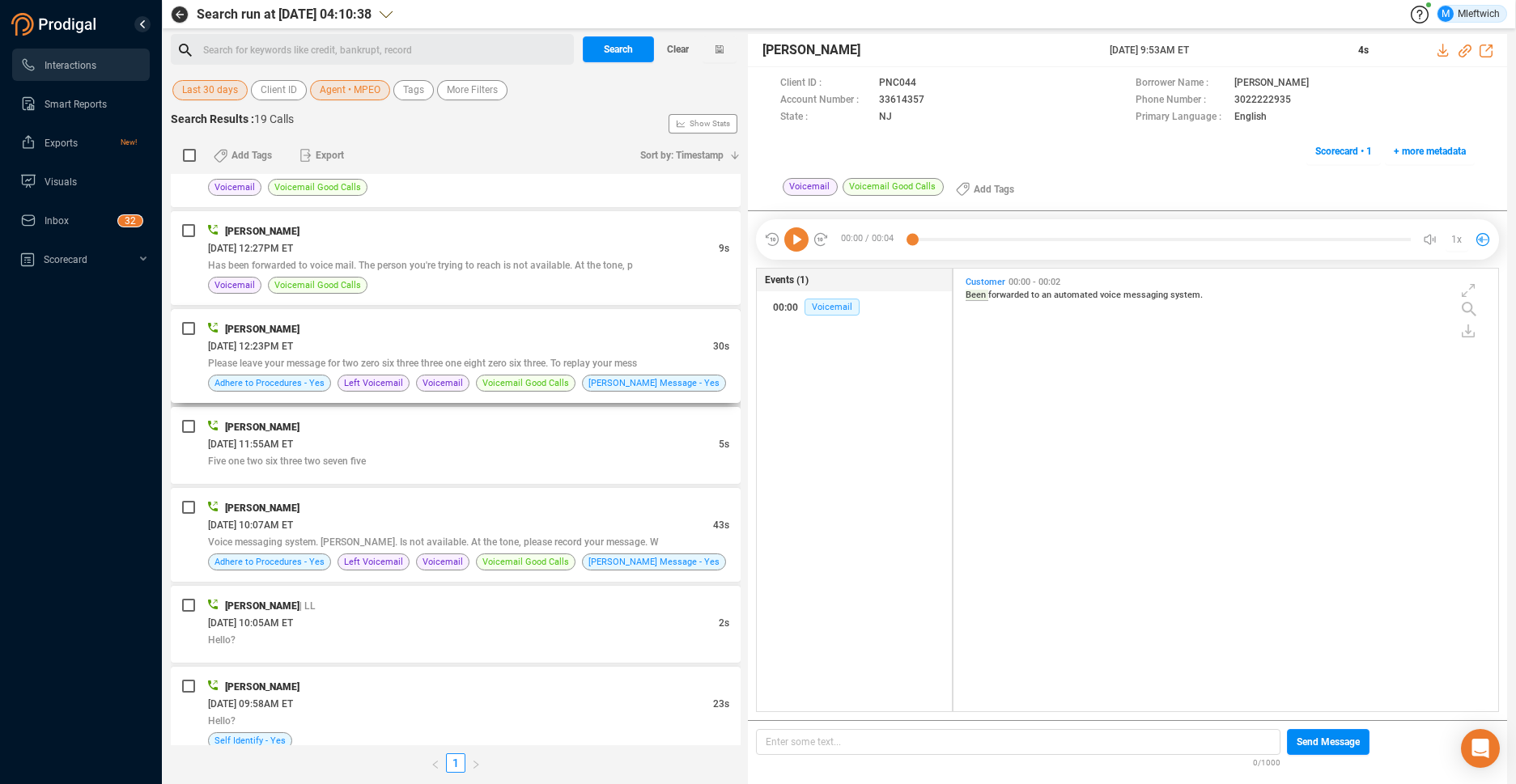
click at [585, 349] on div "08/13/2025 @ 12:23PM ET" at bounding box center [461, 346] width 505 height 17
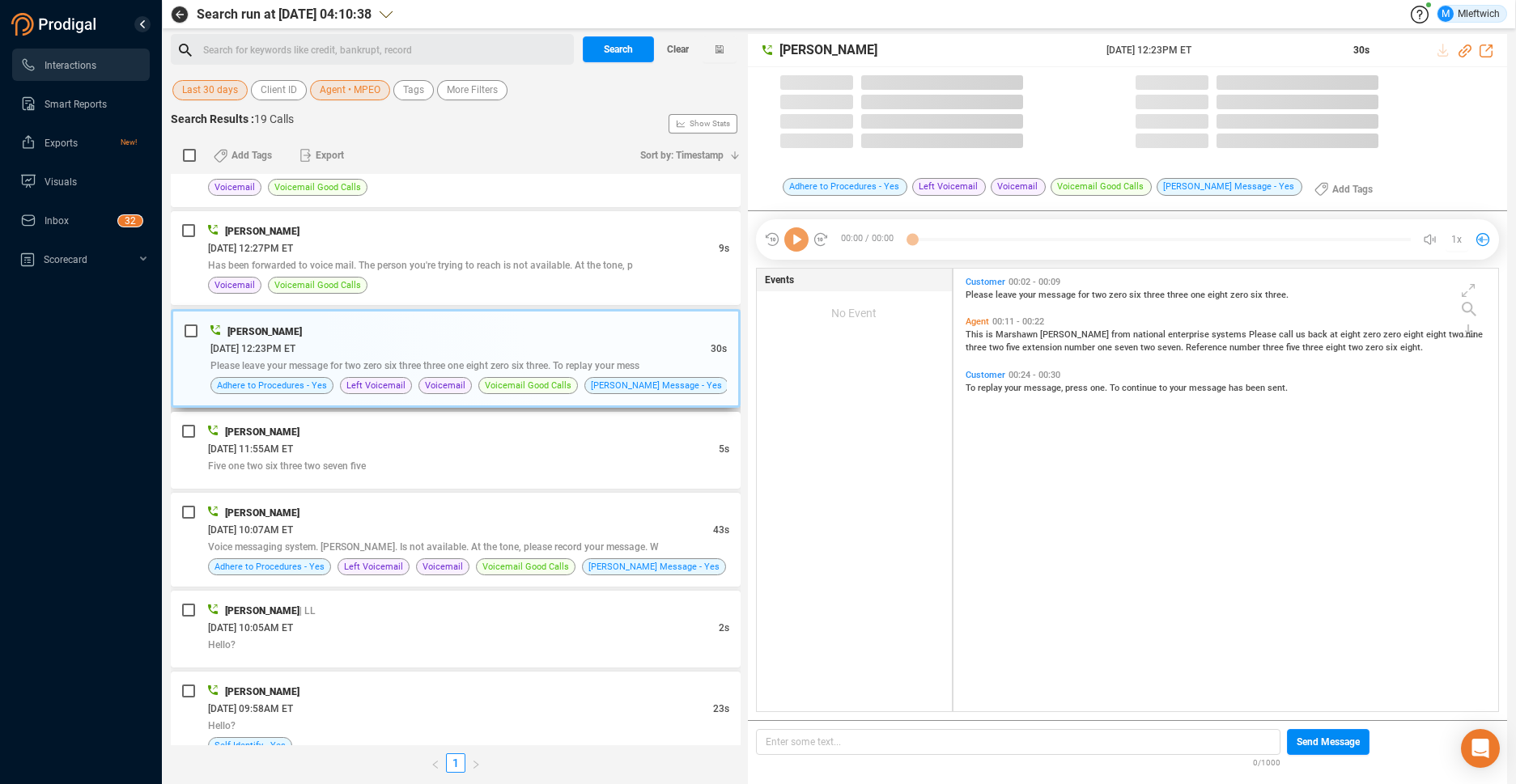
scroll to position [439, 536]
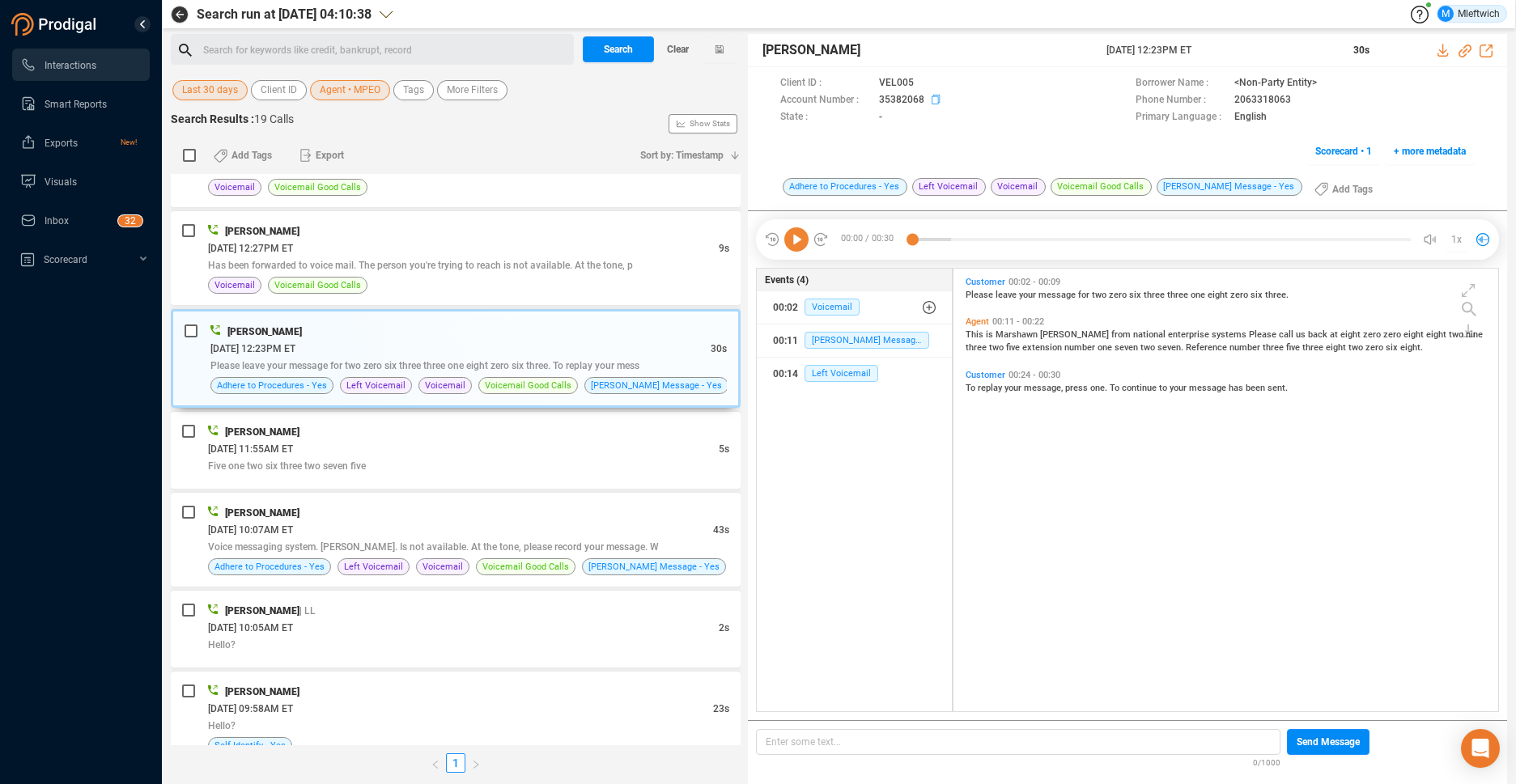
click at [934, 99] on icon at bounding box center [937, 100] width 13 height 13
click at [931, 98] on icon at bounding box center [937, 100] width 13 height 13
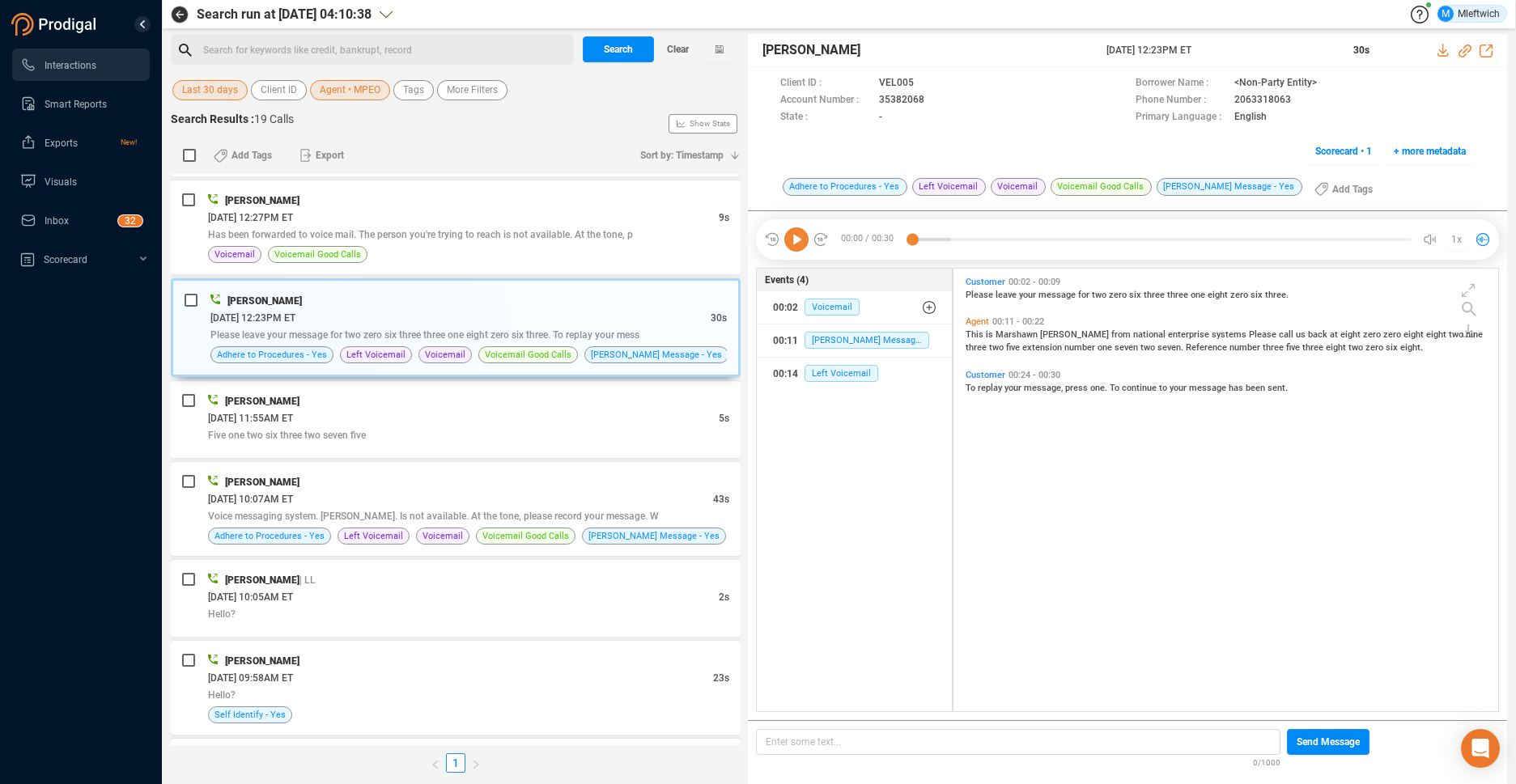
scroll to position [0, 0]
